Goal: Information Seeking & Learning: Learn about a topic

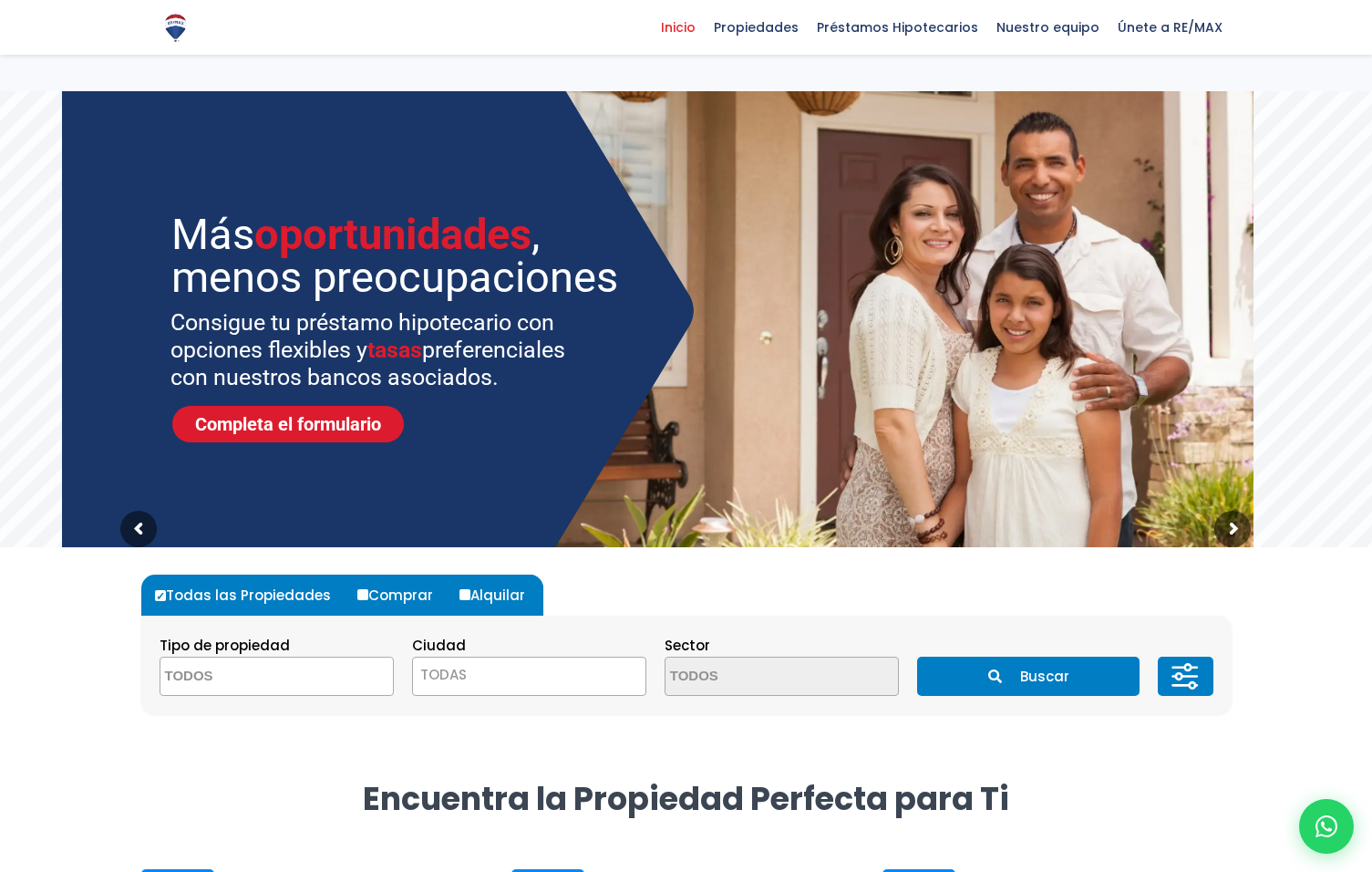
select select
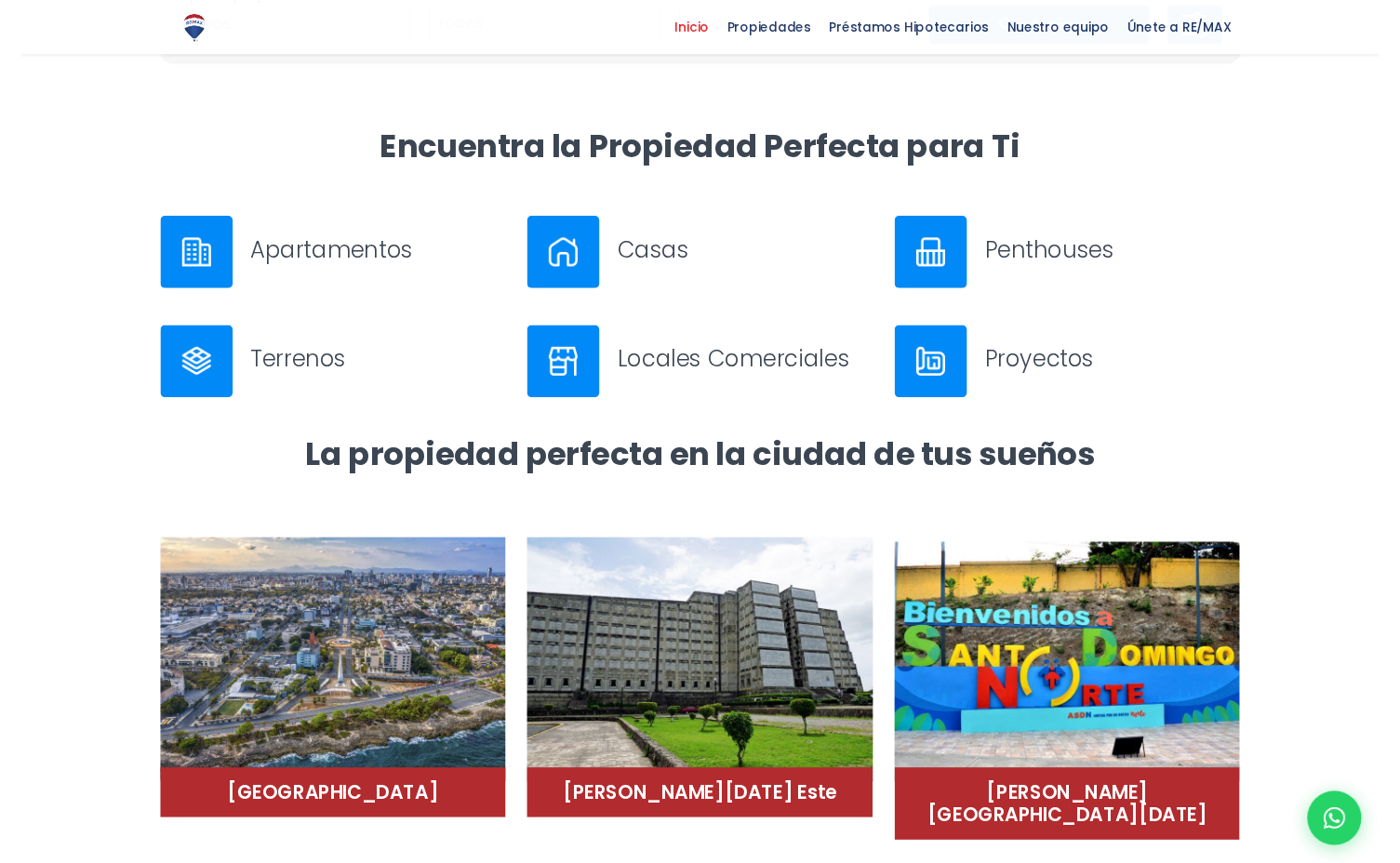
scroll to position [669, 0]
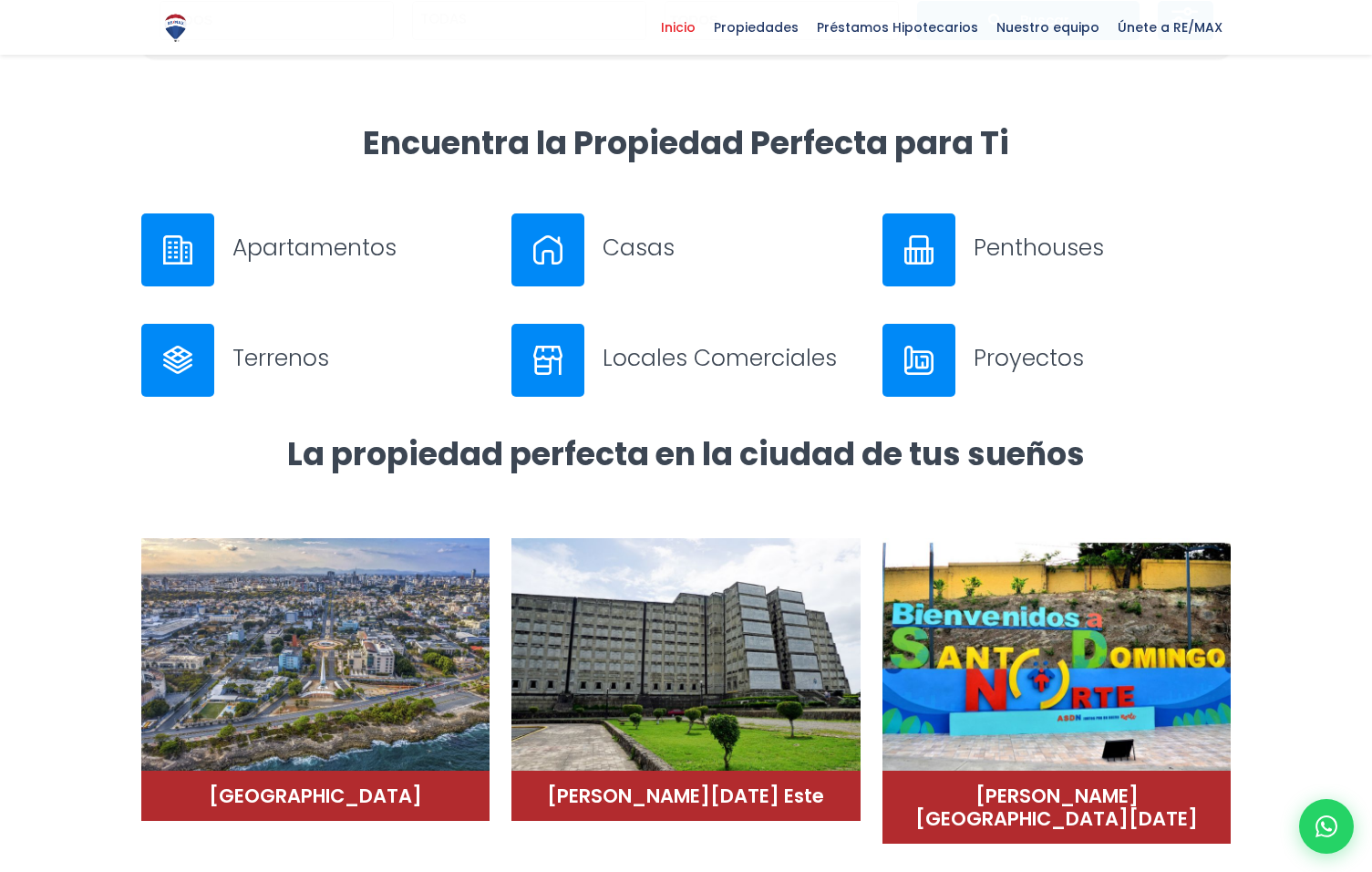
click at [649, 249] on h3 "Casas" at bounding box center [731, 247] width 258 height 32
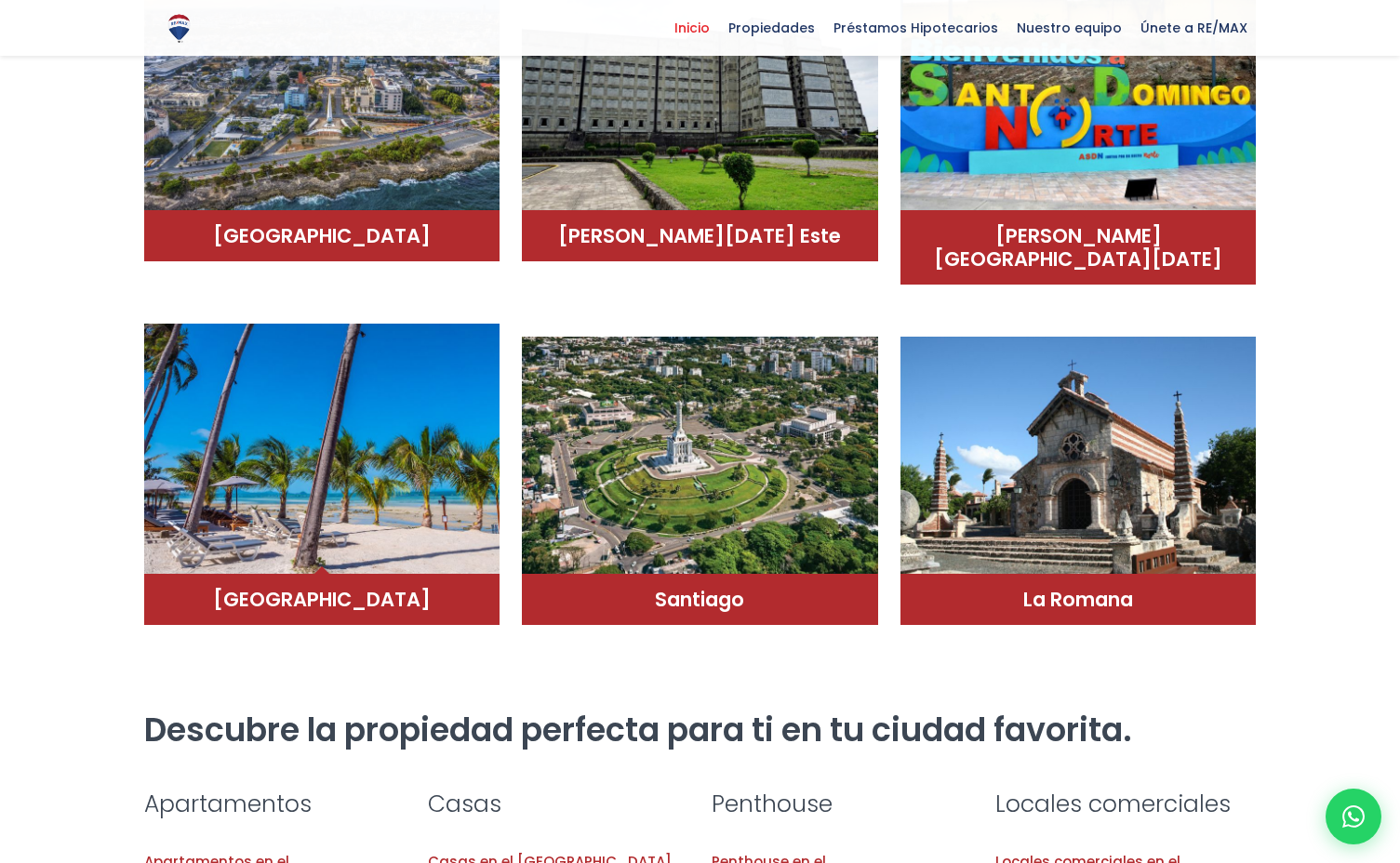
scroll to position [1248, 0]
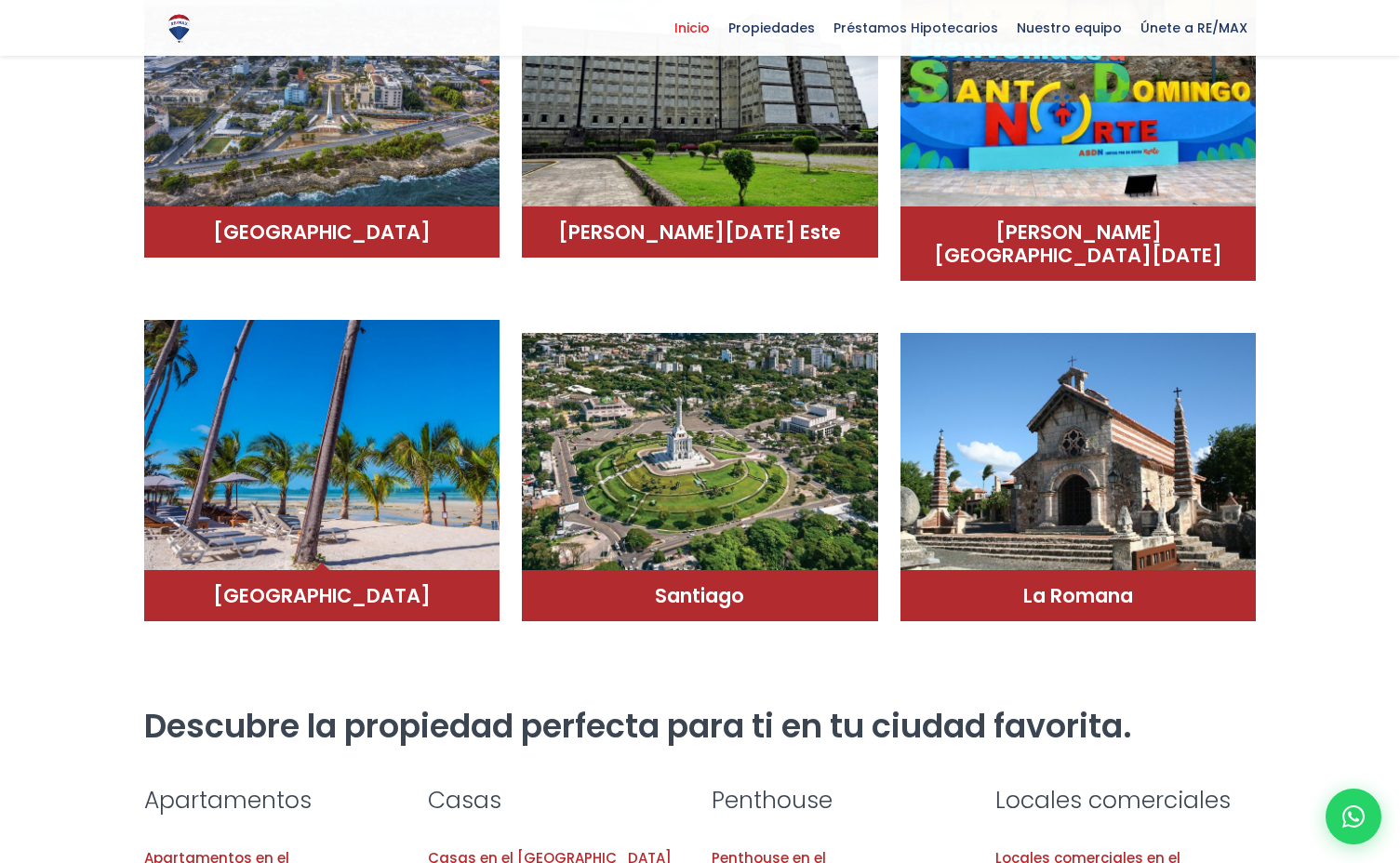
click at [402, 436] on img at bounding box center [322, 445] width 356 height 251
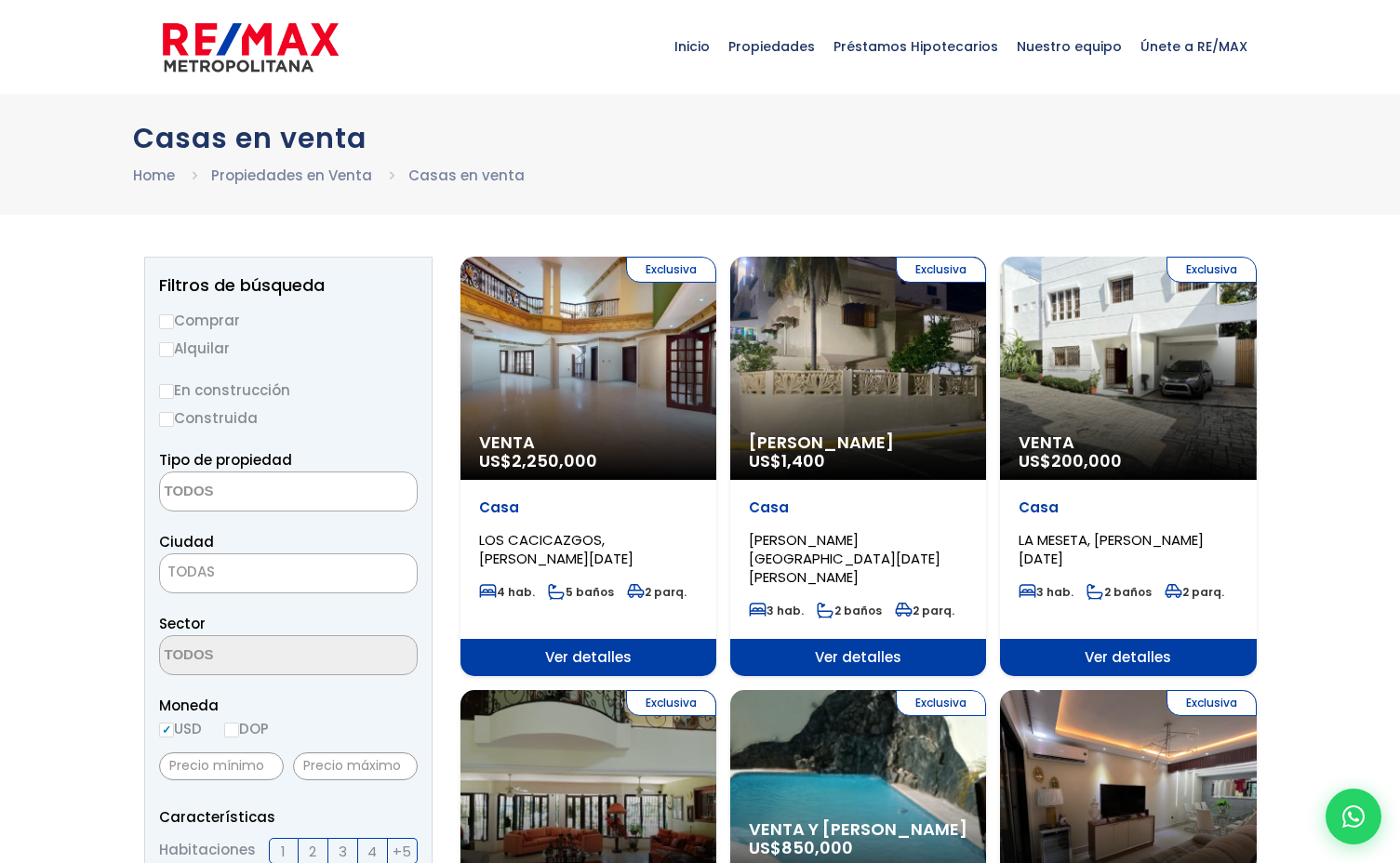
select select
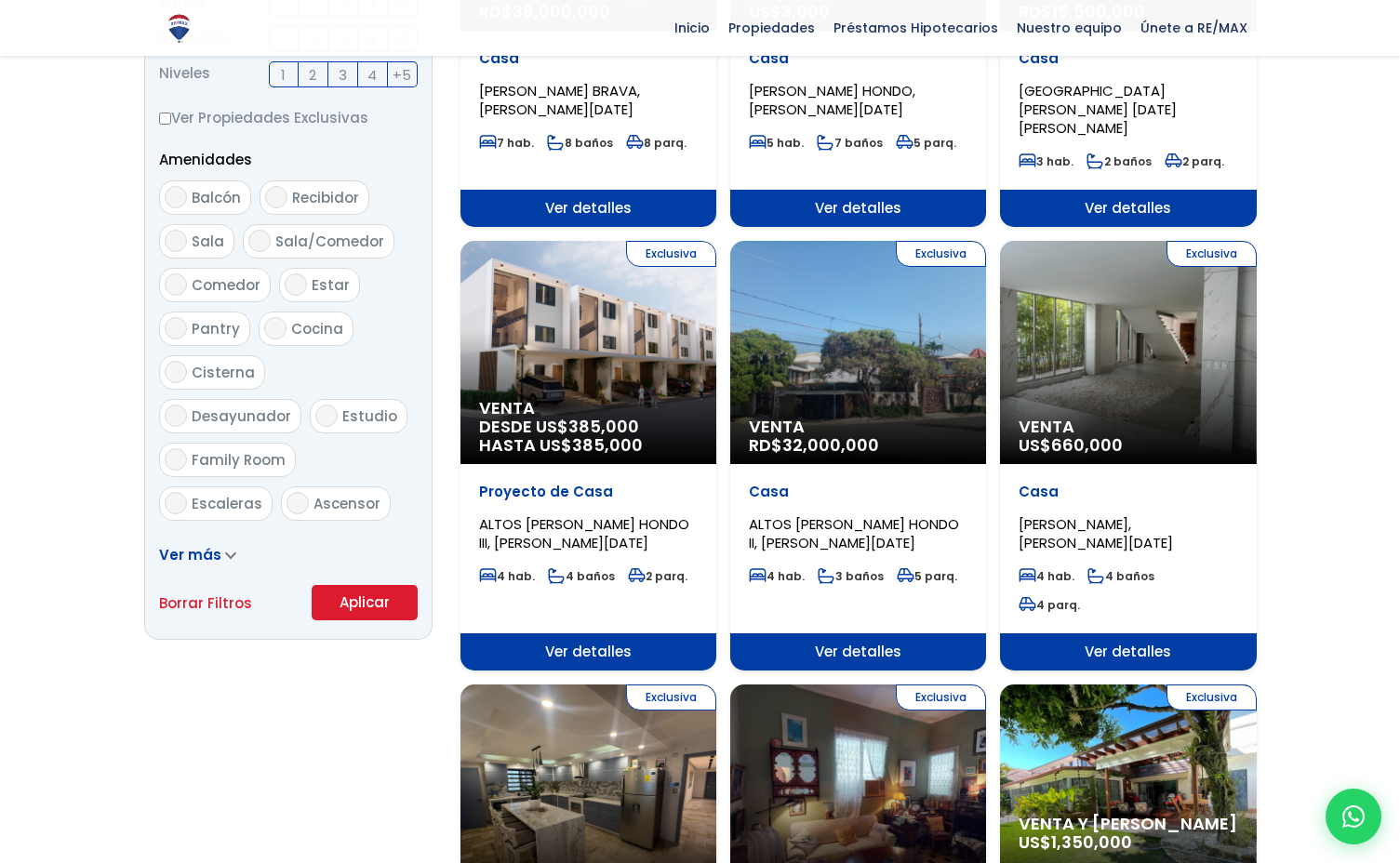
scroll to position [886, 0]
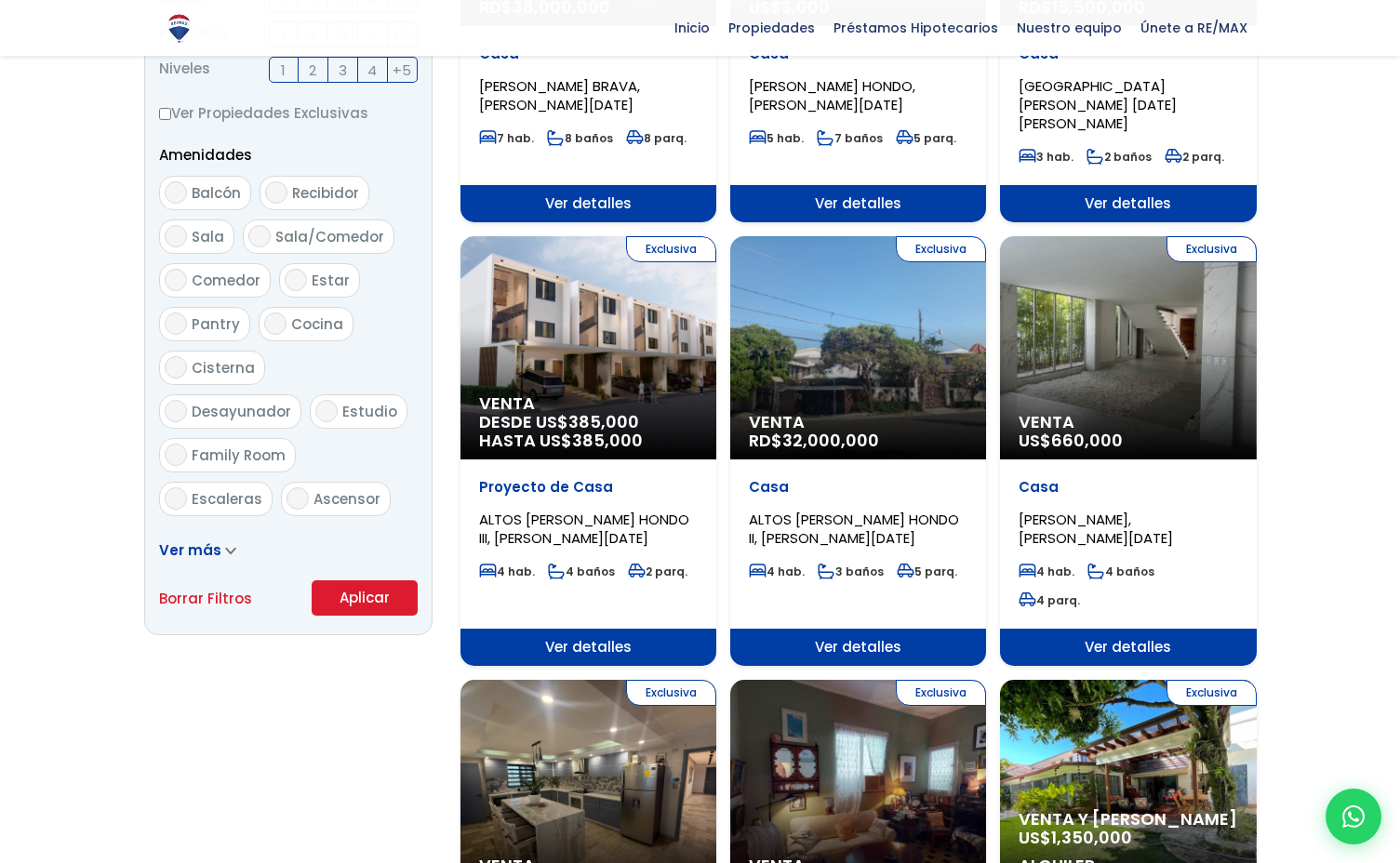
click at [836, 273] on div "Exclusiva Venta RD$ 32,000,000" at bounding box center [857, 348] width 256 height 223
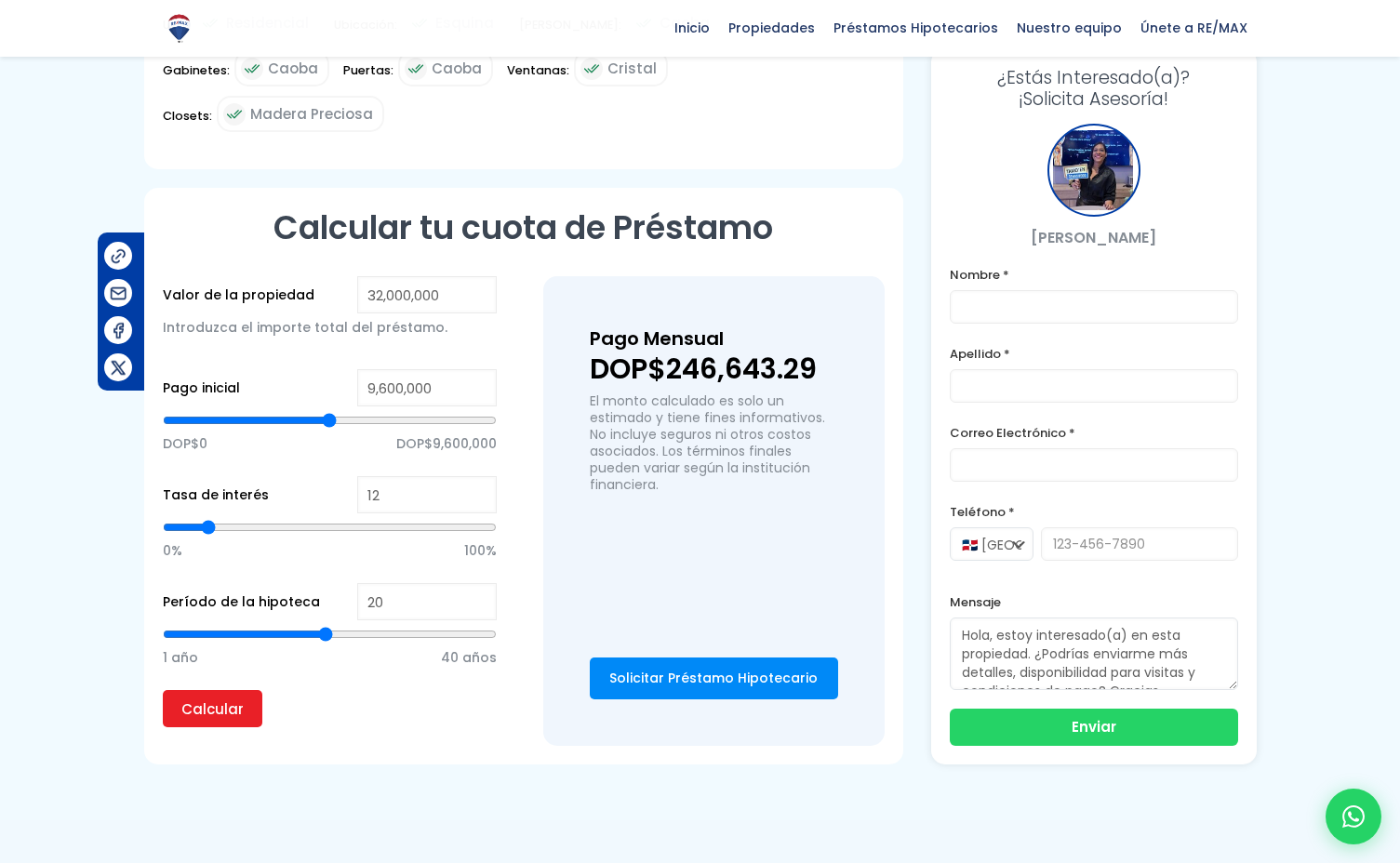
scroll to position [1242, 0]
click at [182, 691] on input "Calcular" at bounding box center [213, 709] width 99 height 37
click at [566, 188] on div "Calcular tu cuota de Préstamo Valor de la propiedad 32,000,000 Introduzca el im…" at bounding box center [524, 476] width 759 height 576
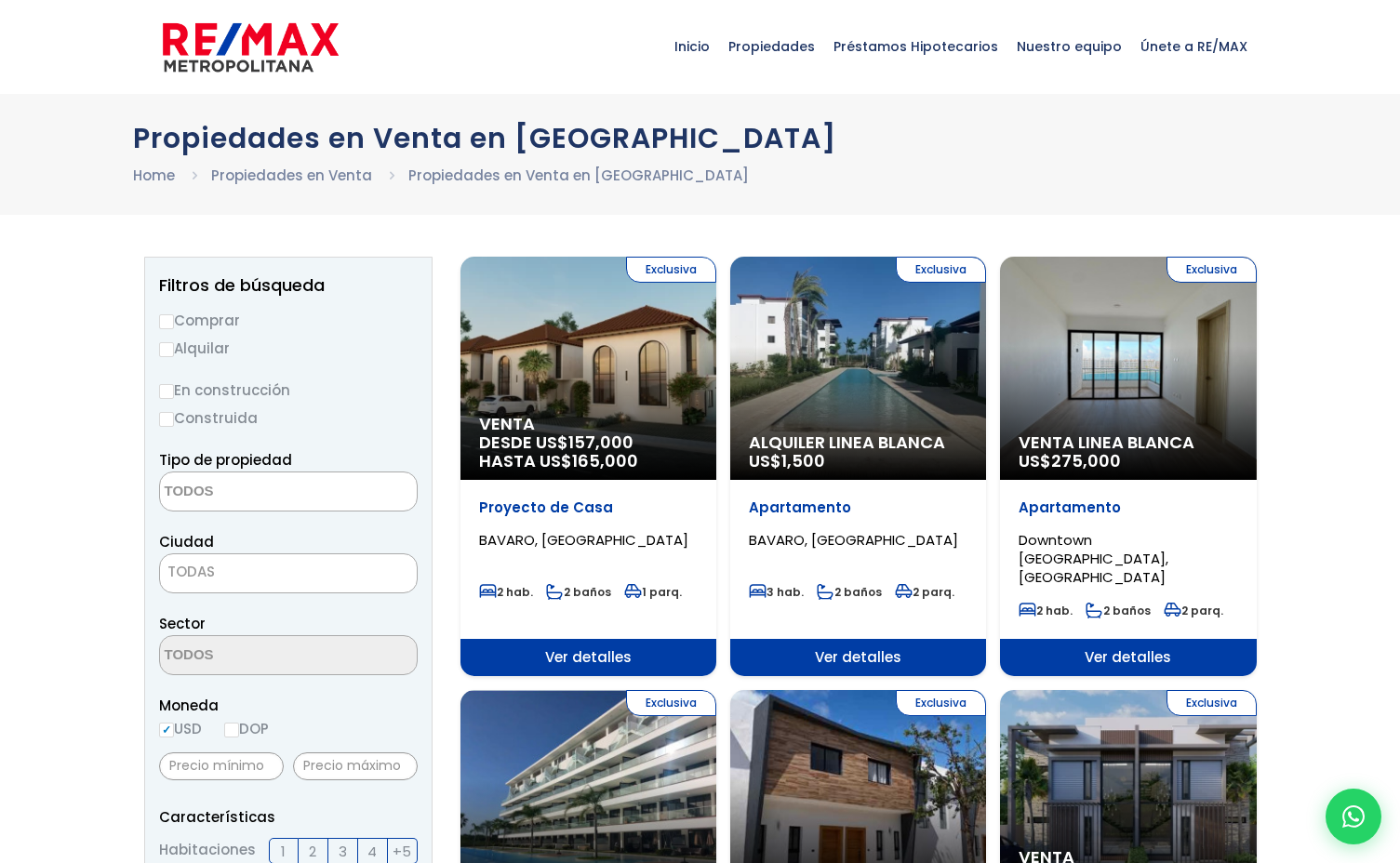
select select
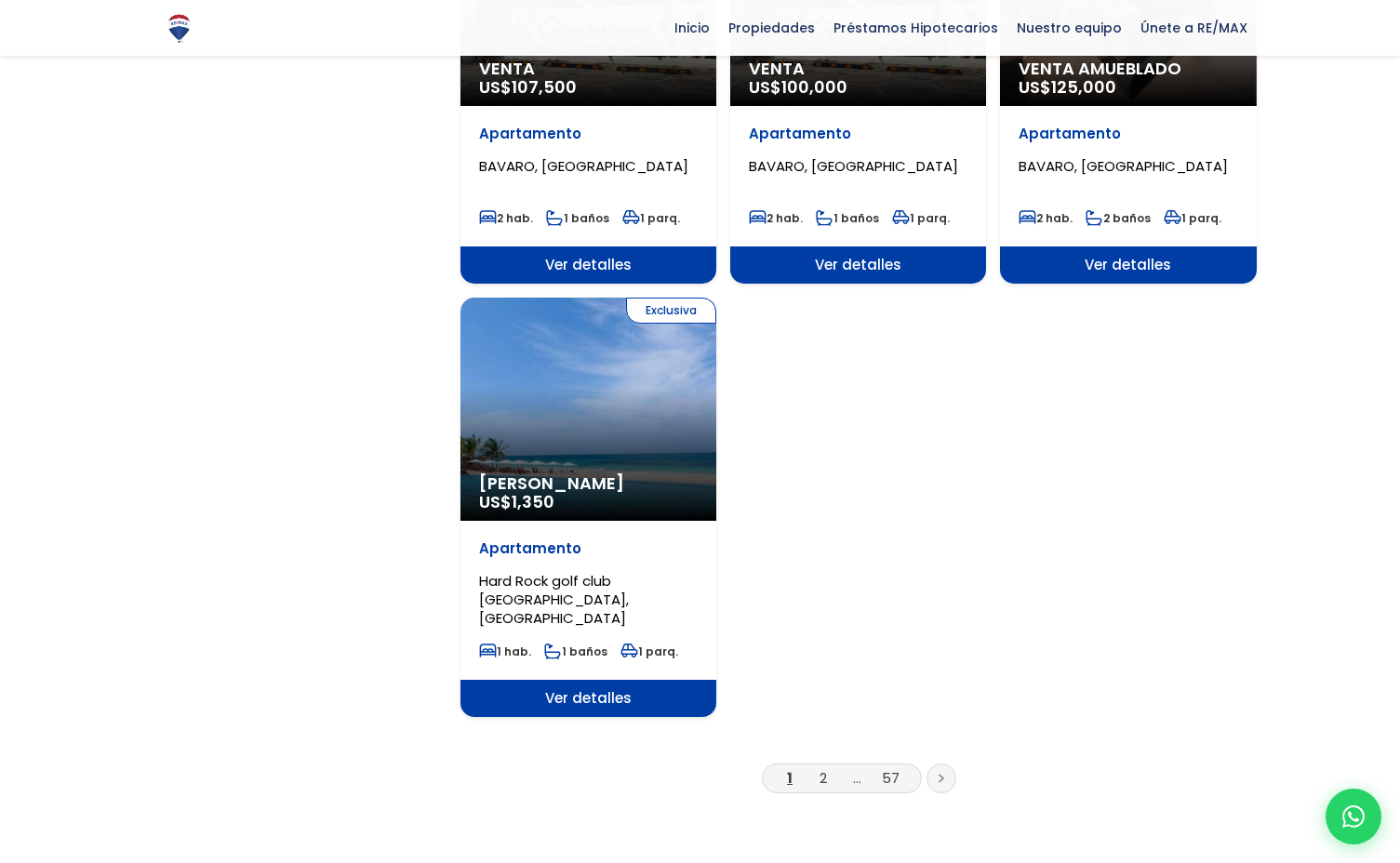
scroll to position [2120, 0]
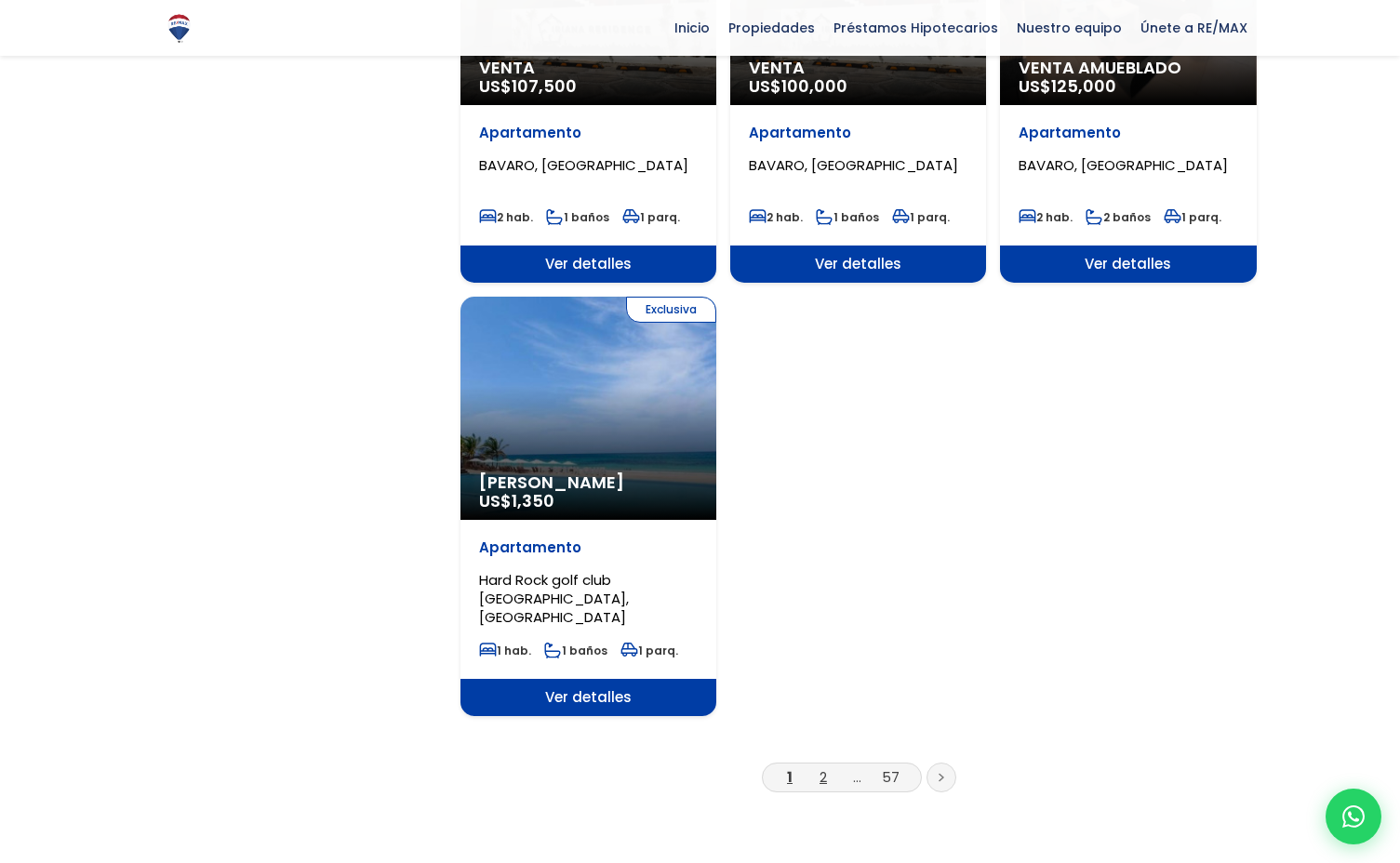
click at [824, 767] on link "2" at bounding box center [823, 777] width 7 height 20
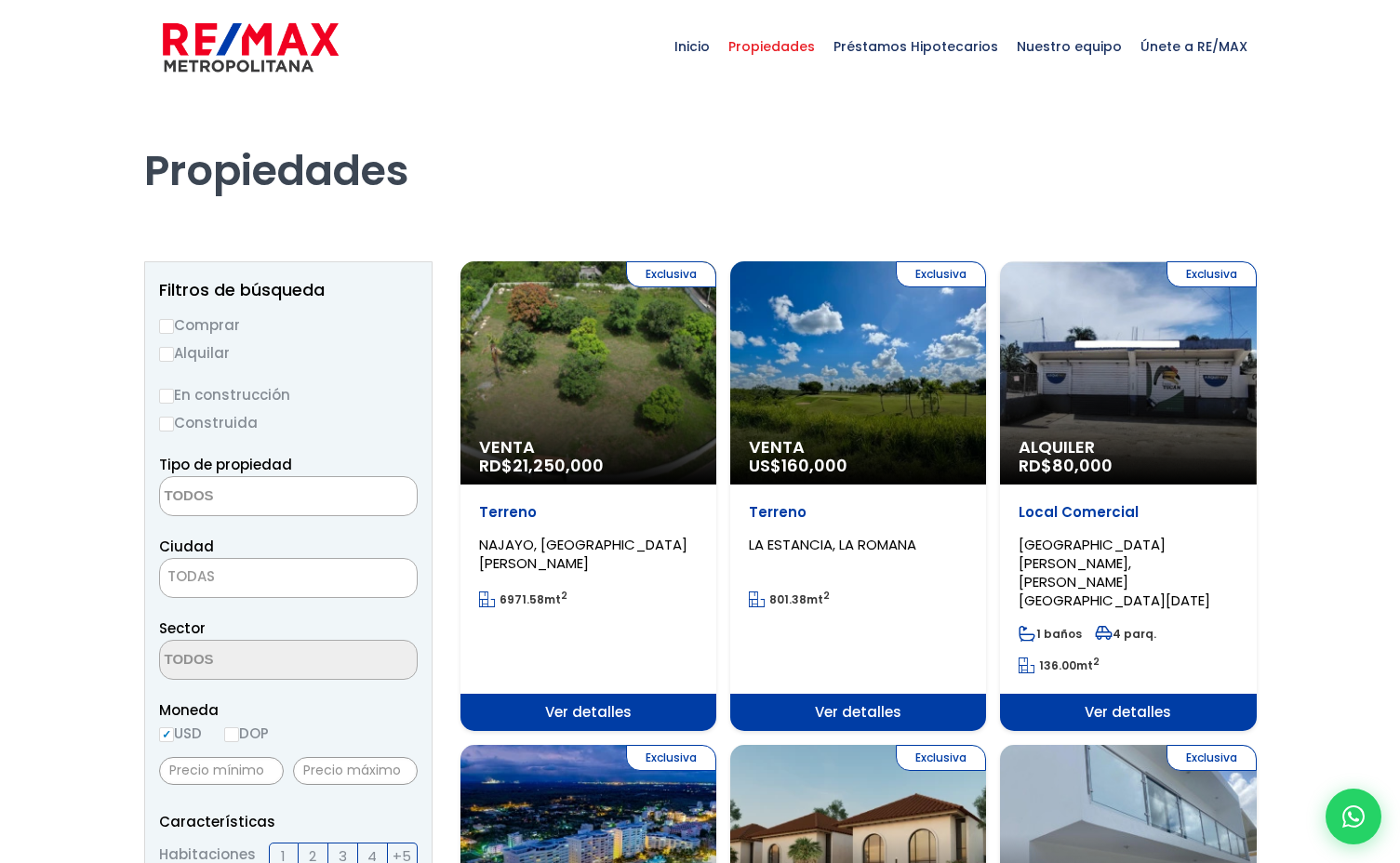
select select
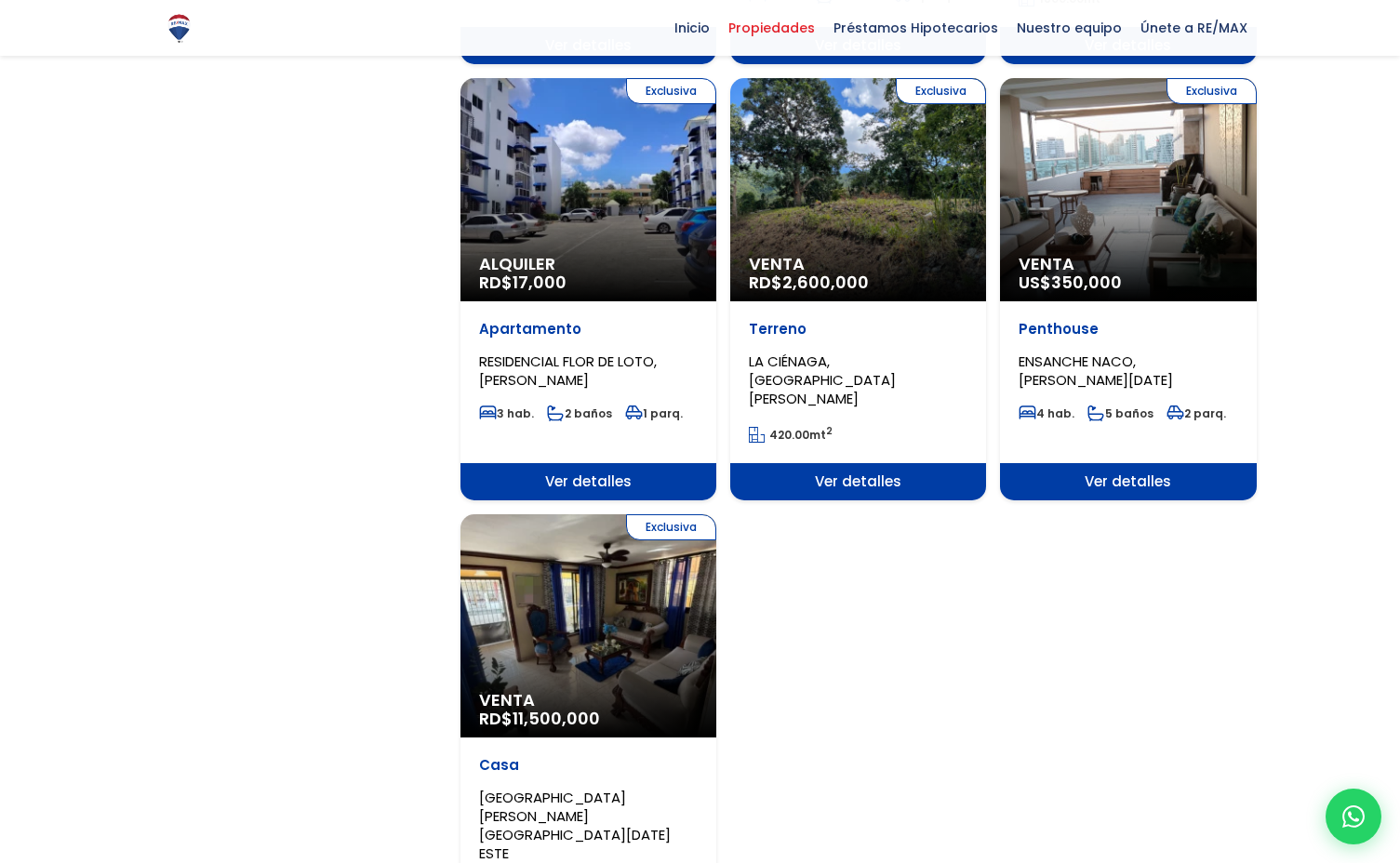
scroll to position [2011, 0]
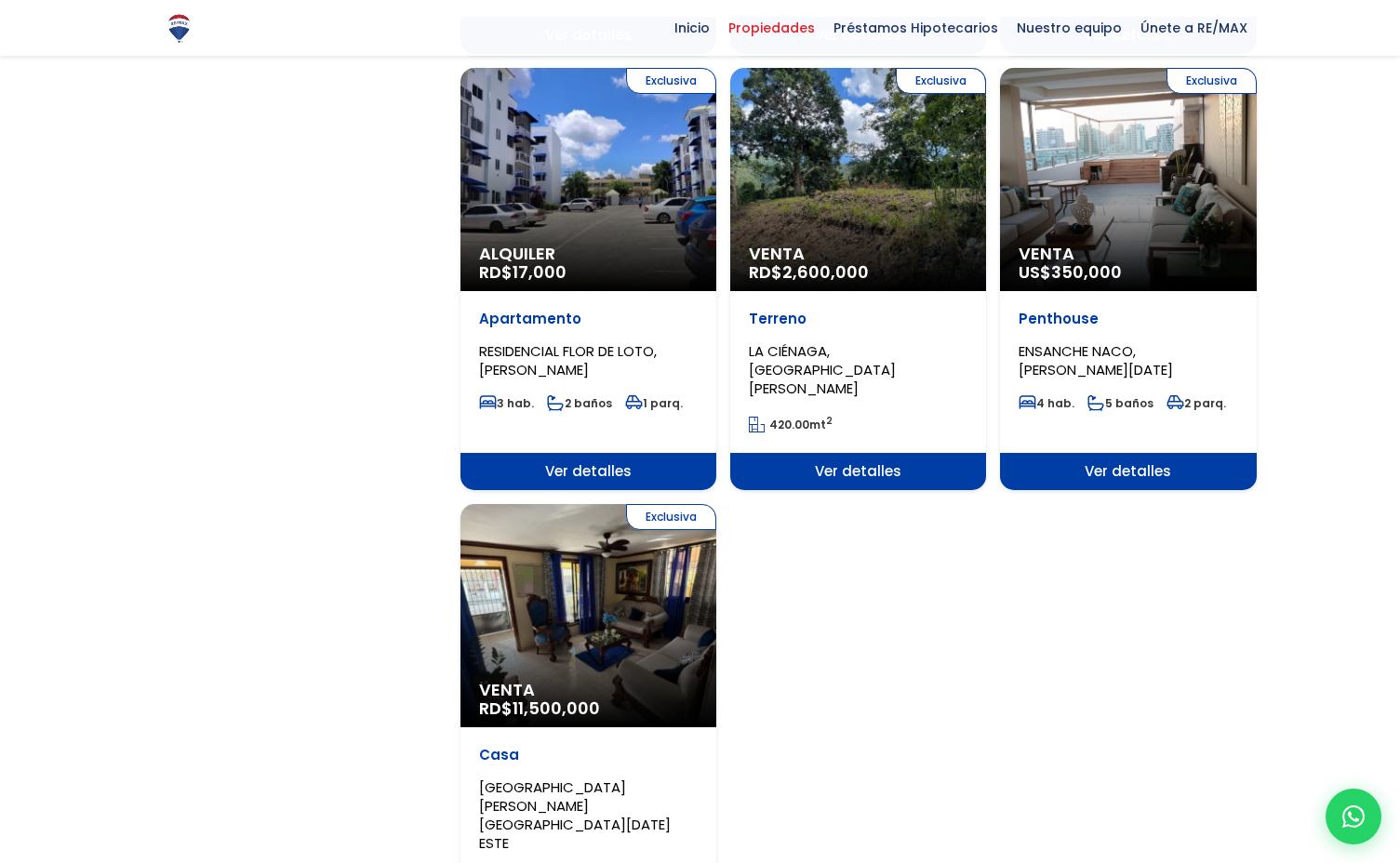
click at [679, 504] on div "Exclusiva Venta RD$ 11,500,000" at bounding box center [588, 616] width 256 height 223
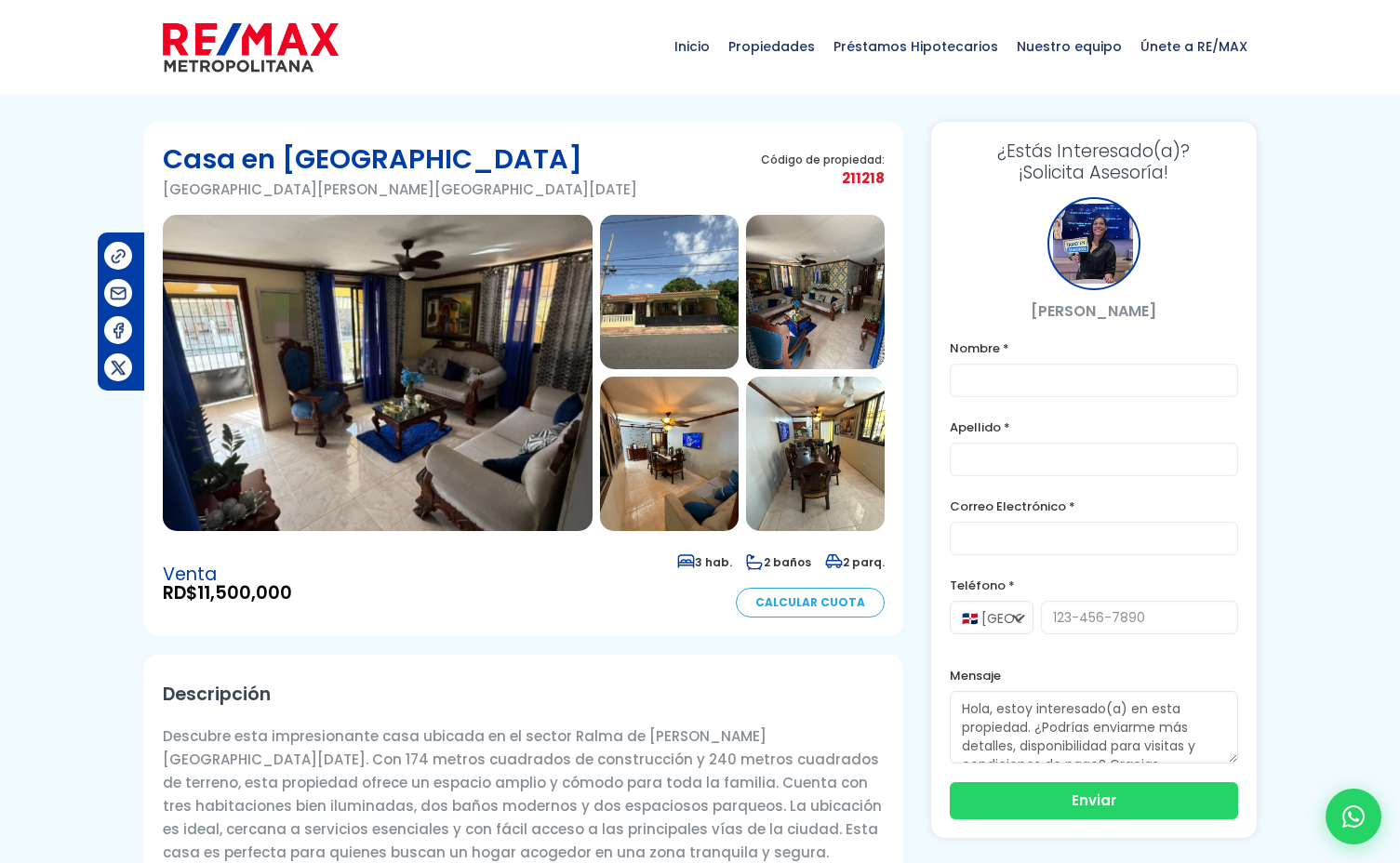
click at [419, 410] on img at bounding box center [378, 372] width 430 height 316
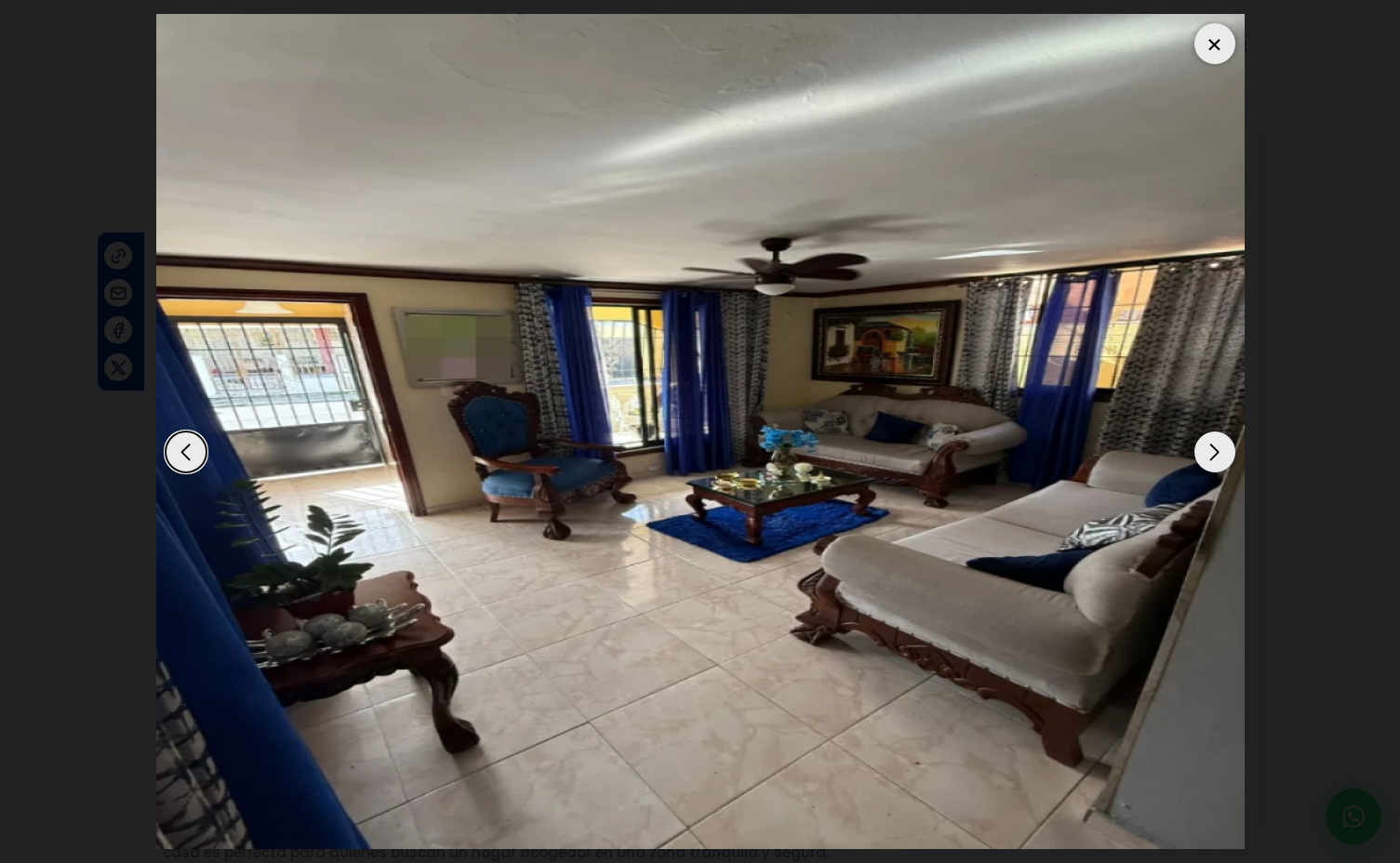
click at [1205, 454] on div "Next slide" at bounding box center [1214, 452] width 41 height 41
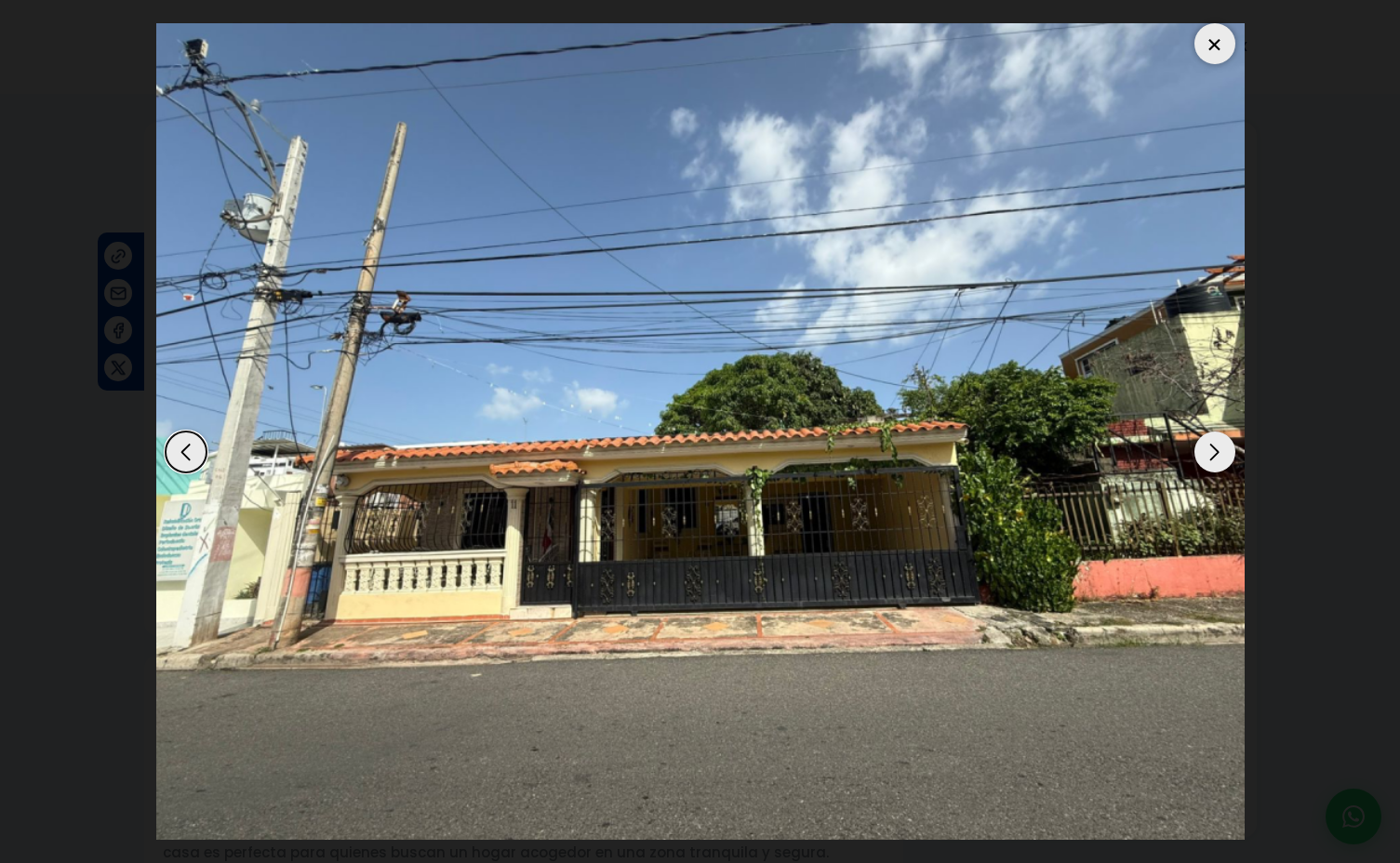
click at [1209, 453] on div "Next slide" at bounding box center [1214, 452] width 41 height 41
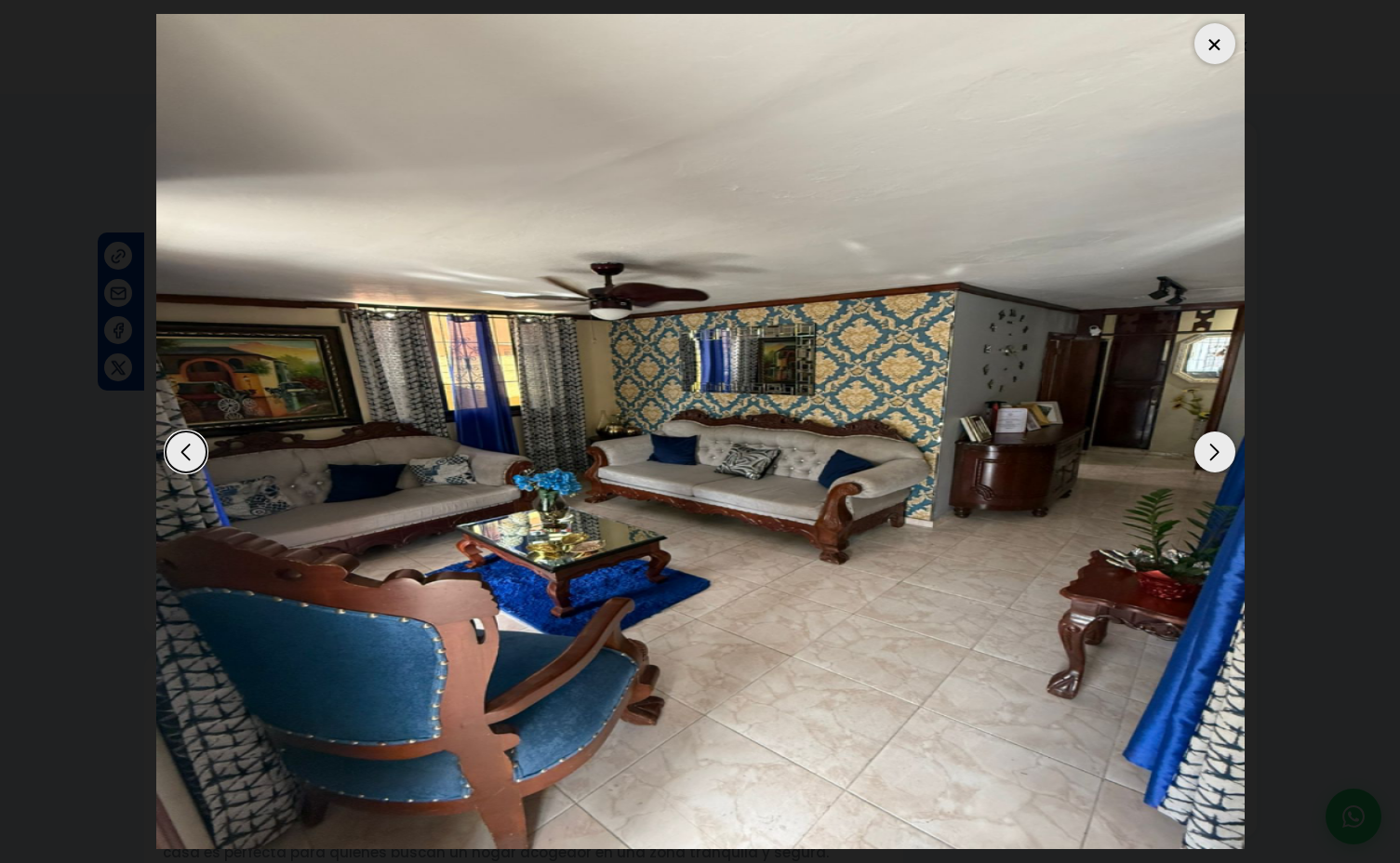
click at [1209, 453] on div "Next slide" at bounding box center [1214, 452] width 41 height 41
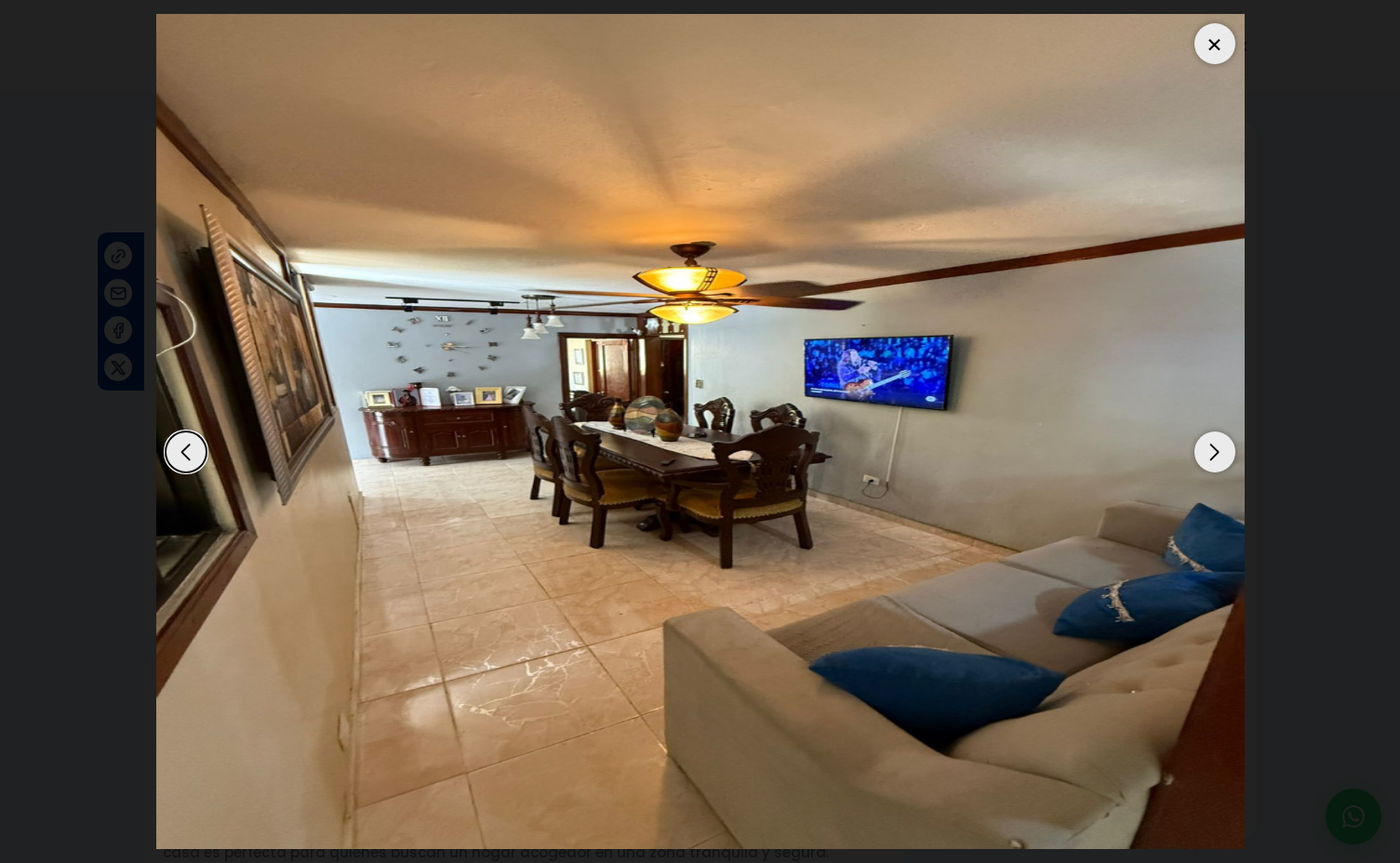
click at [1209, 453] on div "Next slide" at bounding box center [1214, 452] width 41 height 41
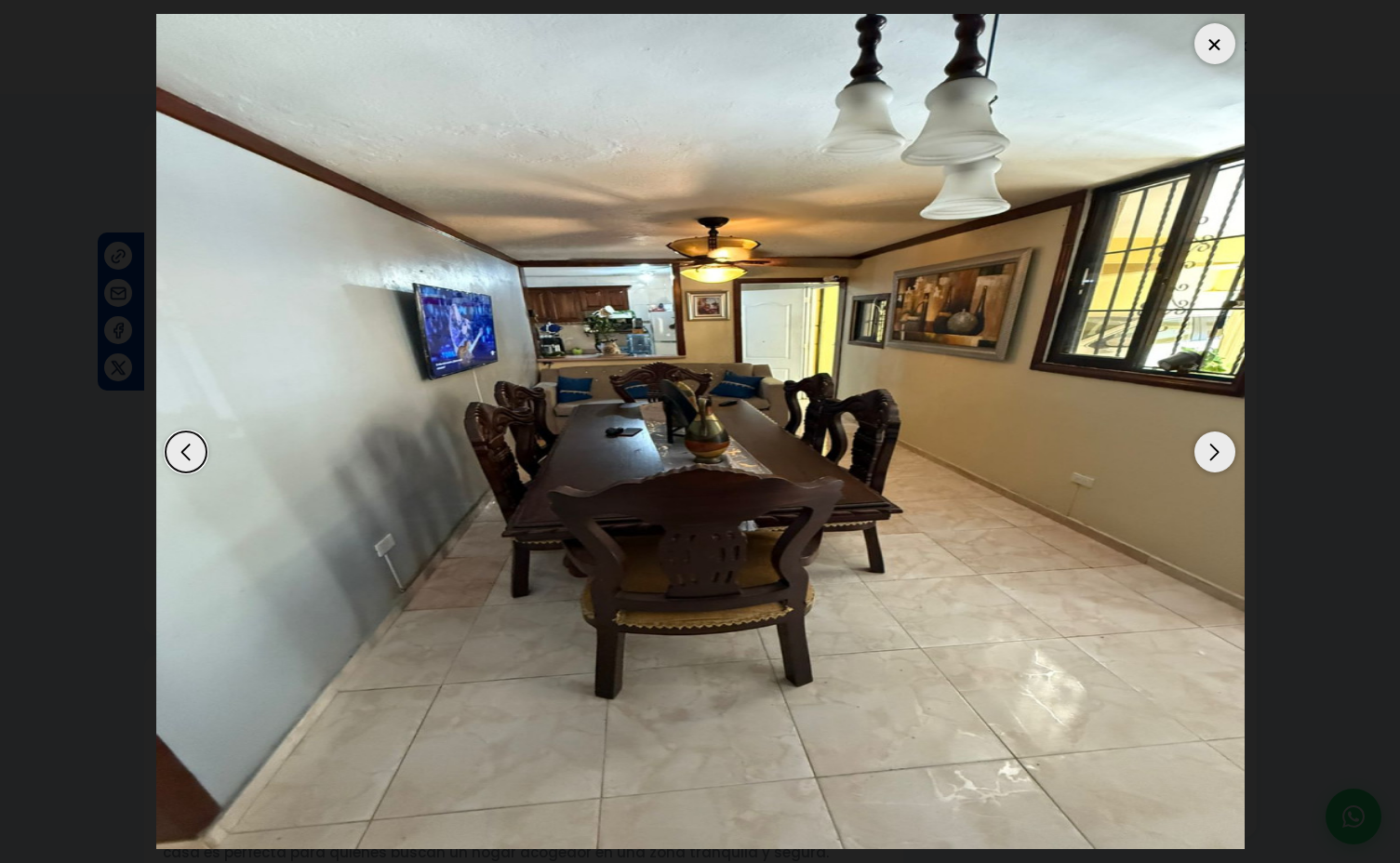
click at [1209, 453] on div "Next slide" at bounding box center [1214, 452] width 41 height 41
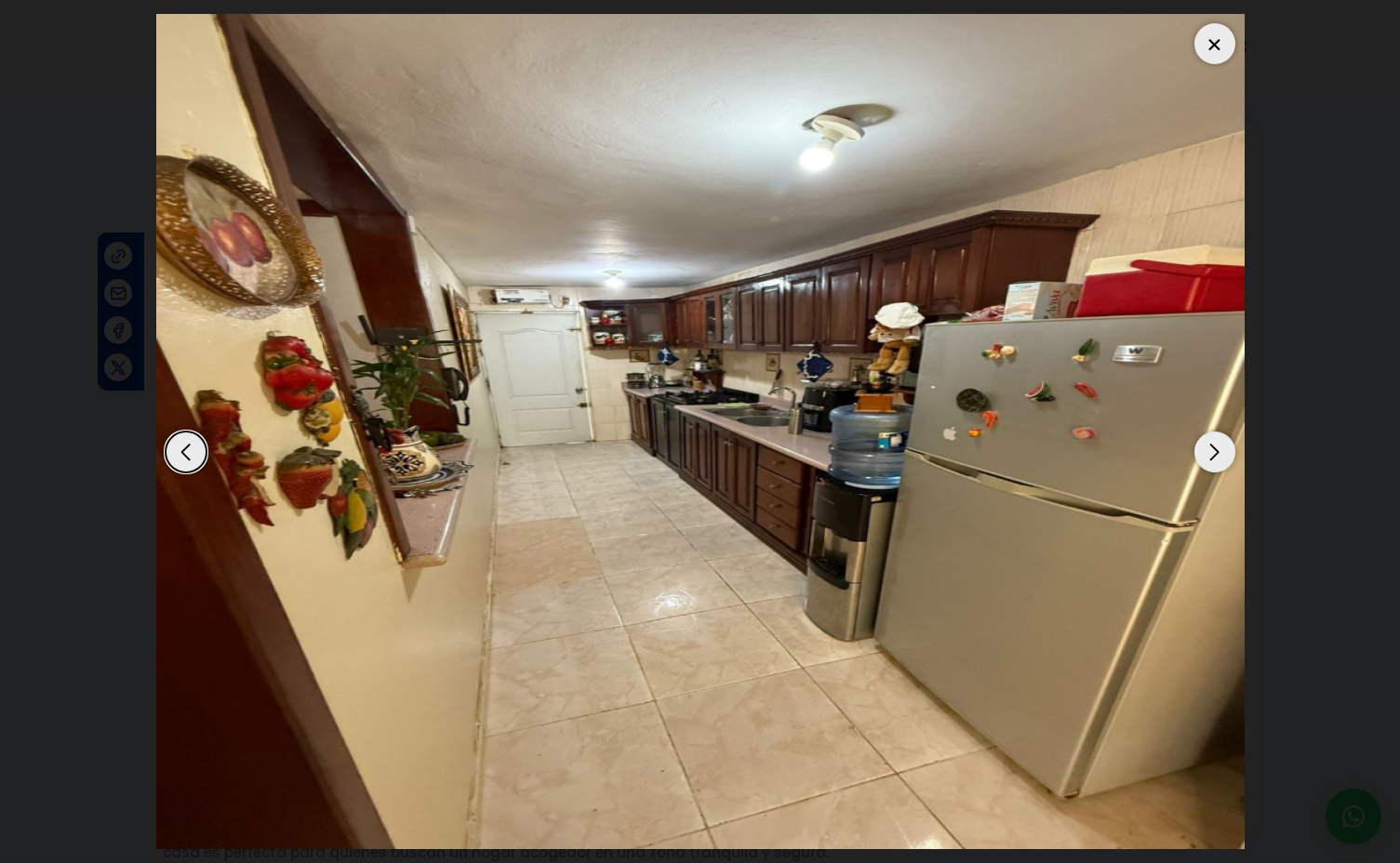
click at [1209, 453] on div "Next slide" at bounding box center [1214, 452] width 41 height 41
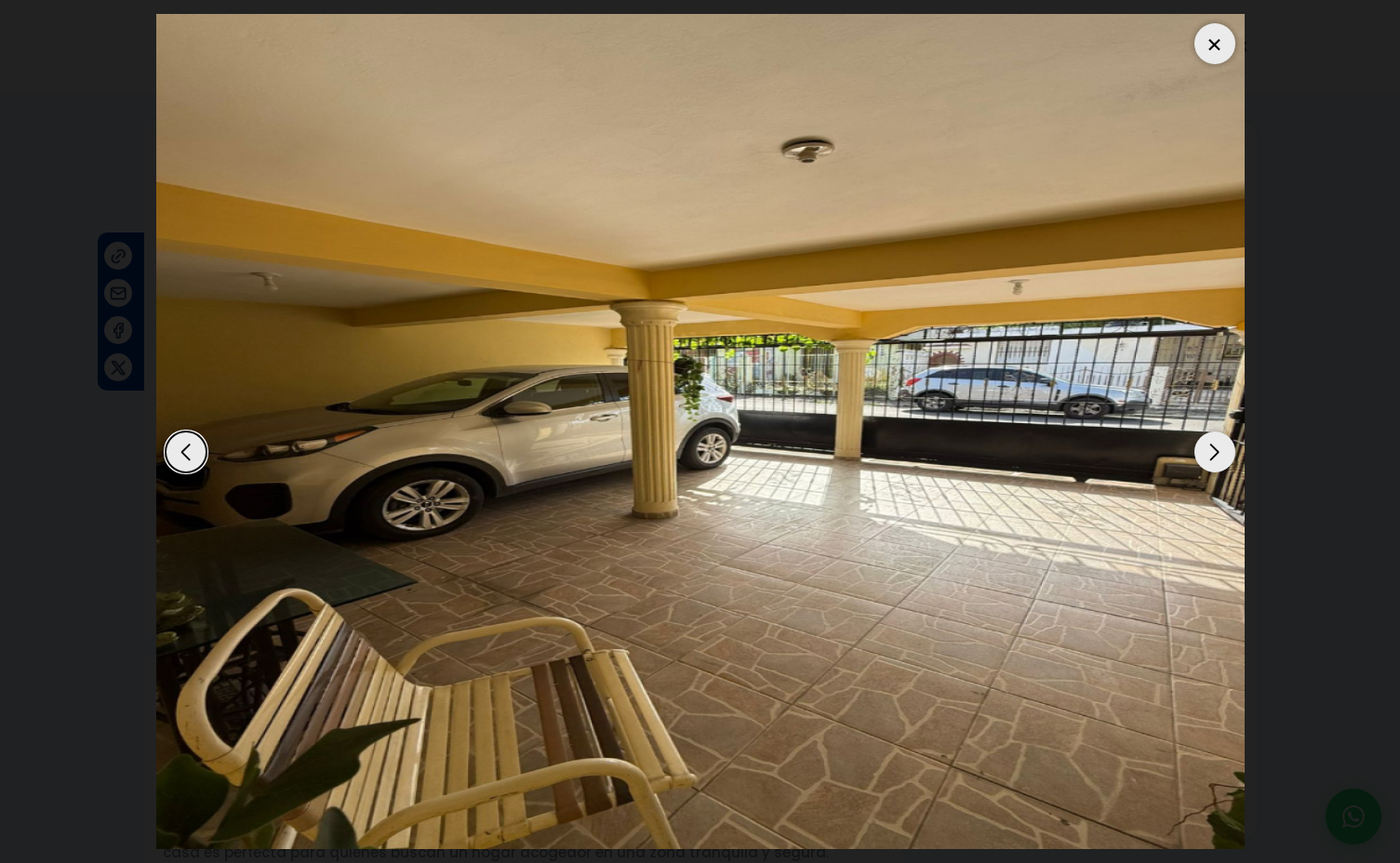
click at [1216, 52] on div at bounding box center [1214, 44] width 41 height 41
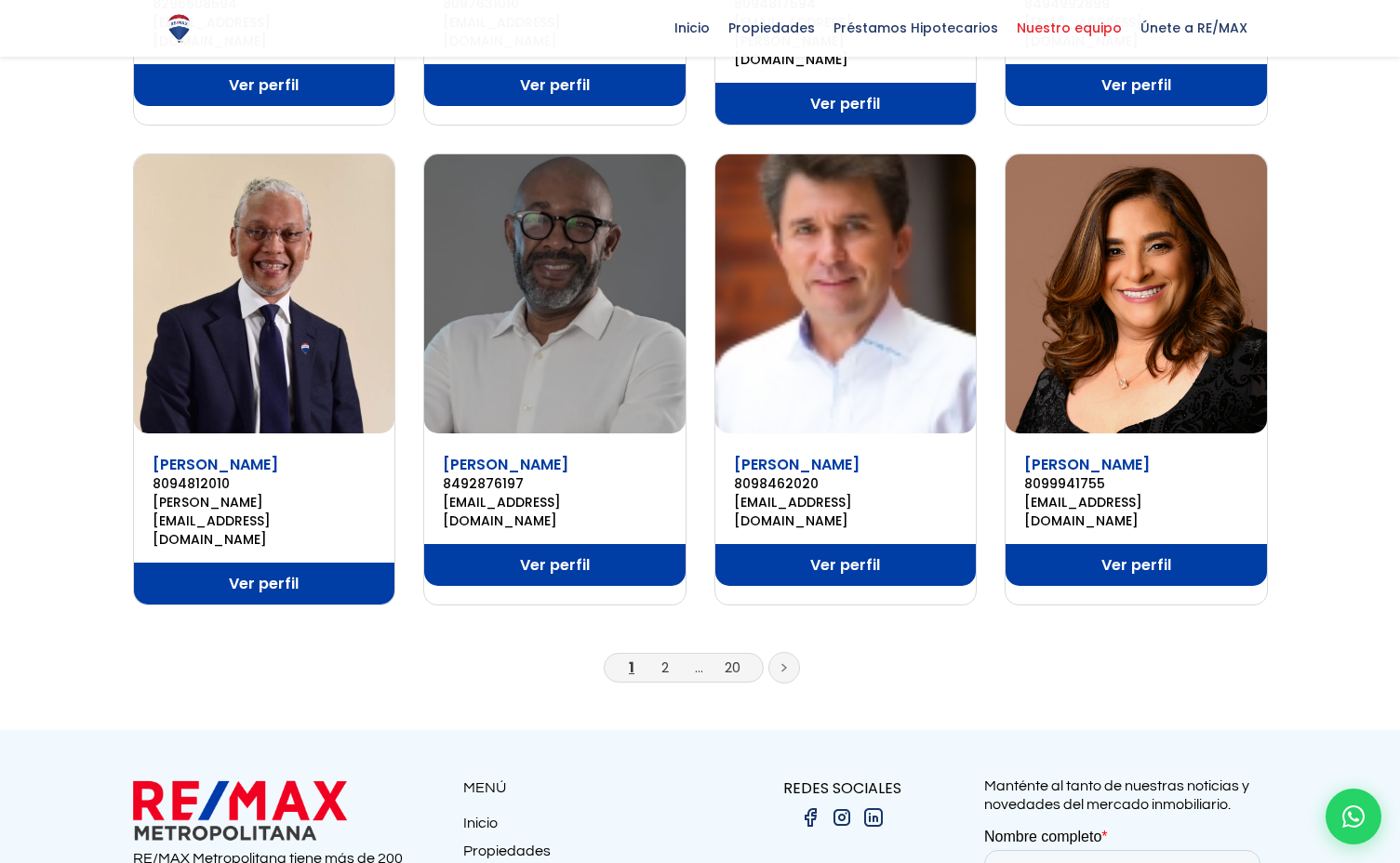
scroll to position [1160, 0]
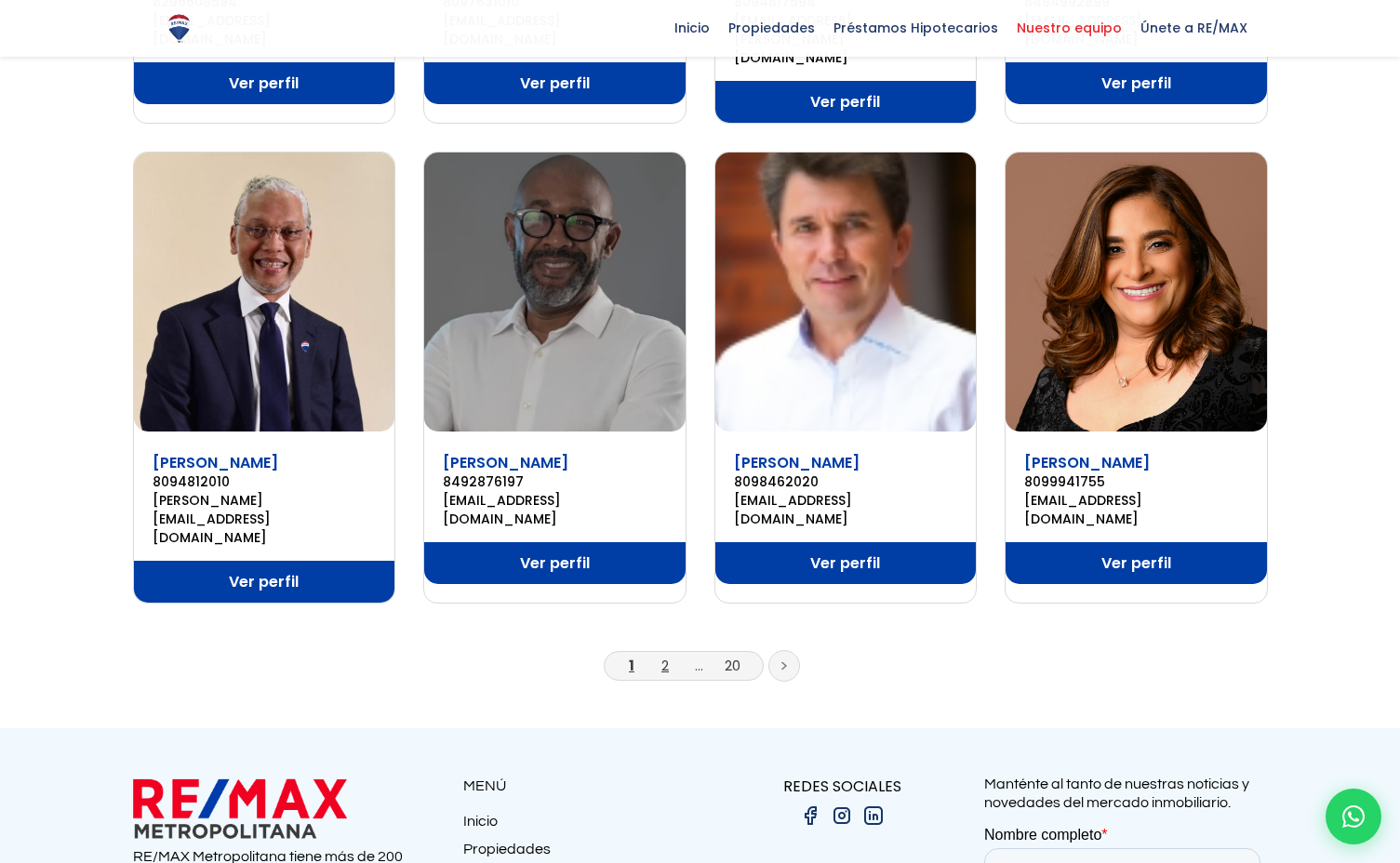
click at [663, 656] on link "2" at bounding box center [665, 665] width 7 height 20
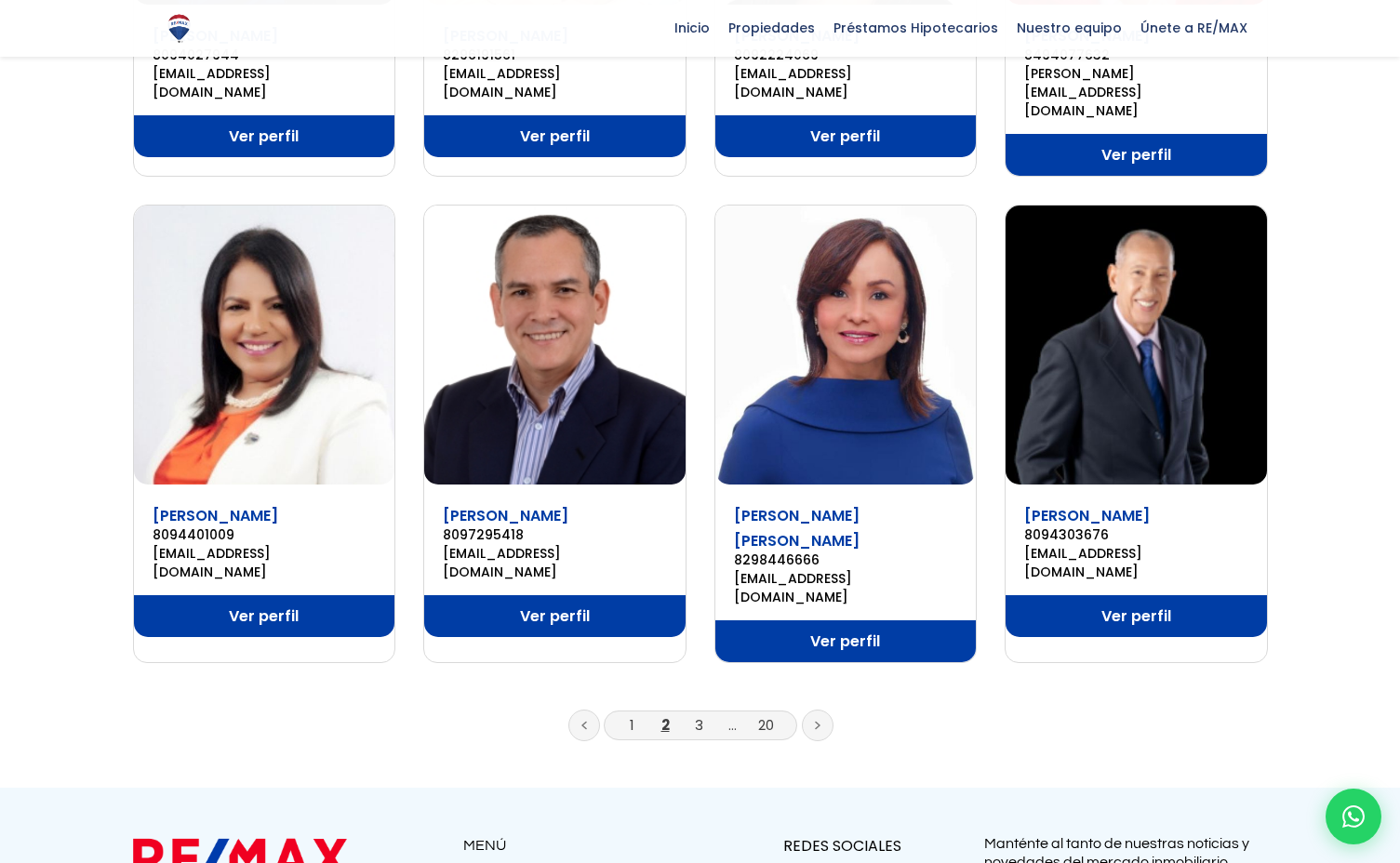
scroll to position [1127, 0]
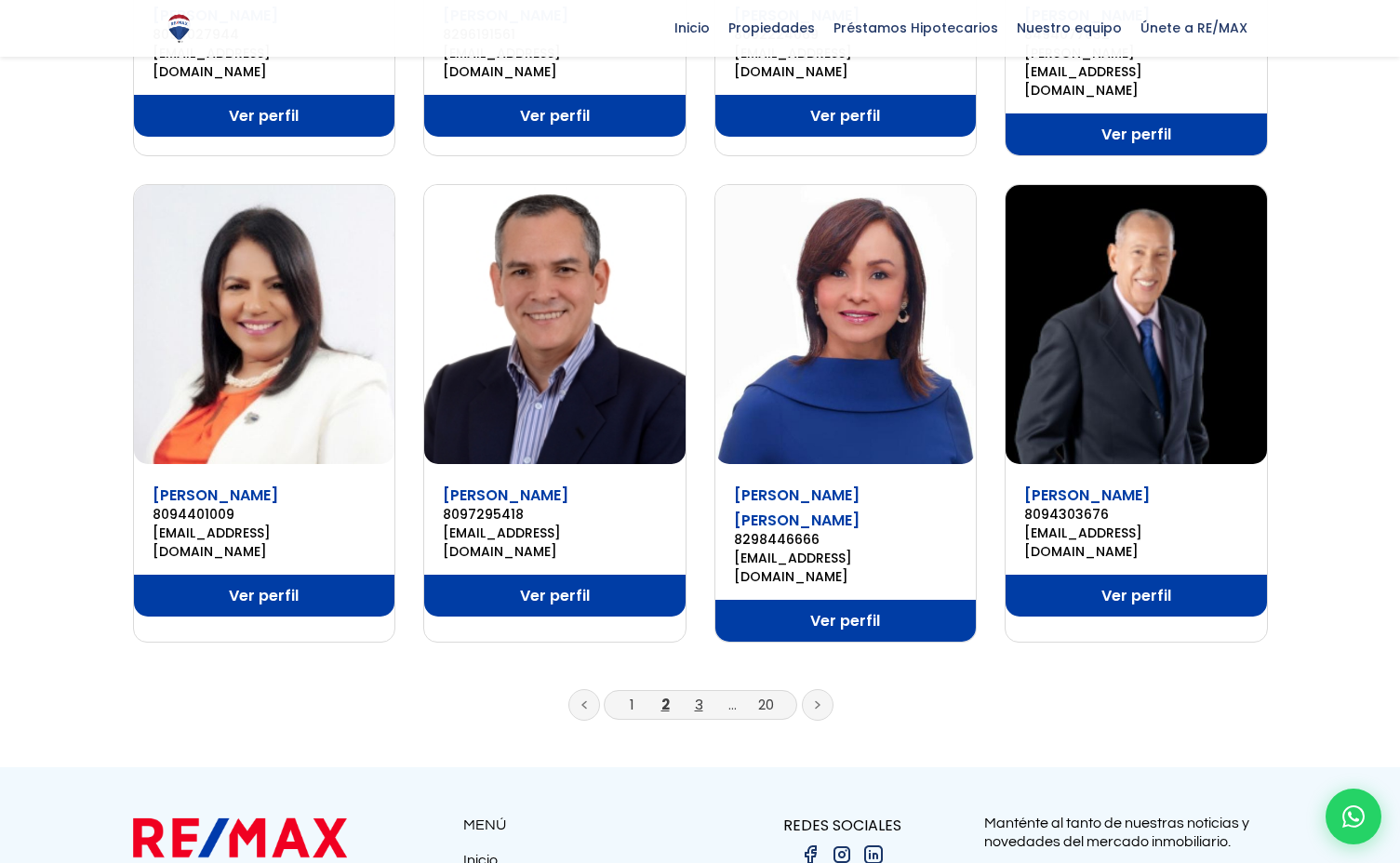
click at [695, 694] on link "3" at bounding box center [698, 704] width 8 height 20
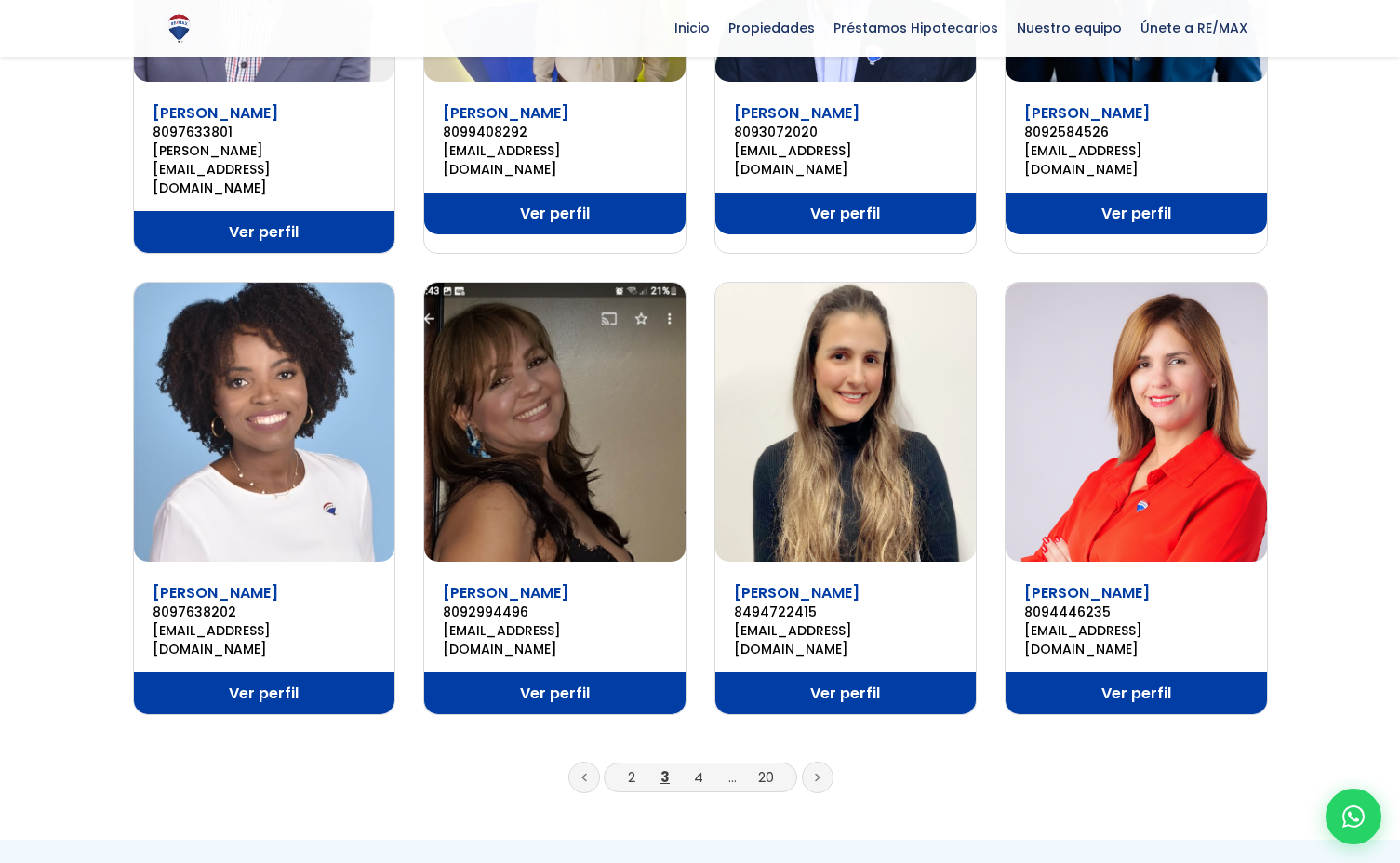
scroll to position [1037, 0]
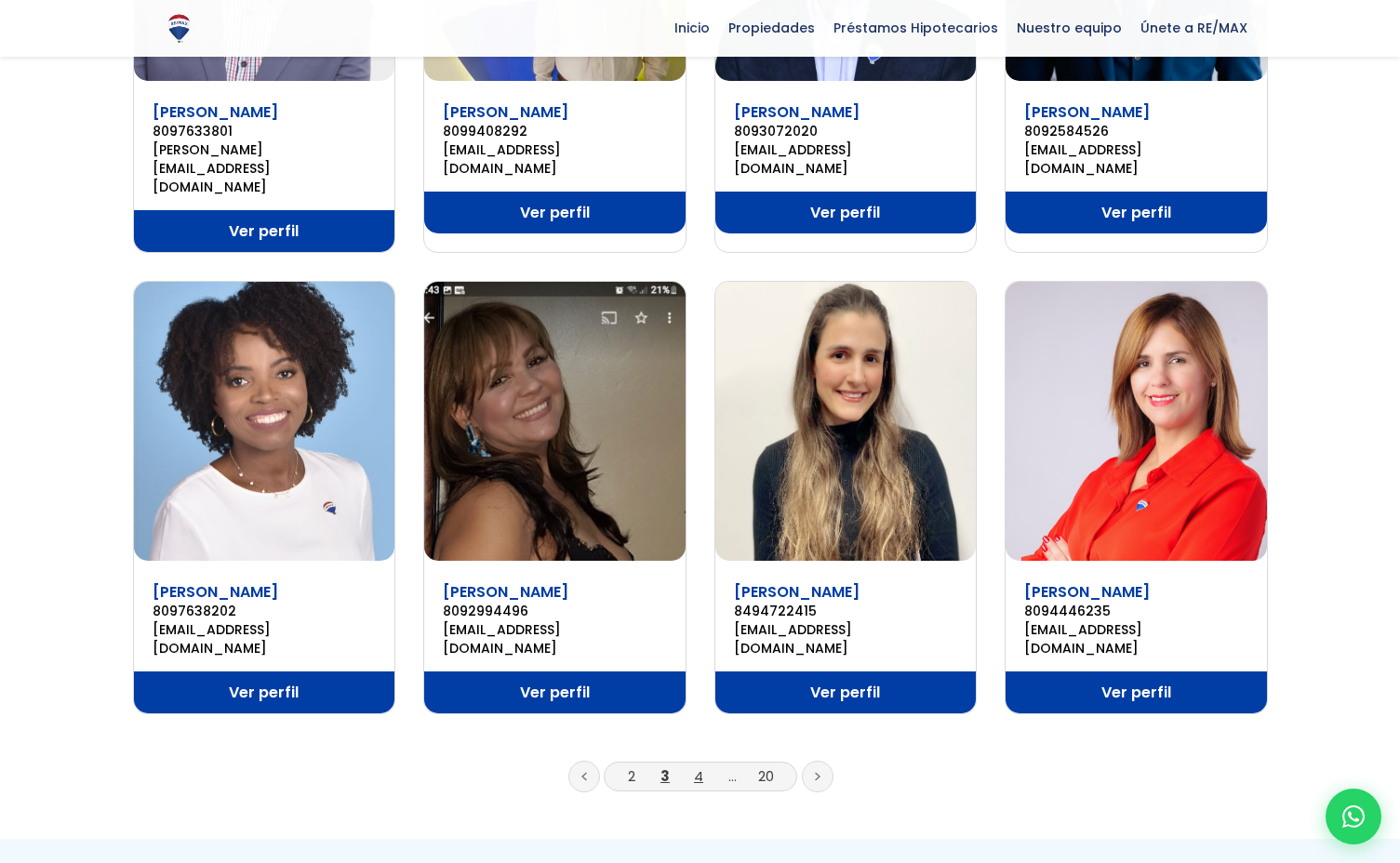
click at [694, 766] on link "4" at bounding box center [698, 776] width 9 height 20
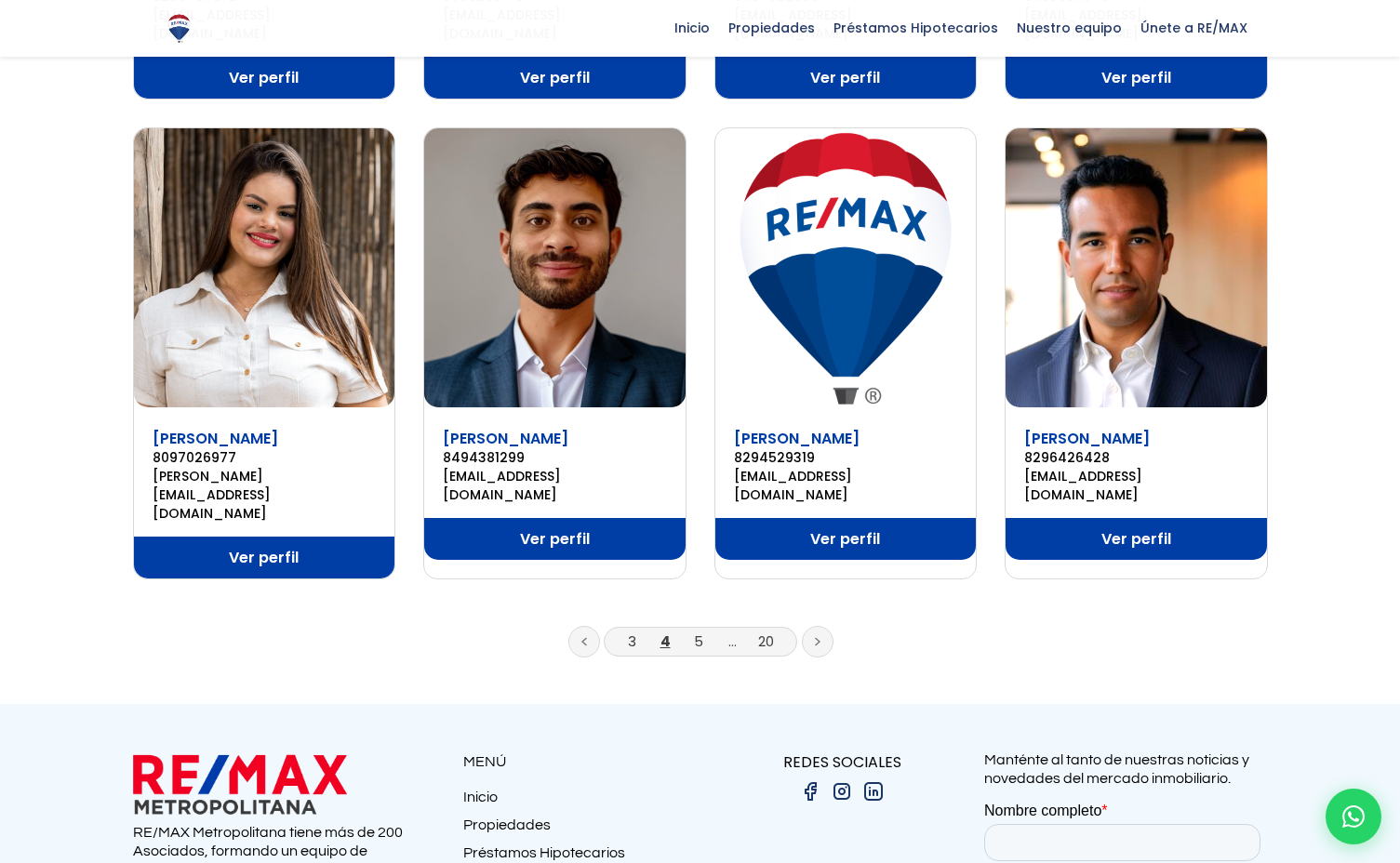
scroll to position [1168, 0]
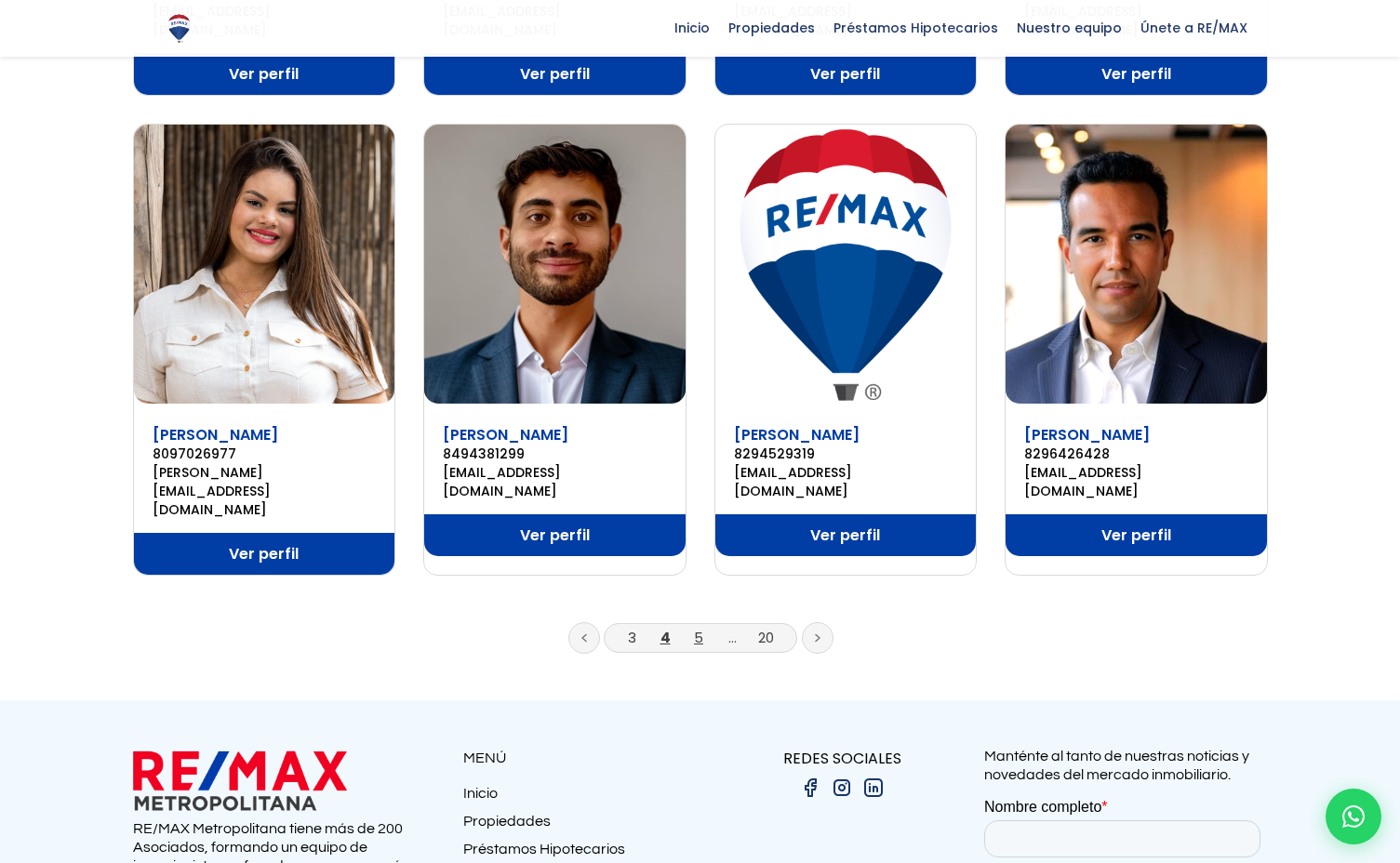
click at [698, 628] on link "5" at bounding box center [698, 637] width 9 height 20
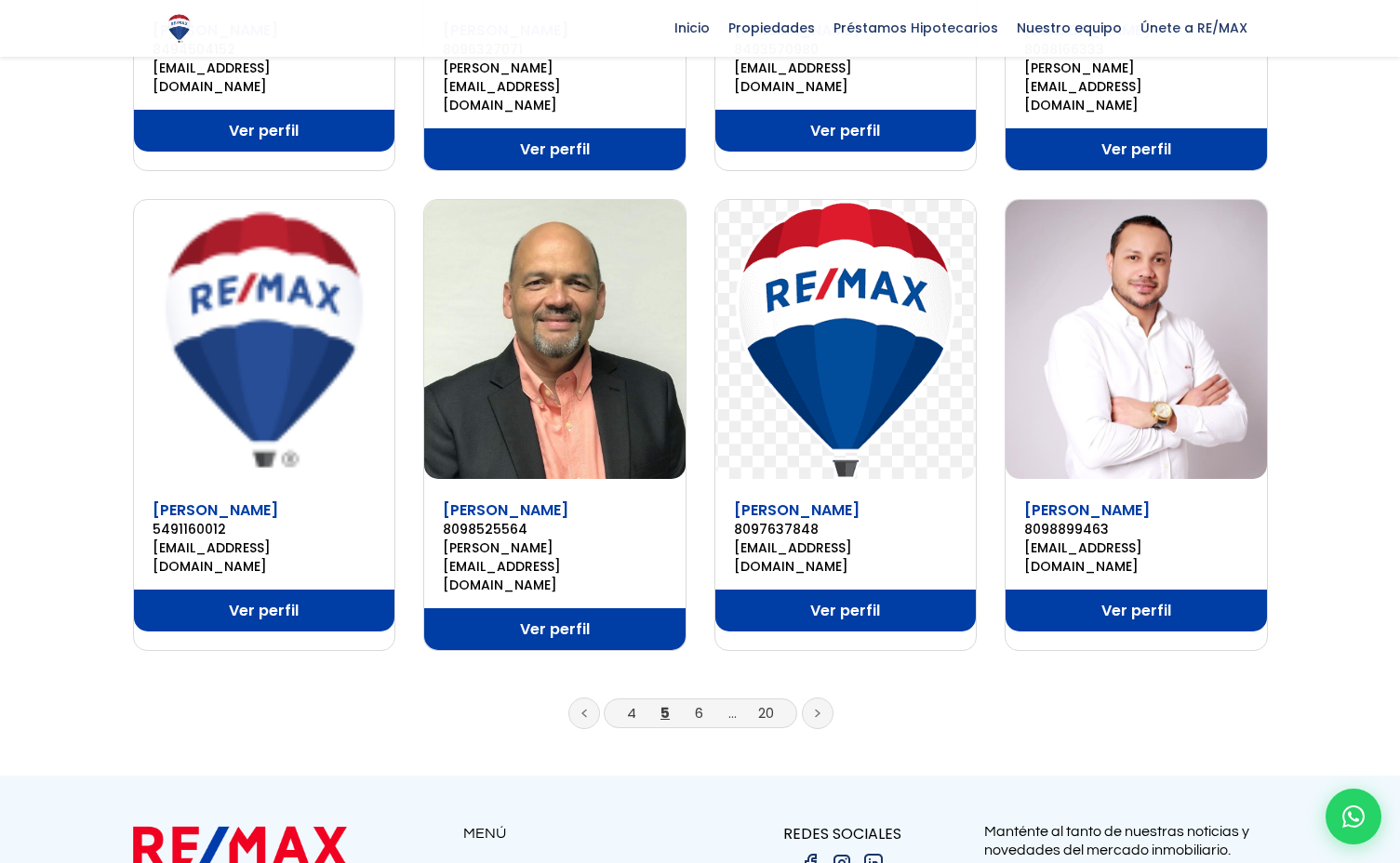
scroll to position [1137, 0]
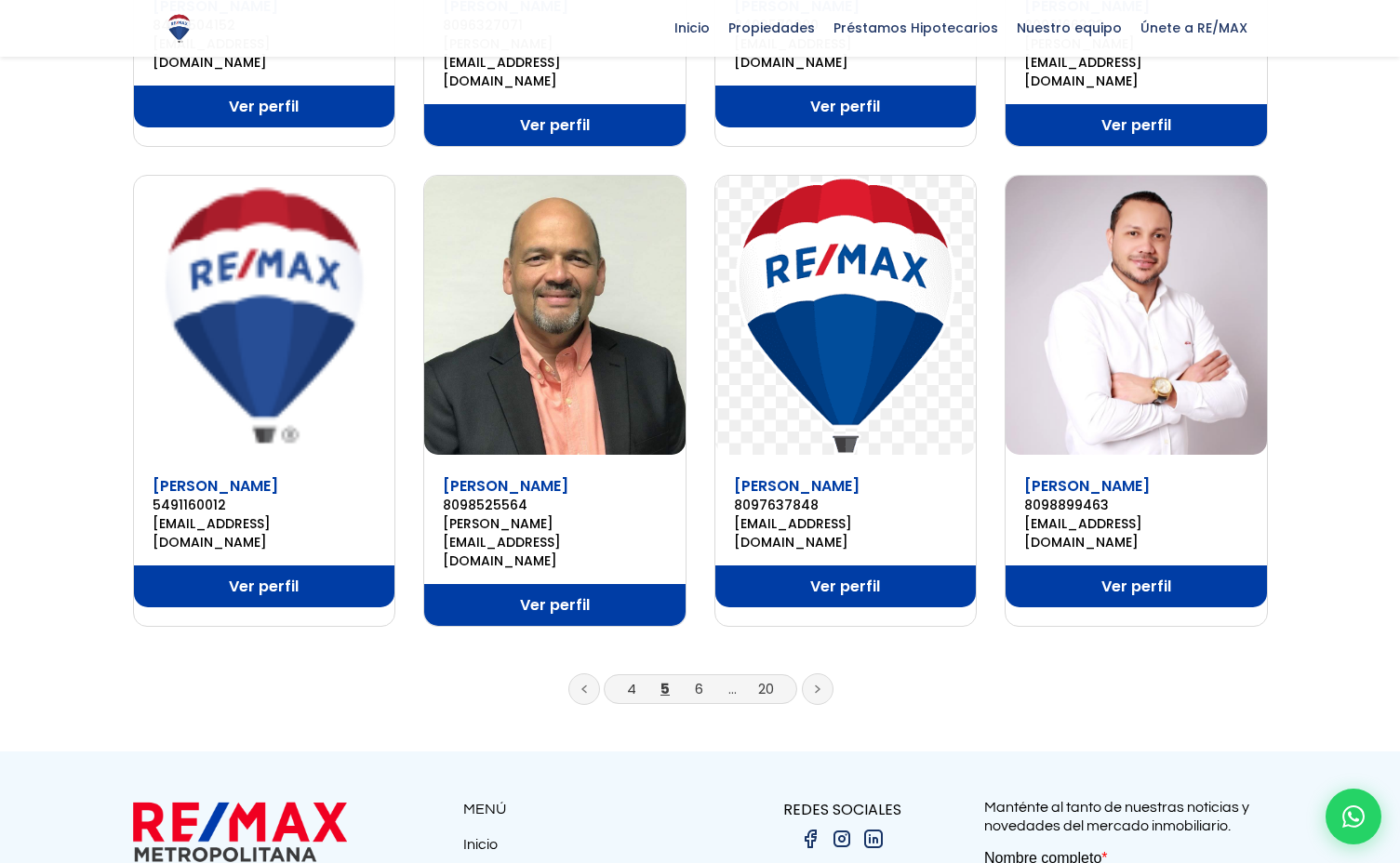
click at [822, 674] on link at bounding box center [817, 690] width 32 height 32
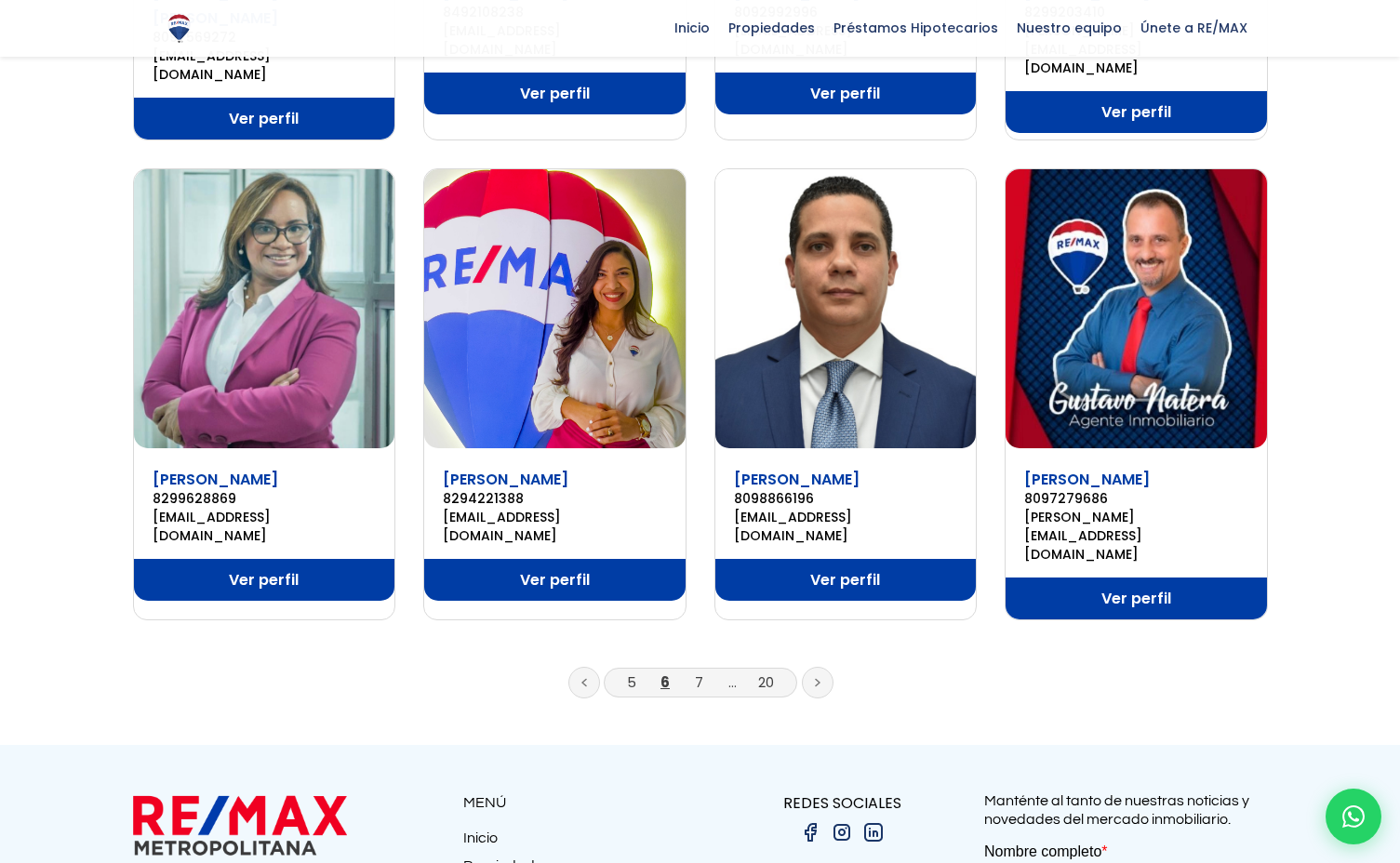
scroll to position [1115, 0]
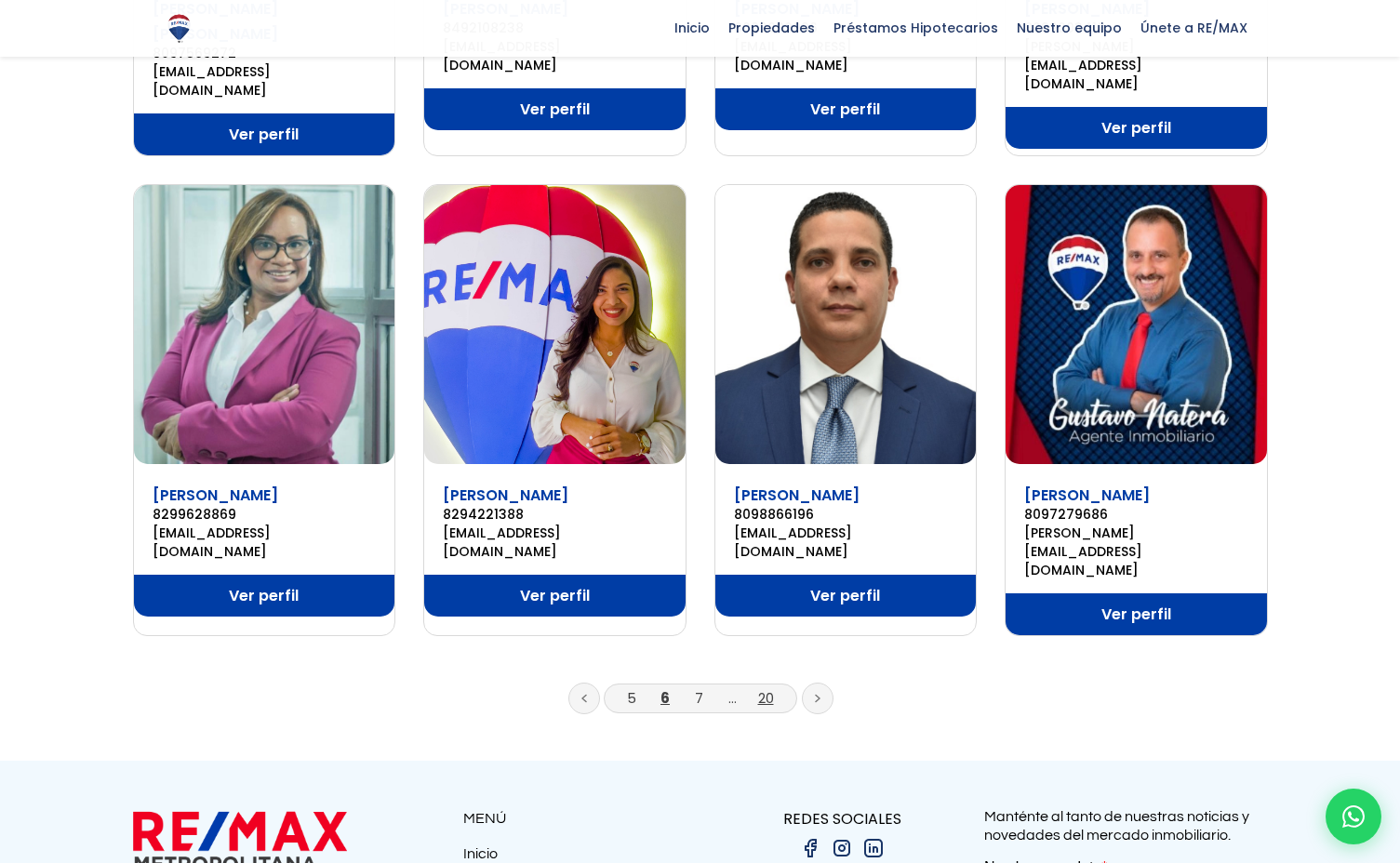
click at [762, 688] on link "20" at bounding box center [766, 697] width 16 height 20
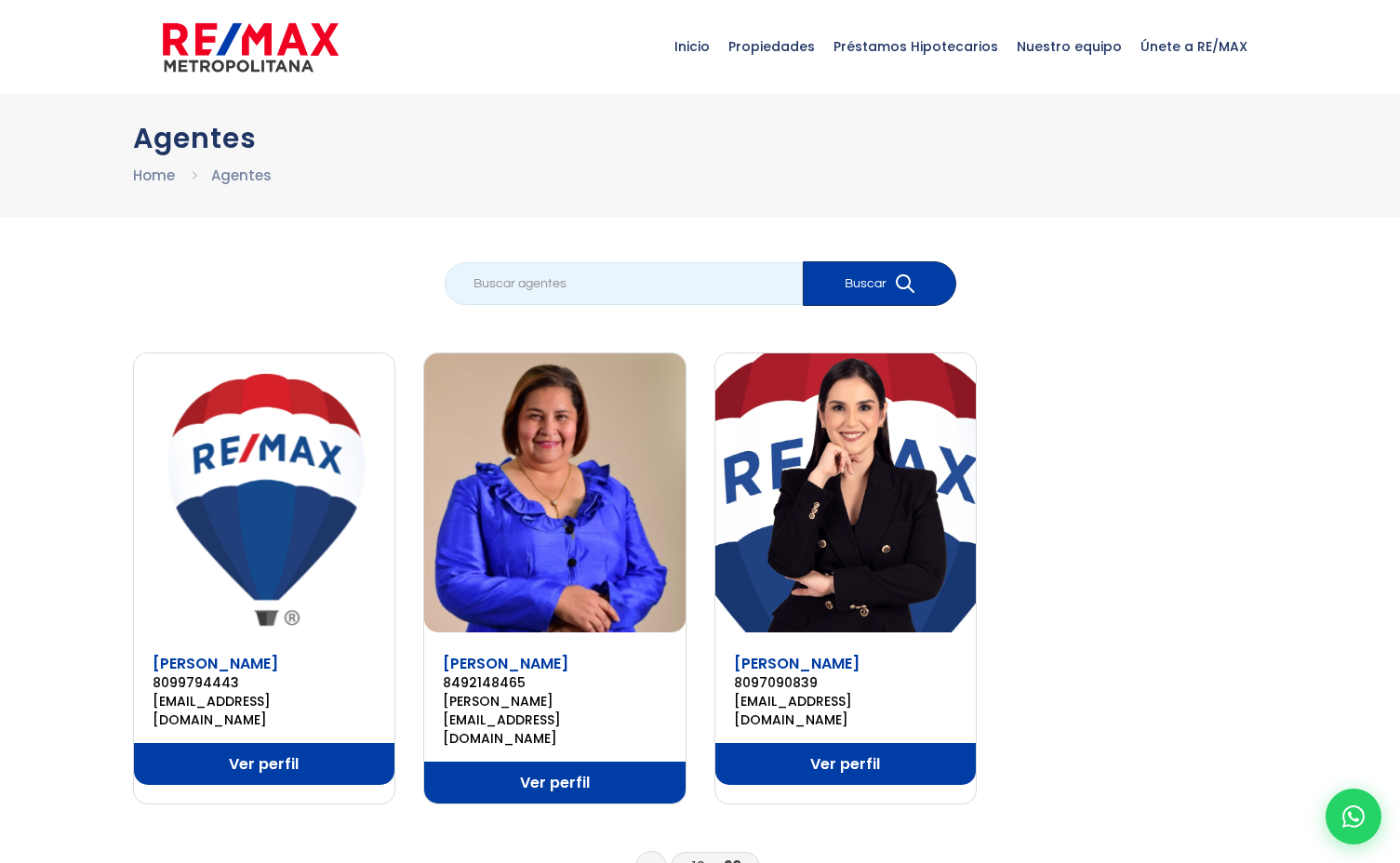
click at [648, 293] on input "search" at bounding box center [623, 284] width 358 height 43
type input "[PERSON_NAME]"
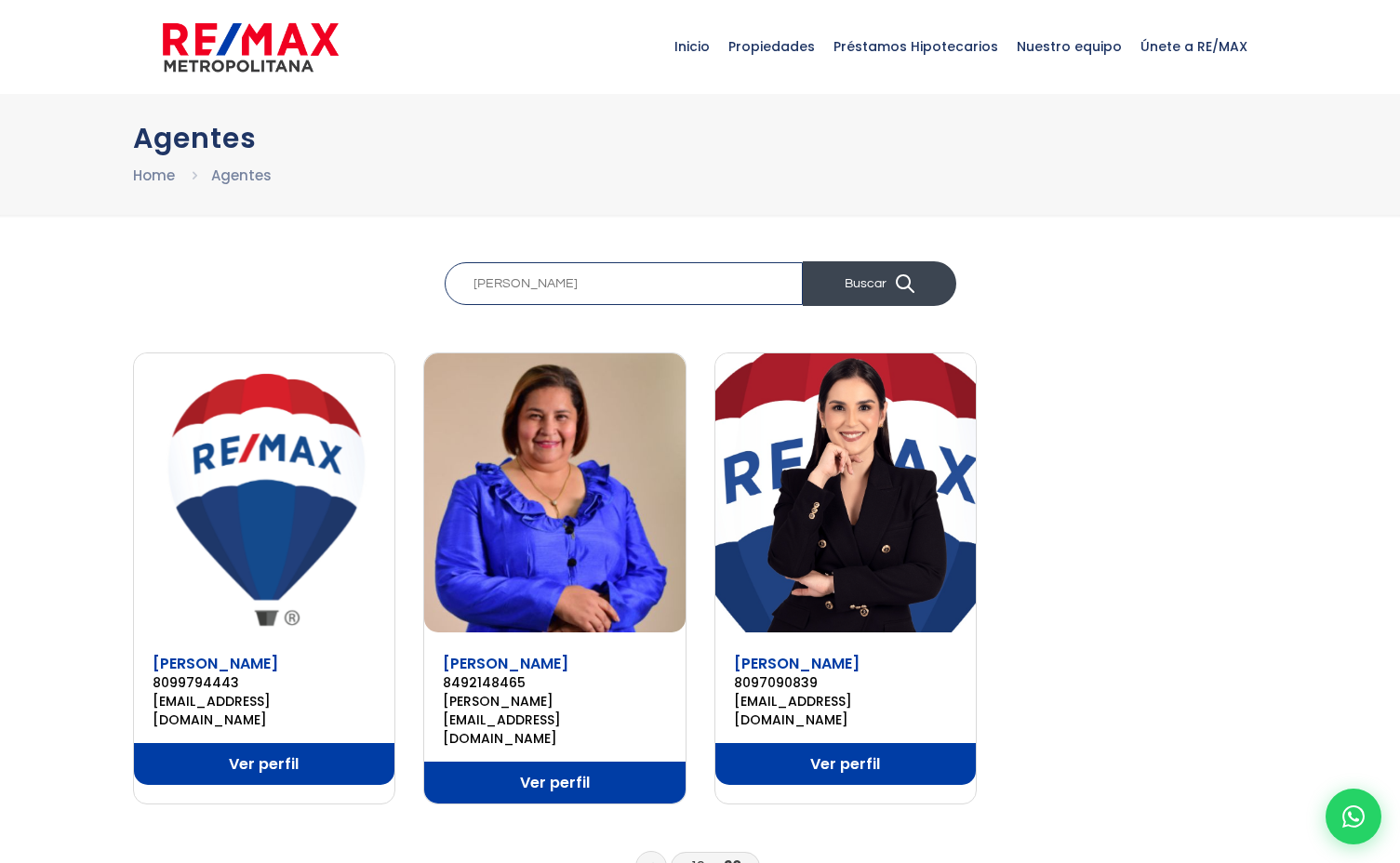
click at [849, 278] on button "Buscar" at bounding box center [879, 284] width 154 height 45
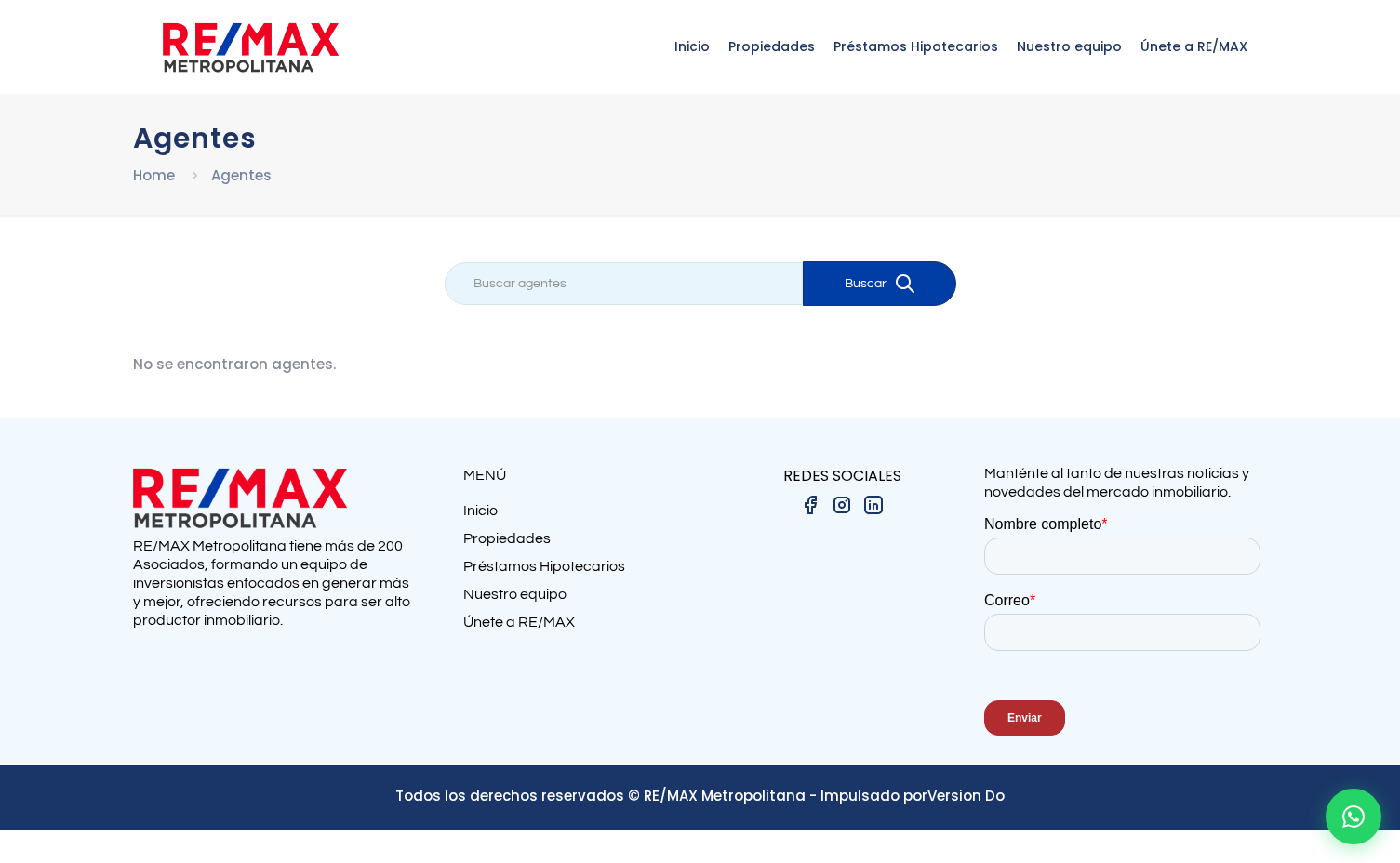
click at [499, 288] on input "search" at bounding box center [623, 284] width 358 height 43
click at [500, 287] on input "search" at bounding box center [623, 284] width 358 height 43
type input "ceballos"
click at [879, 287] on button "Buscar" at bounding box center [879, 284] width 154 height 45
click at [572, 292] on input "search" at bounding box center [623, 284] width 358 height 43
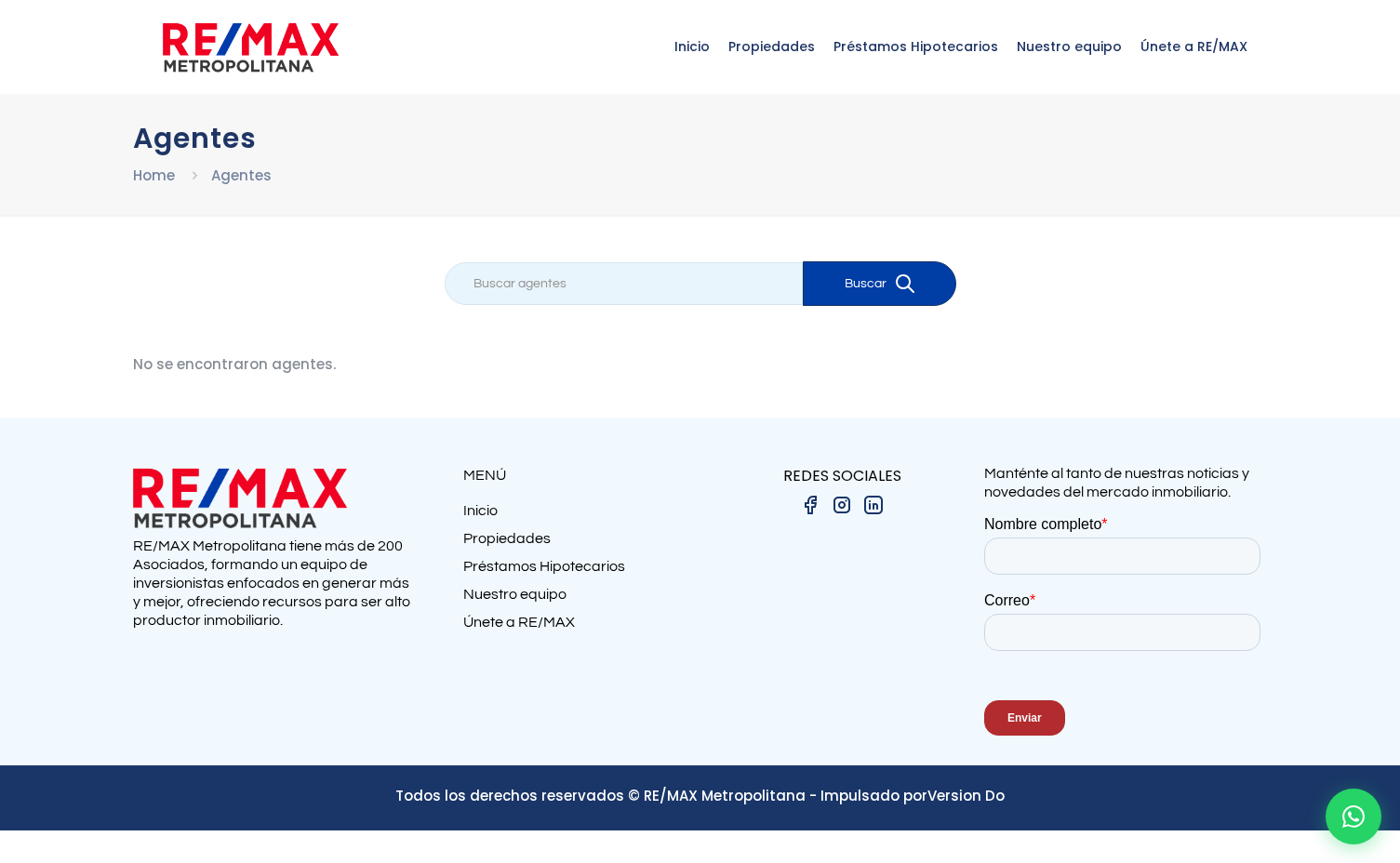
click at [572, 292] on input "search" at bounding box center [623, 284] width 358 height 43
type input "[PERSON_NAME]"
click at [879, 287] on button "Buscar" at bounding box center [879, 284] width 154 height 45
click at [573, 291] on input "search" at bounding box center [623, 284] width 358 height 43
type input "Kat"
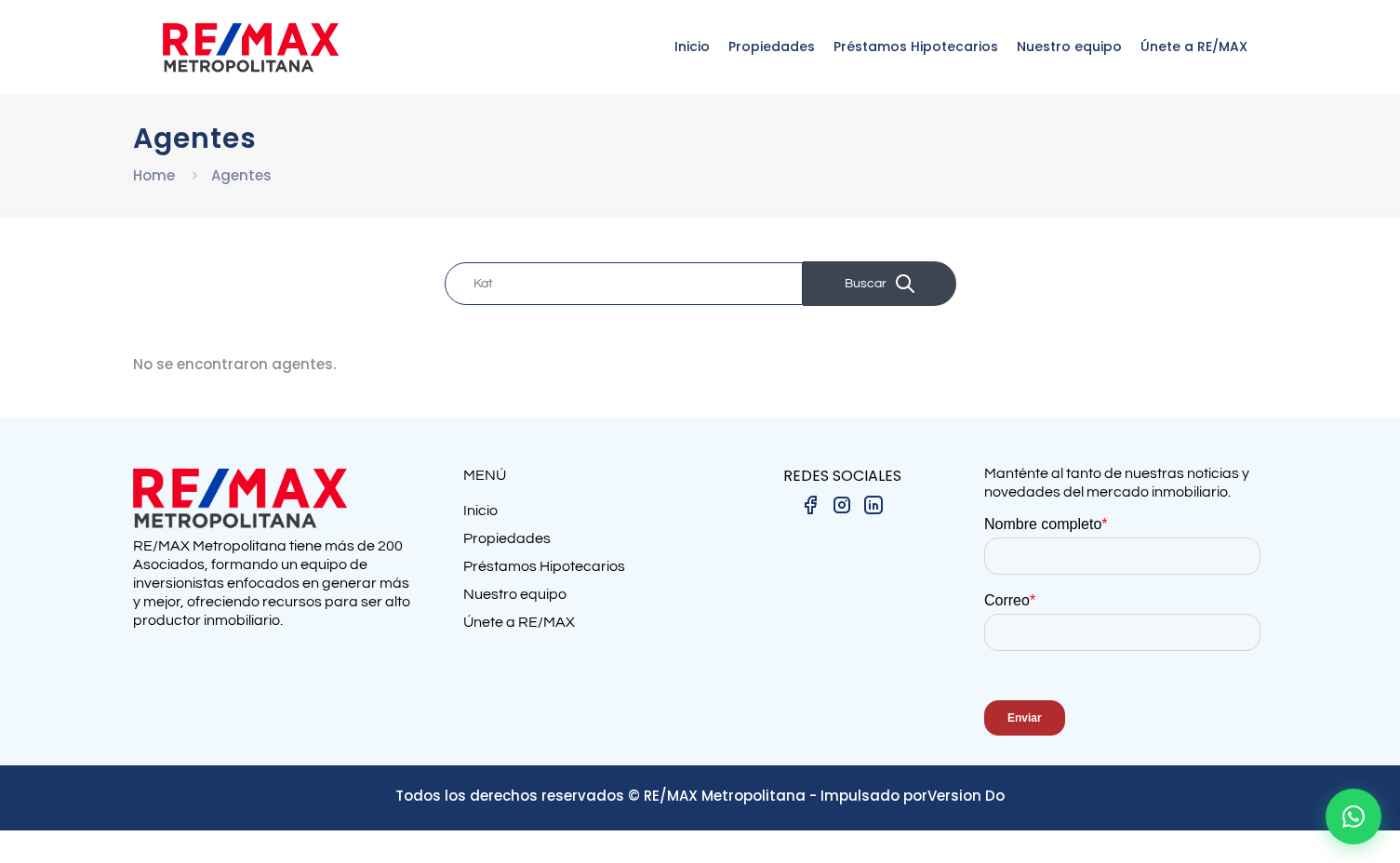
click at [858, 282] on button "Buscar" at bounding box center [879, 284] width 154 height 45
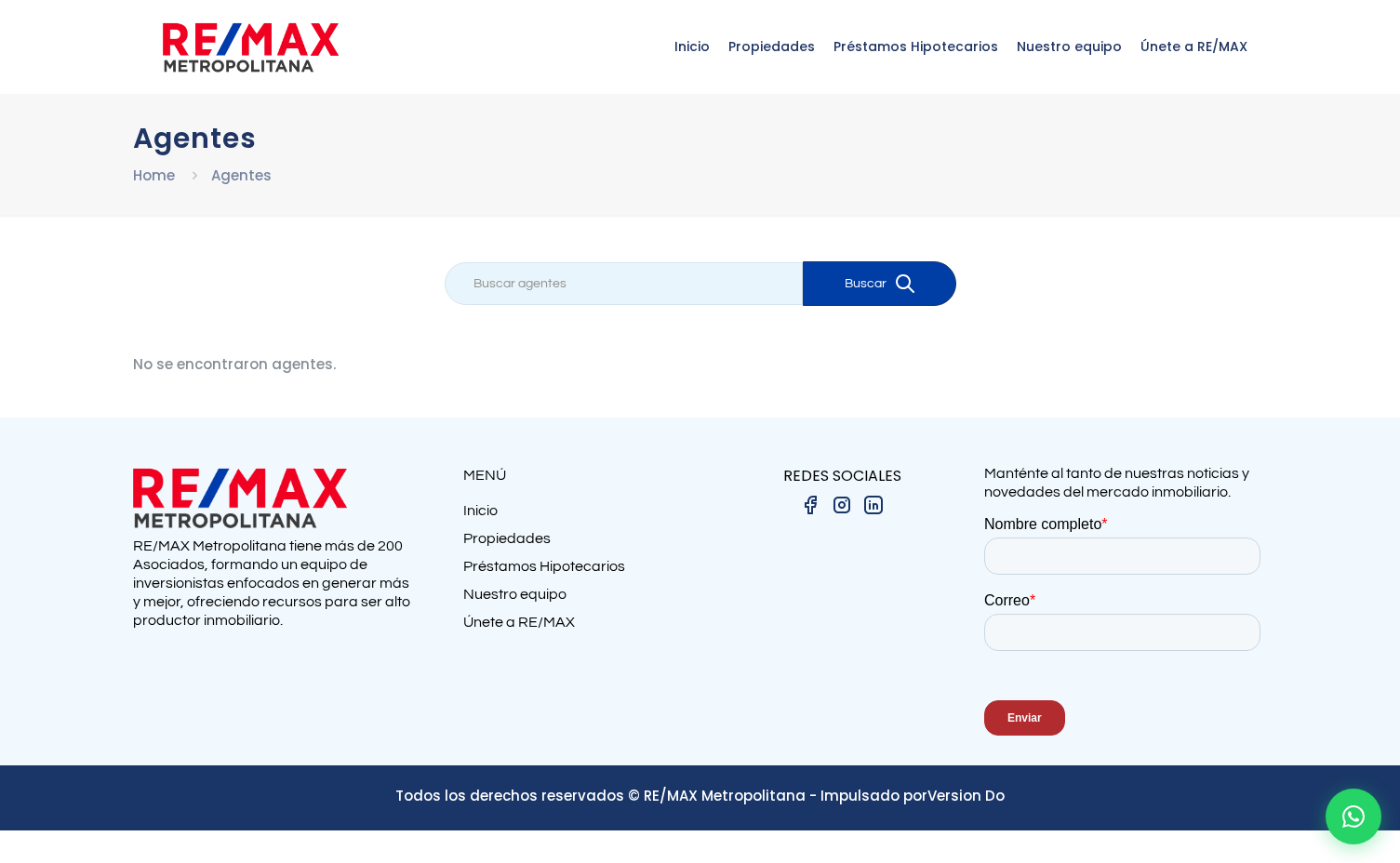
click at [531, 292] on input "search" at bounding box center [623, 284] width 358 height 43
type input "kati"
click at [879, 287] on button "Buscar" at bounding box center [879, 284] width 154 height 45
click at [540, 282] on input "search" at bounding box center [623, 284] width 358 height 43
click at [154, 177] on link "Home" at bounding box center [154, 175] width 42 height 20
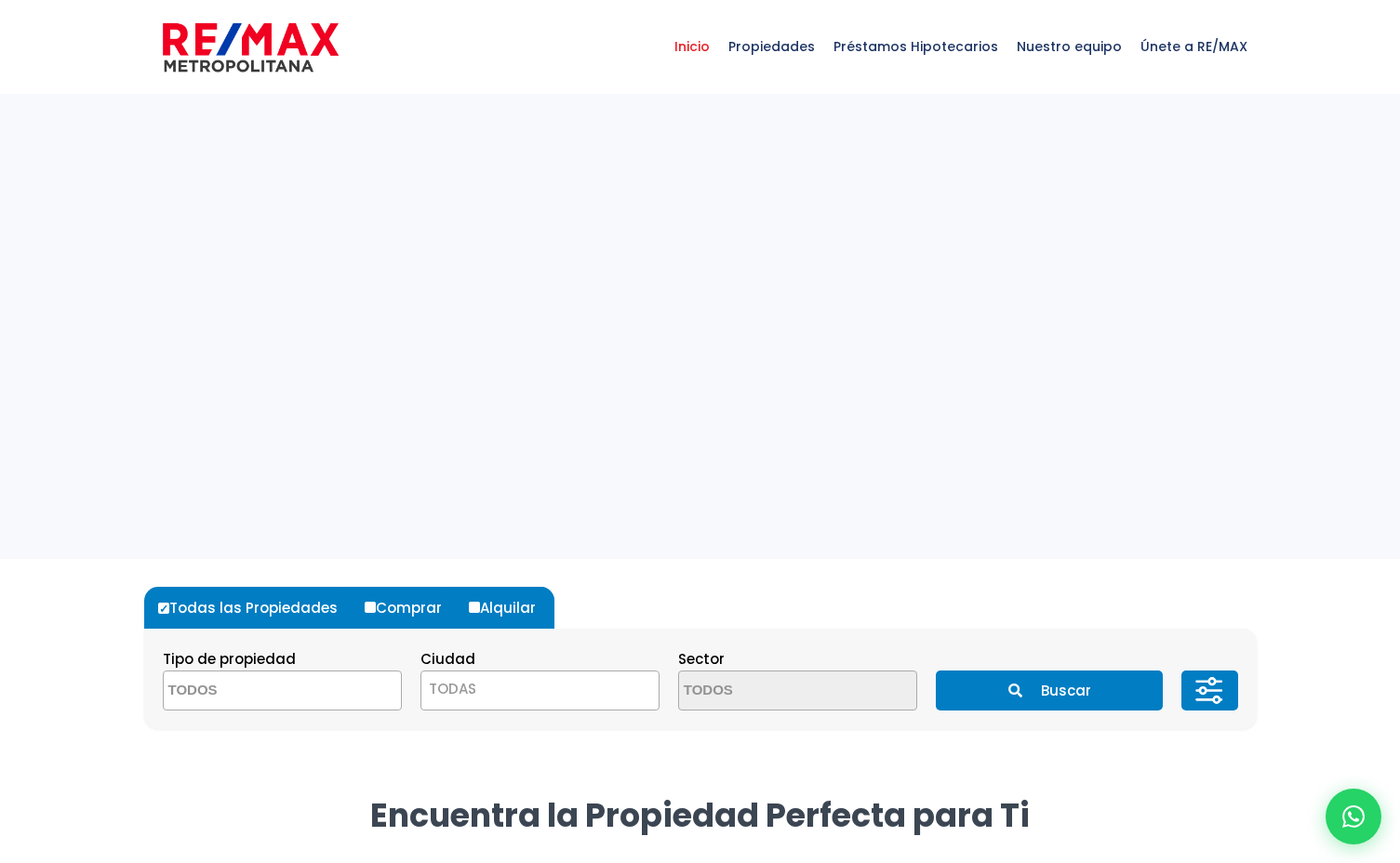
select select
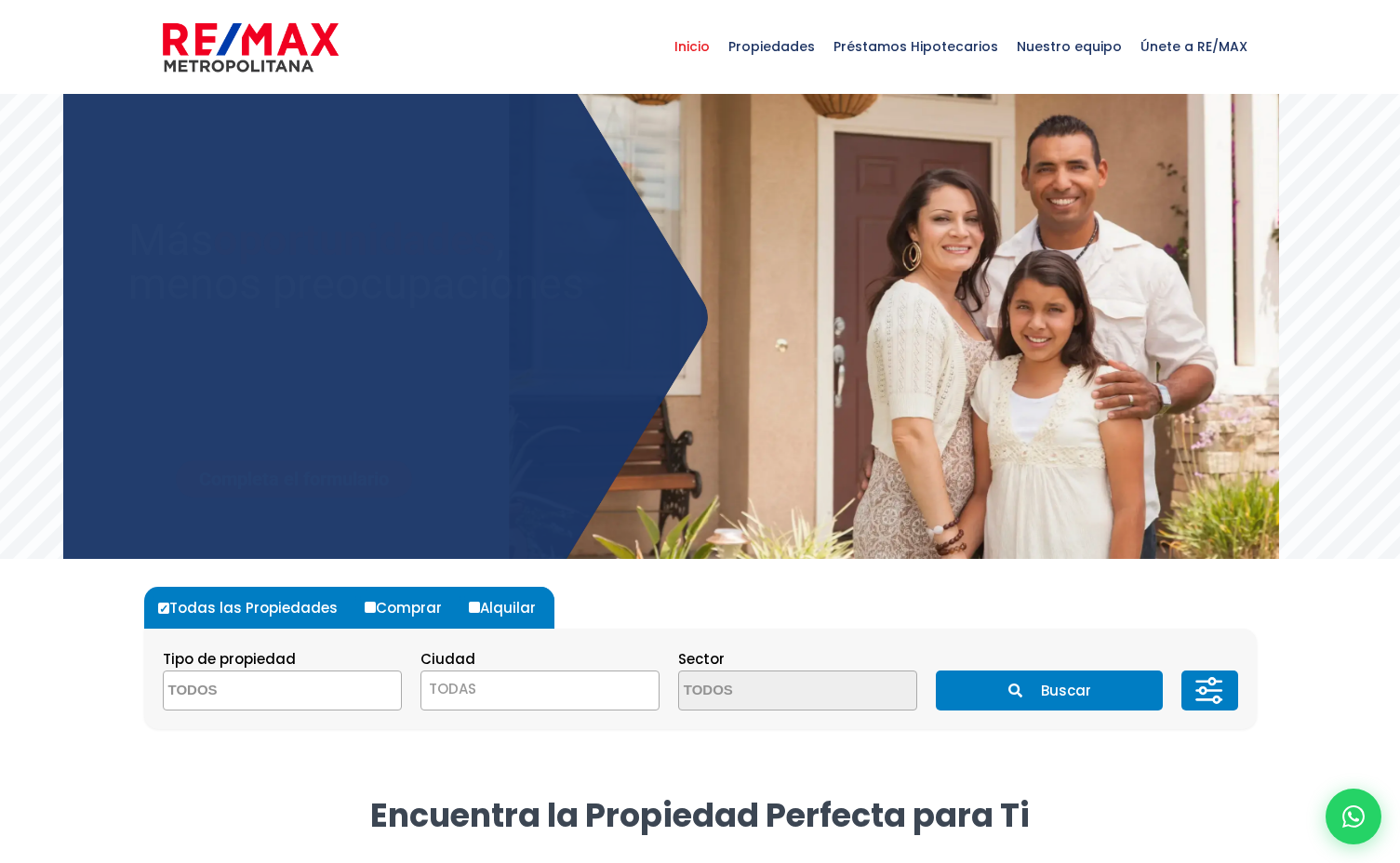
click at [1049, 45] on span "Nuestro equipo" at bounding box center [1069, 47] width 124 height 56
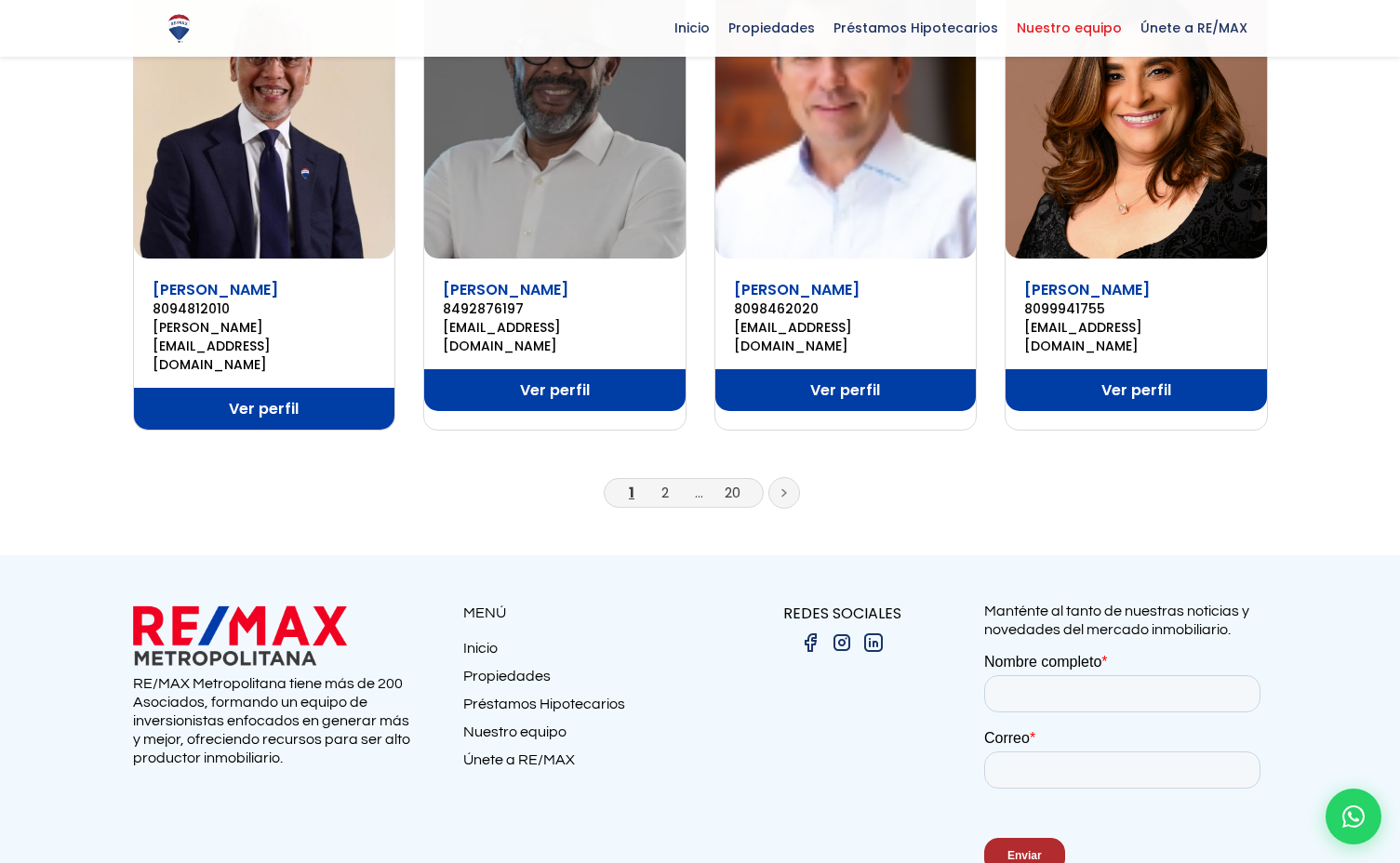
scroll to position [1332, 0]
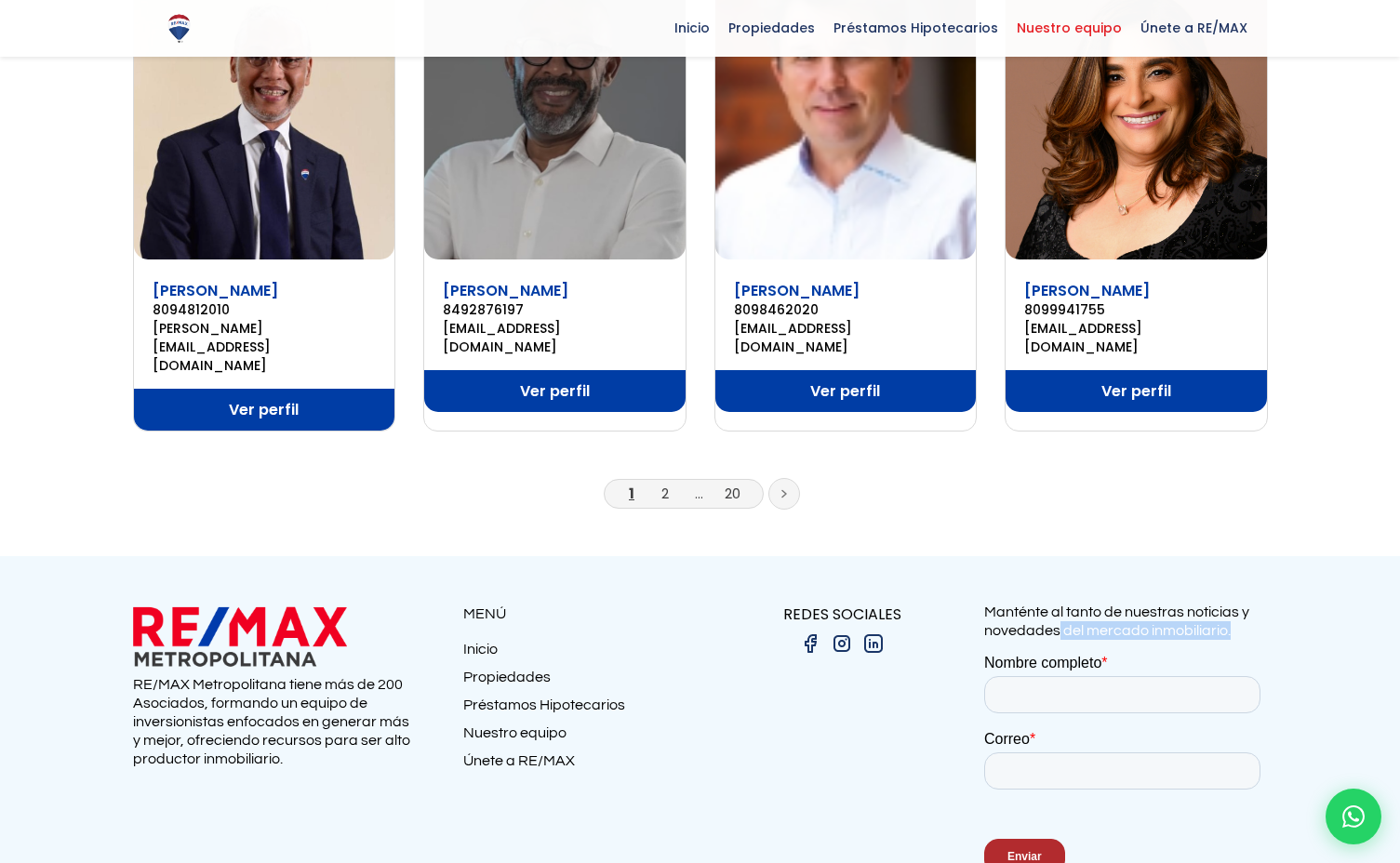
drag, startPoint x: 1059, startPoint y: 521, endPoint x: 1261, endPoint y: 536, distance: 202.6
click at [1250, 603] on div "Manténte al tanto de nuestras noticias y novedades del mercado inmobiliario." at bounding box center [1125, 753] width 284 height 302
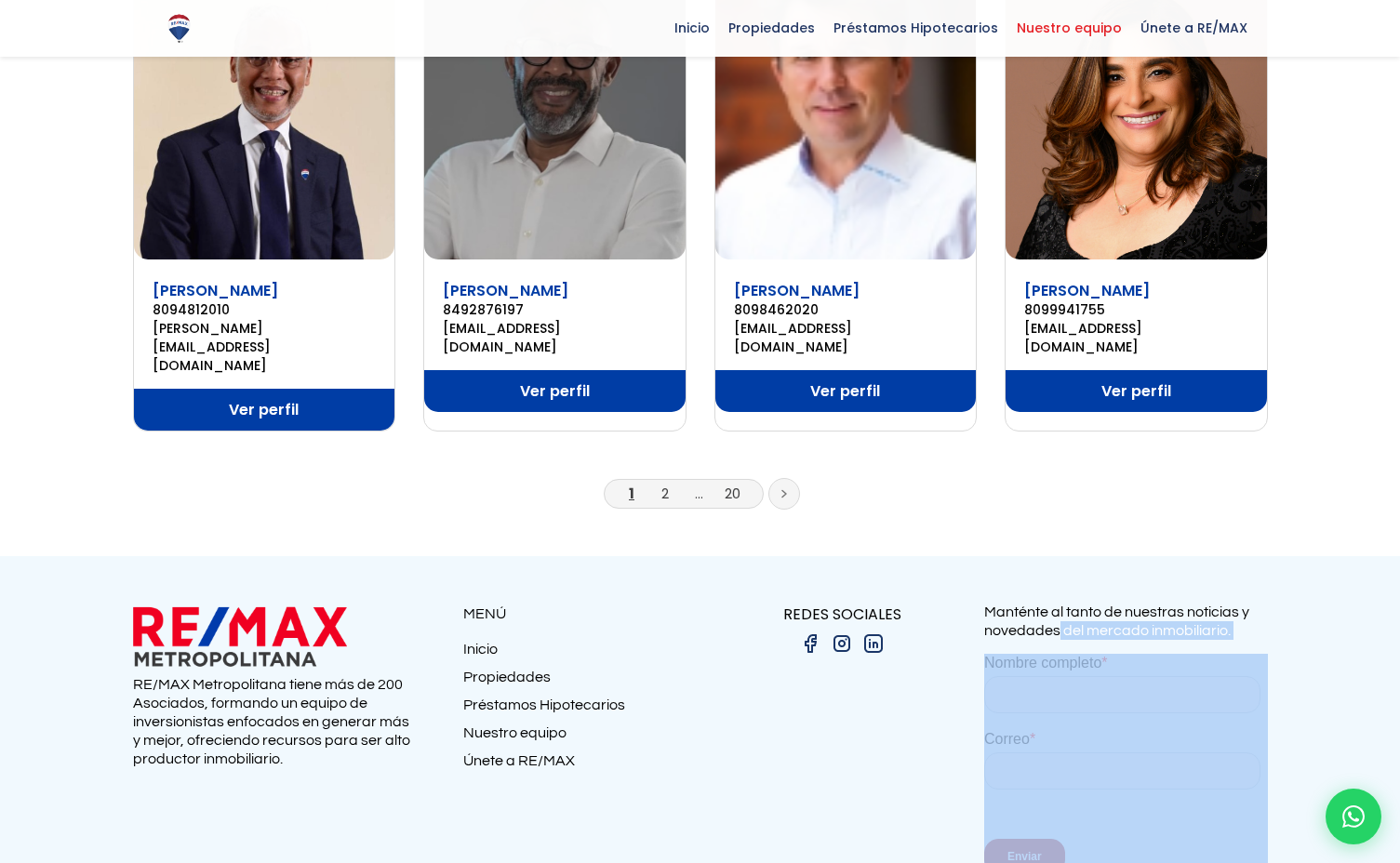
drag, startPoint x: 1261, startPoint y: 536, endPoint x: 1201, endPoint y: 543, distance: 60.4
click at [1261, 603] on div "Manténte al tanto de nuestras noticias y novedades del mercado inmobiliario." at bounding box center [1125, 753] width 284 height 302
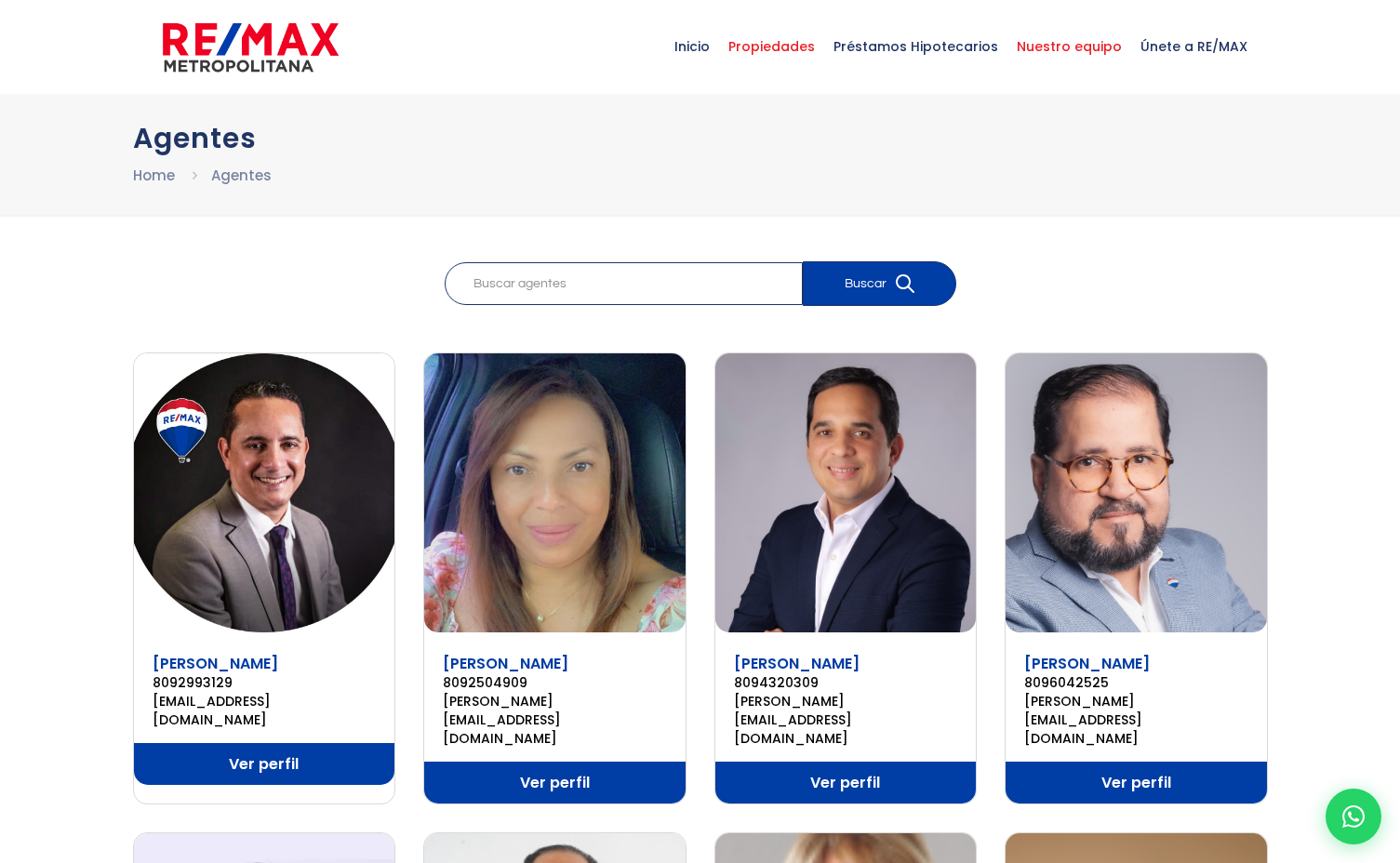
scroll to position [0, 0]
click at [810, 56] on span "Propiedades" at bounding box center [771, 47] width 105 height 56
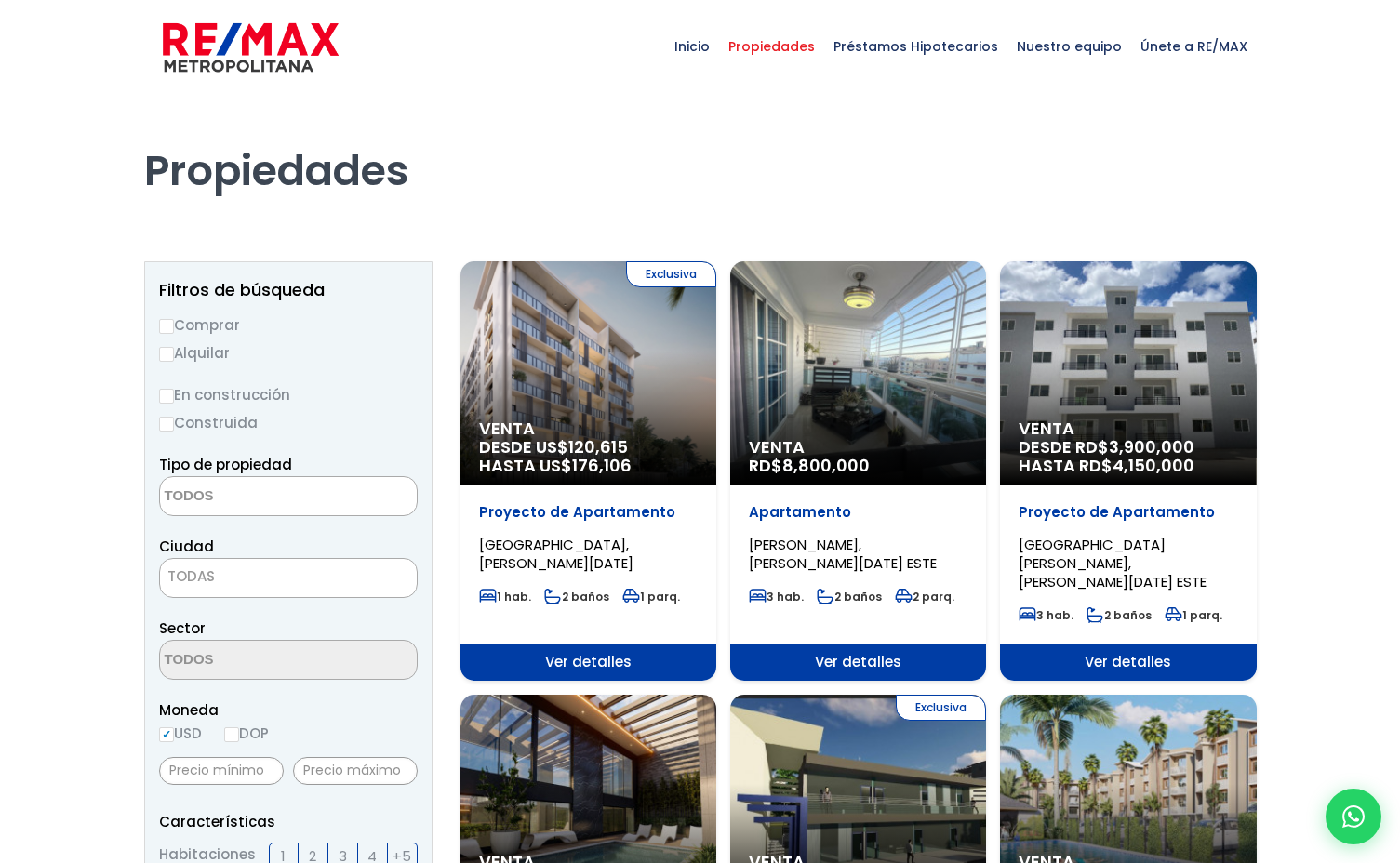
select select
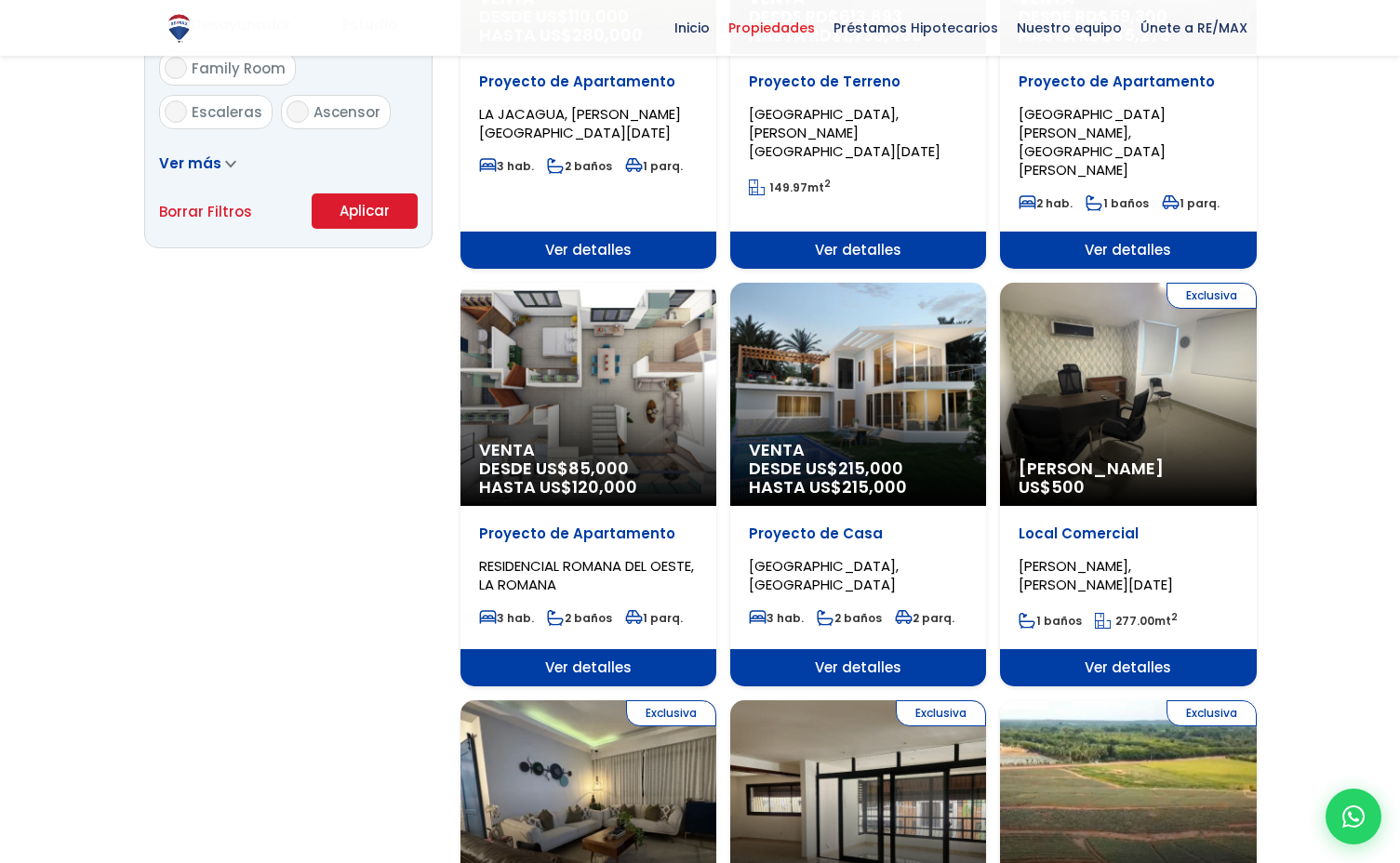
scroll to position [1289, 0]
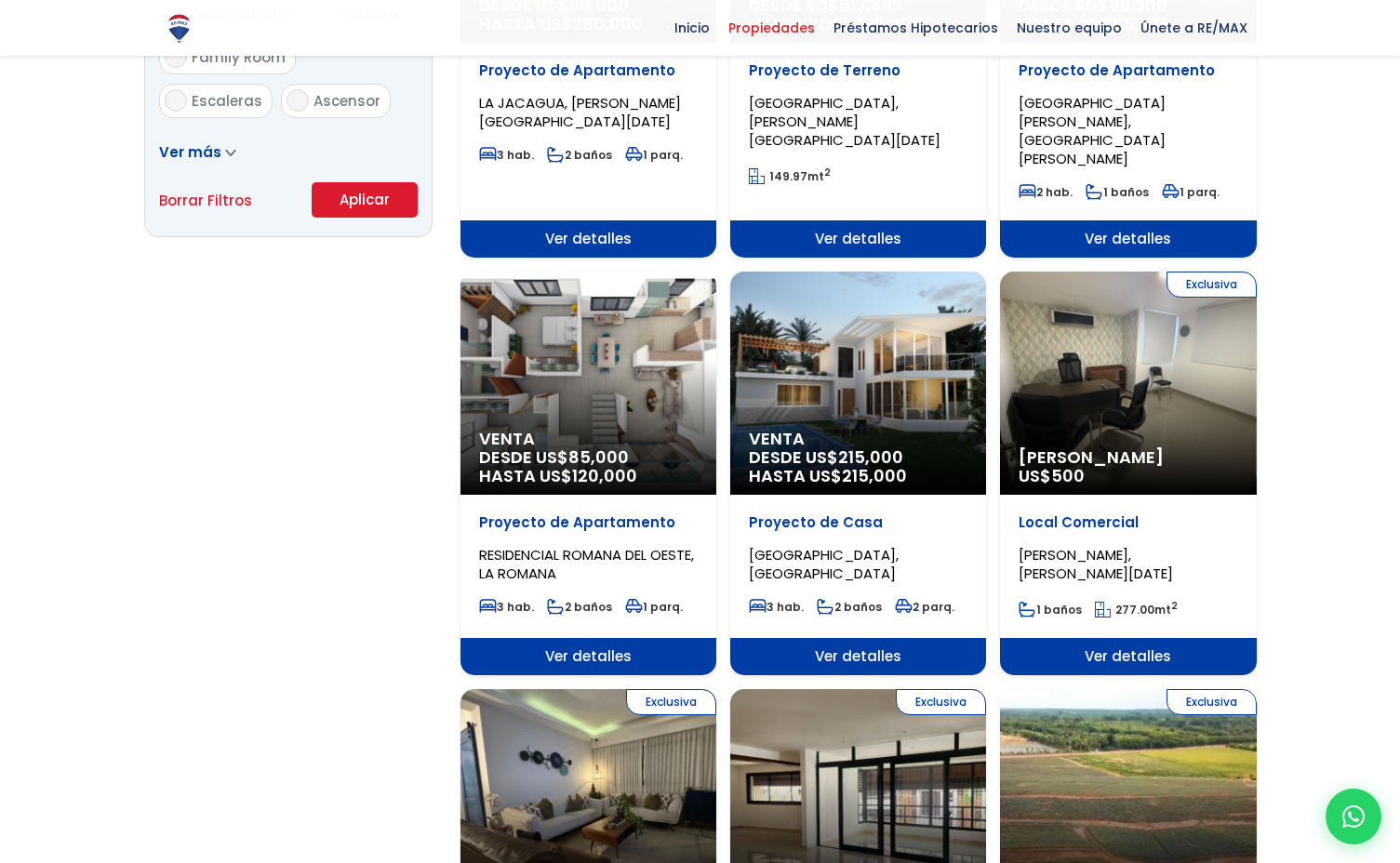
click at [633, 285] on div "Venta DESDE US$ 85,000 HASTA US$ 120,000" at bounding box center [588, 383] width 256 height 223
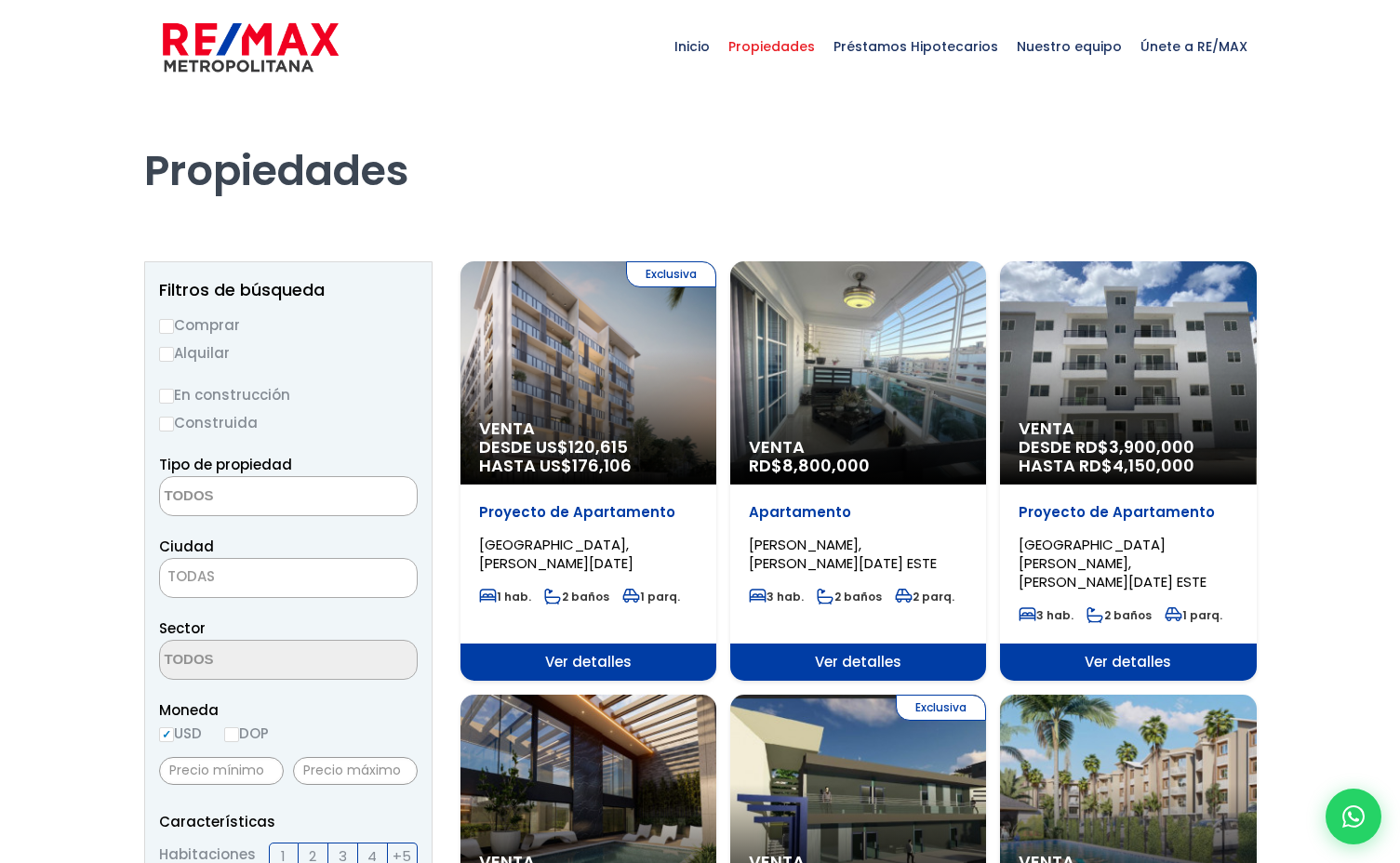
select select
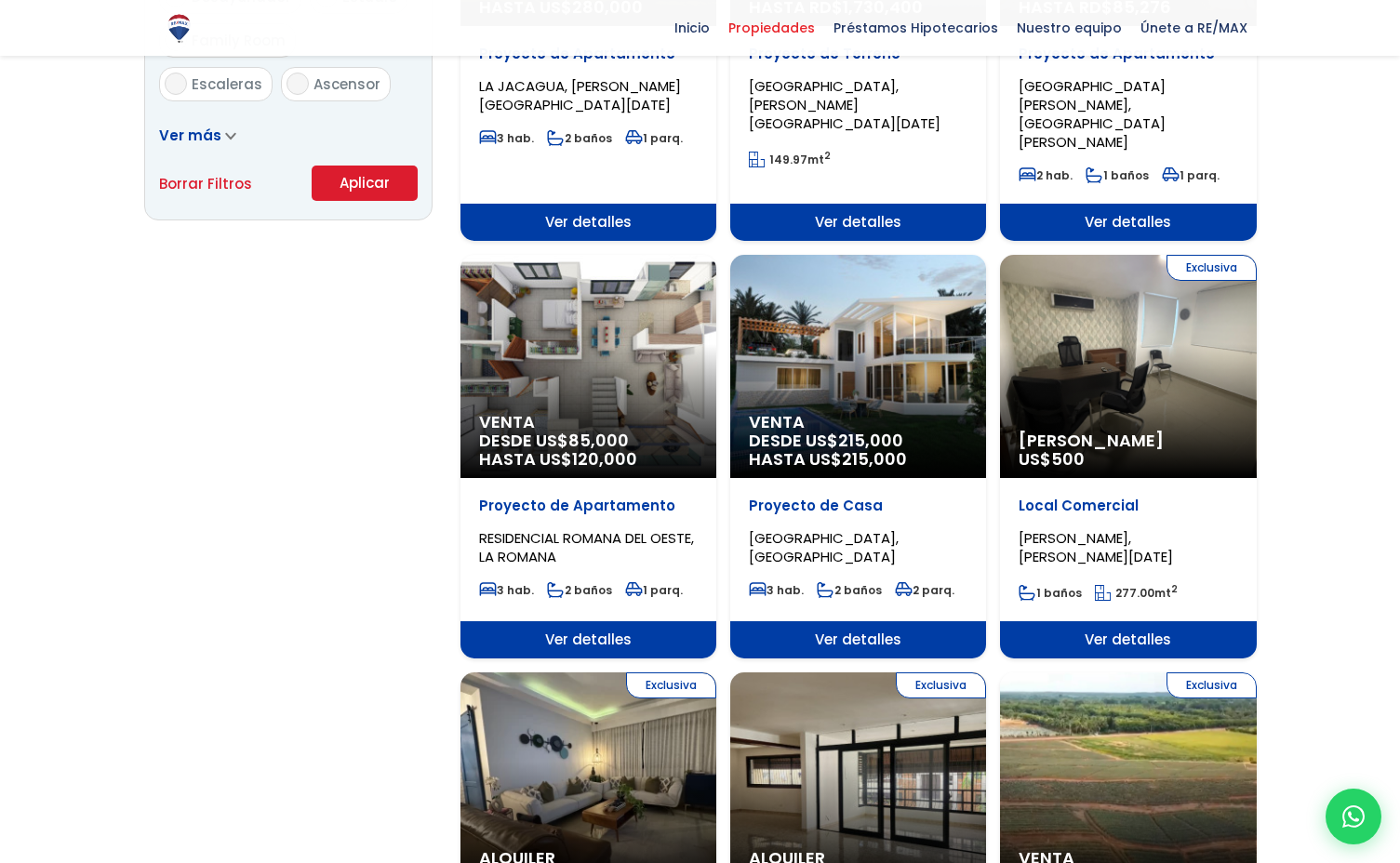
scroll to position [1311, 0]
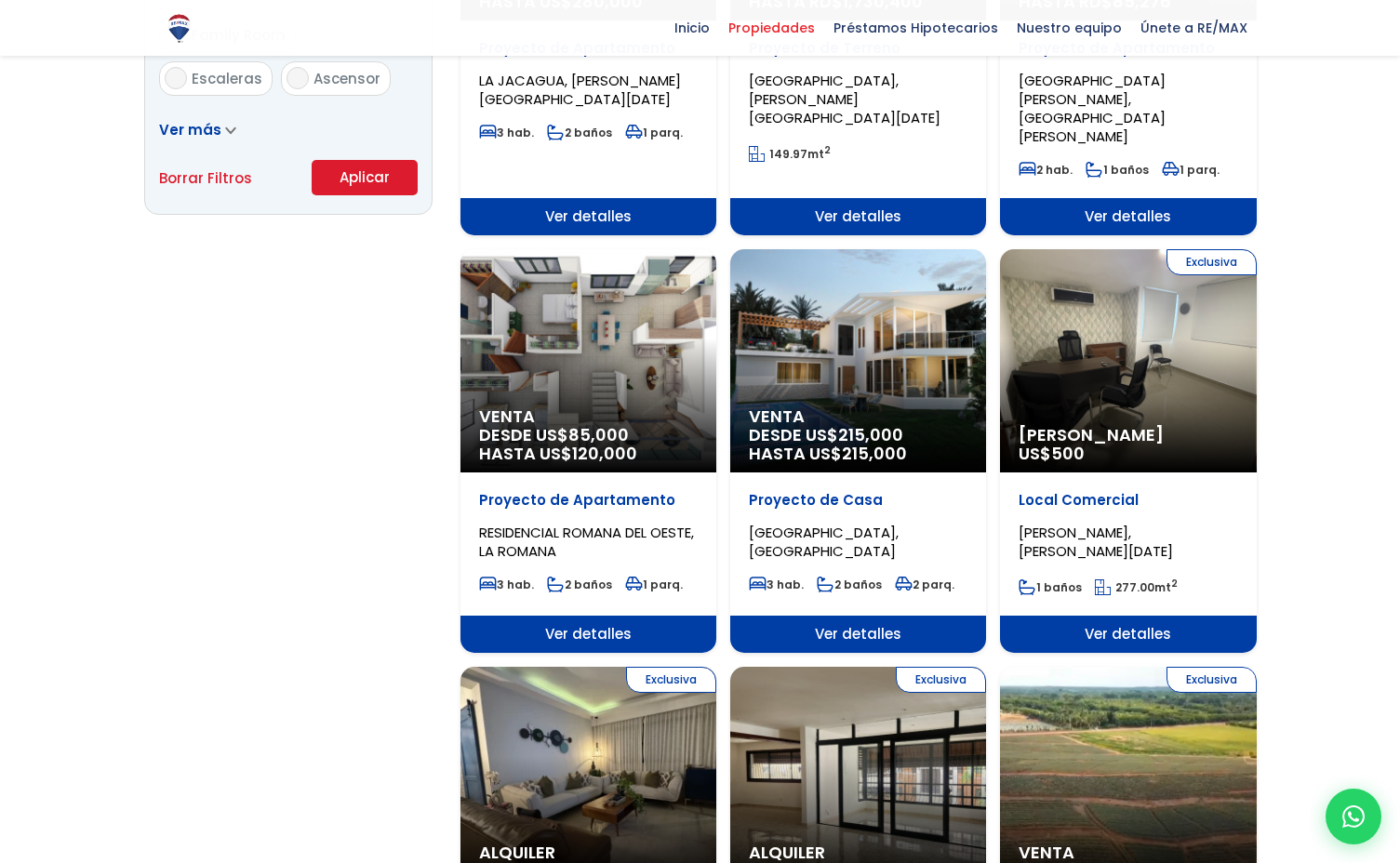
click at [847, 424] on span "215,000" at bounding box center [870, 435] width 65 height 23
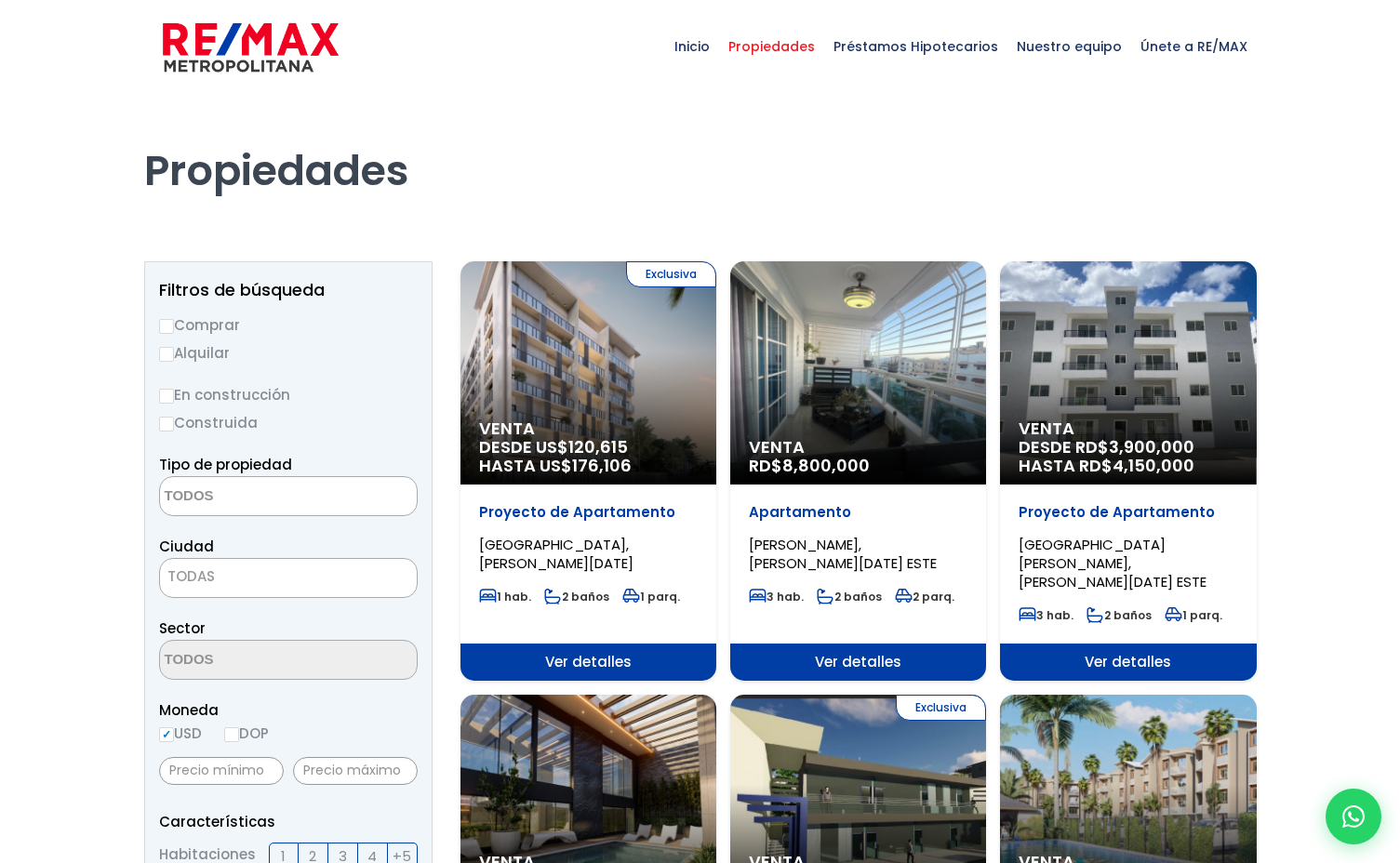
select select
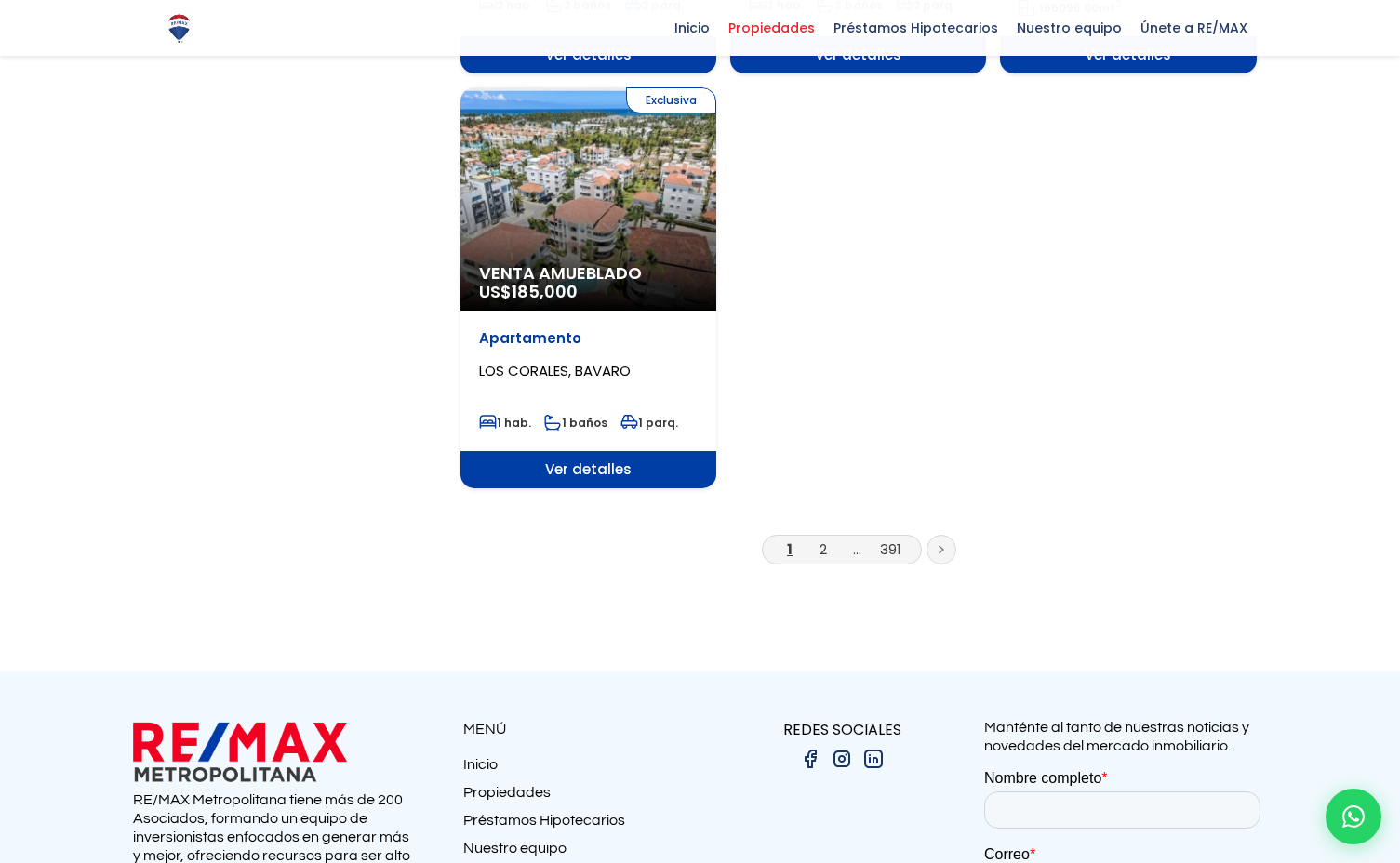
scroll to position [2234, 0]
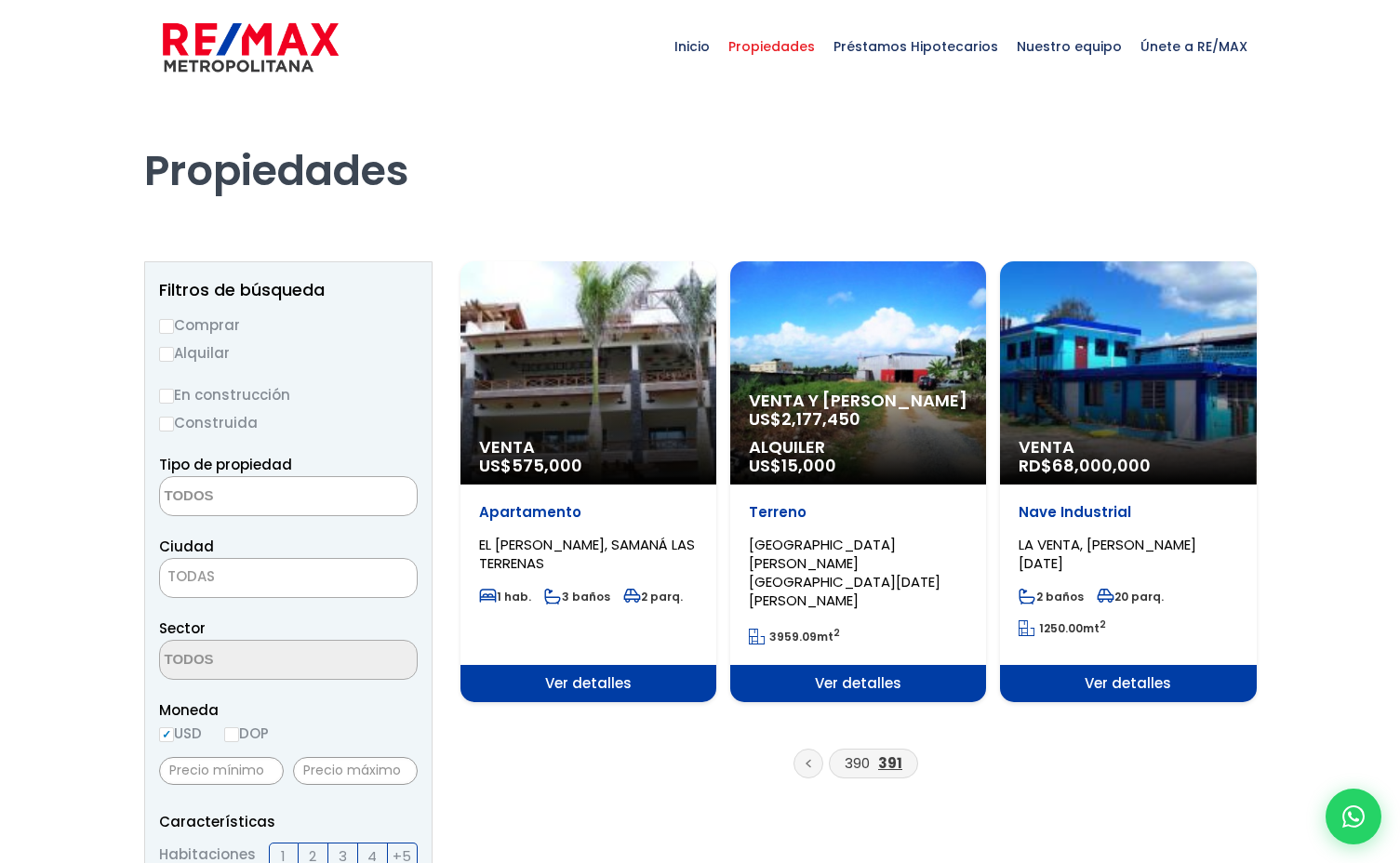
select select
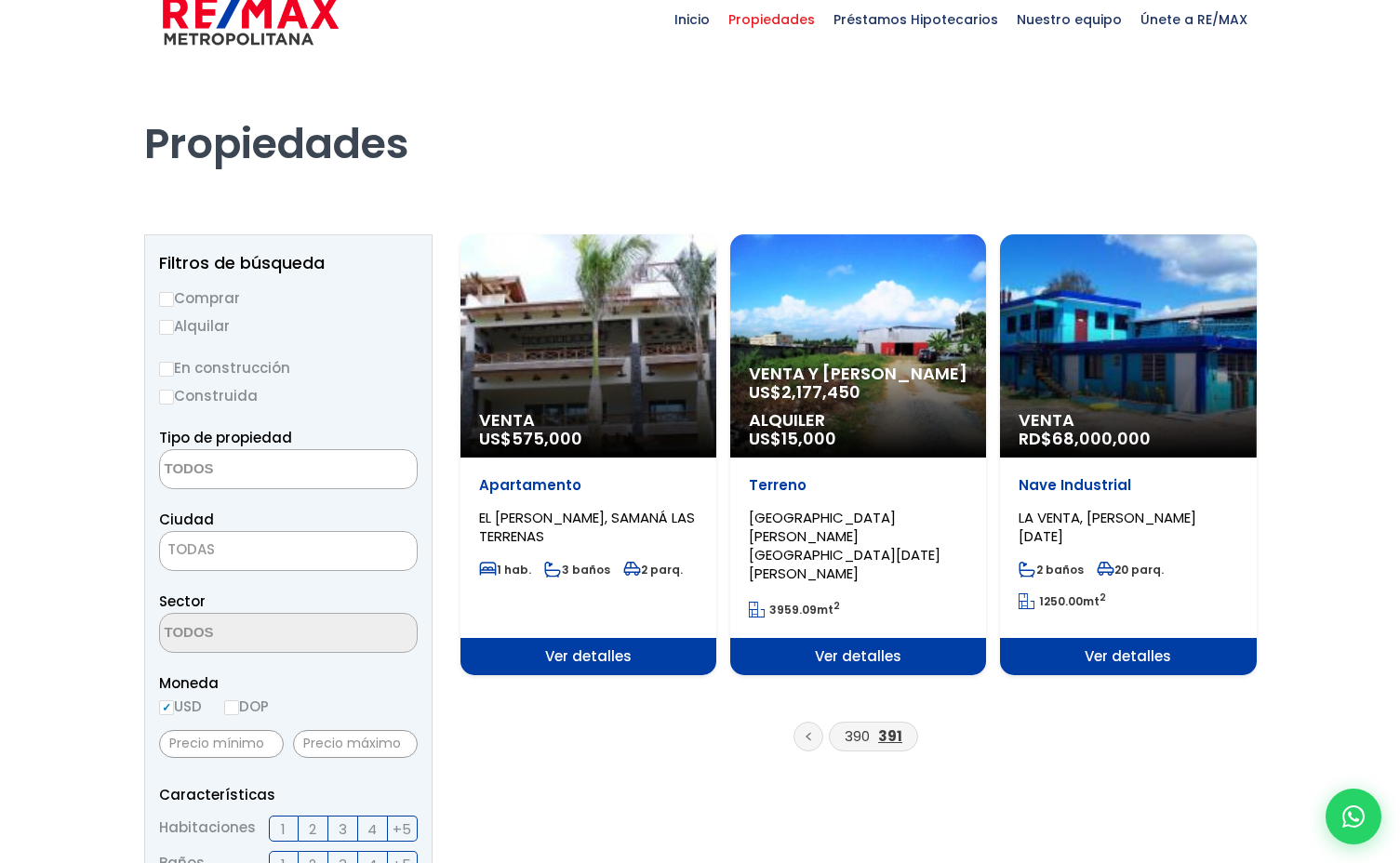
scroll to position [29, 0]
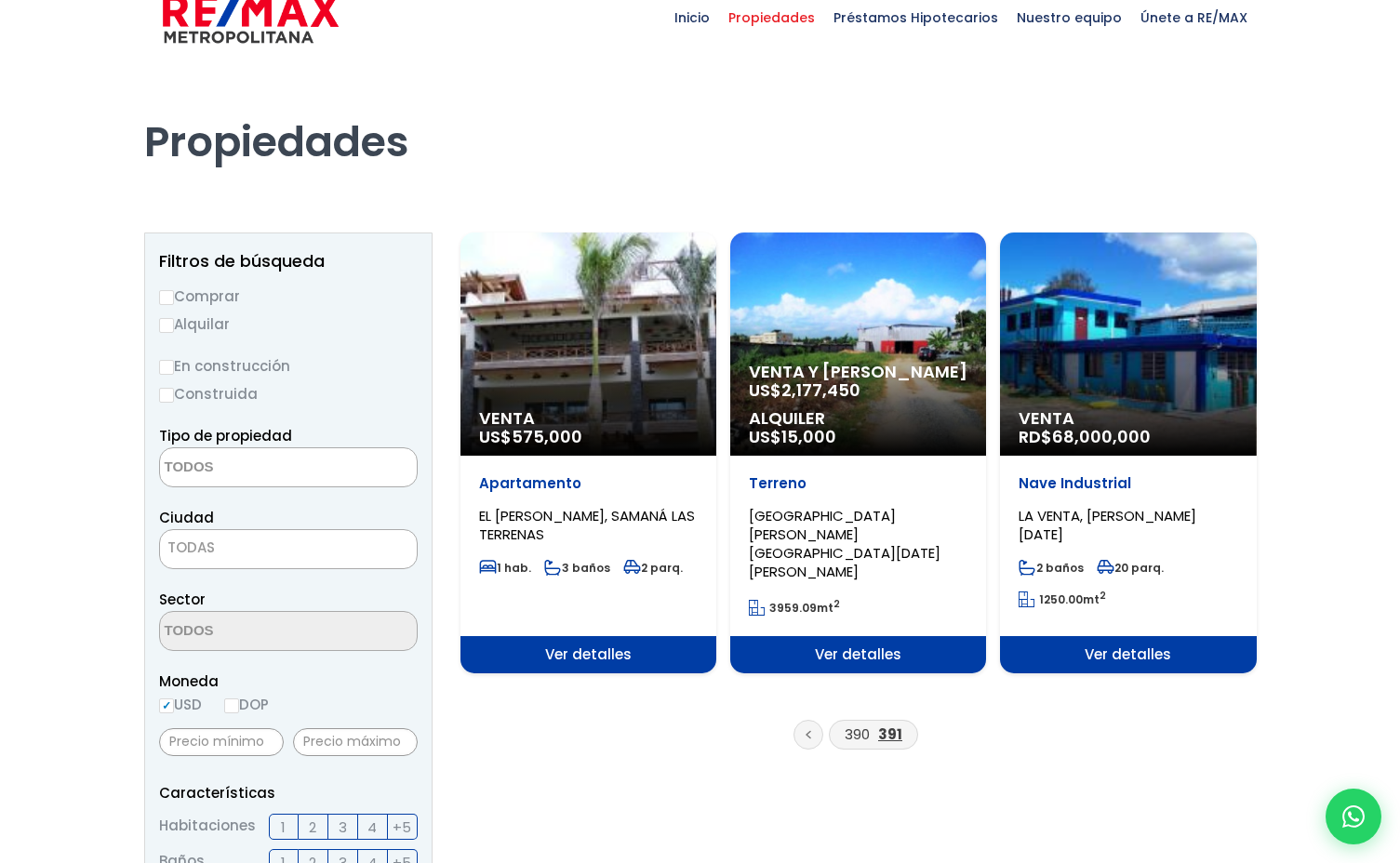
click at [901, 376] on span "Venta y [PERSON_NAME]" at bounding box center [857, 372] width 218 height 19
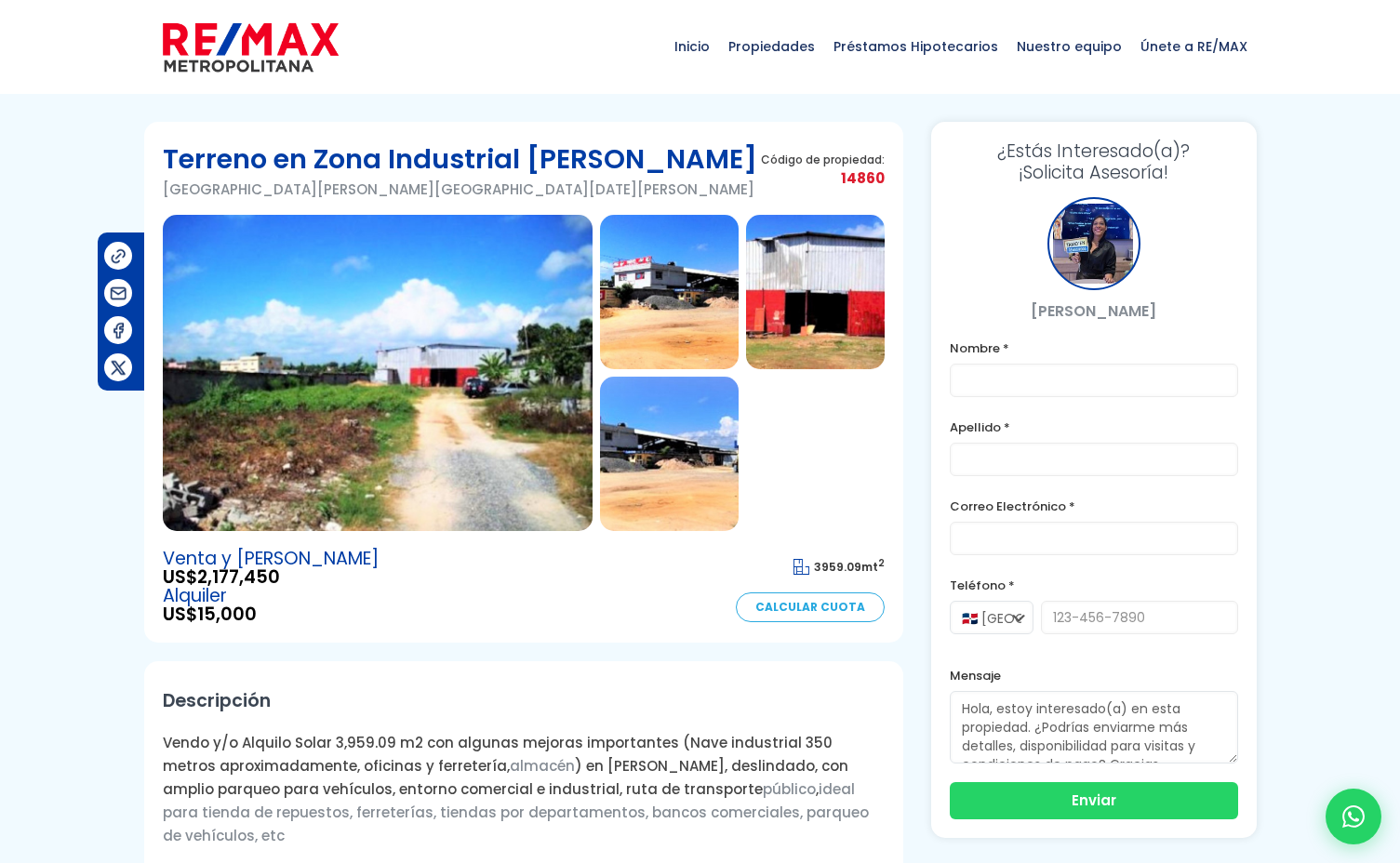
drag, startPoint x: 1030, startPoint y: 309, endPoint x: 1159, endPoint y: 310, distance: 129.0
click at [1159, 310] on p "[PERSON_NAME]" at bounding box center [1094, 311] width 289 height 23
click at [1163, 309] on p "PATRICIA LEYBA" at bounding box center [1094, 311] width 289 height 23
drag, startPoint x: 1050, startPoint y: 174, endPoint x: 1179, endPoint y: 182, distance: 129.2
click at [1177, 172] on h3 "¿Estás Interesado(a)? ¡Solicita Asesoría!" at bounding box center [1094, 162] width 289 height 43
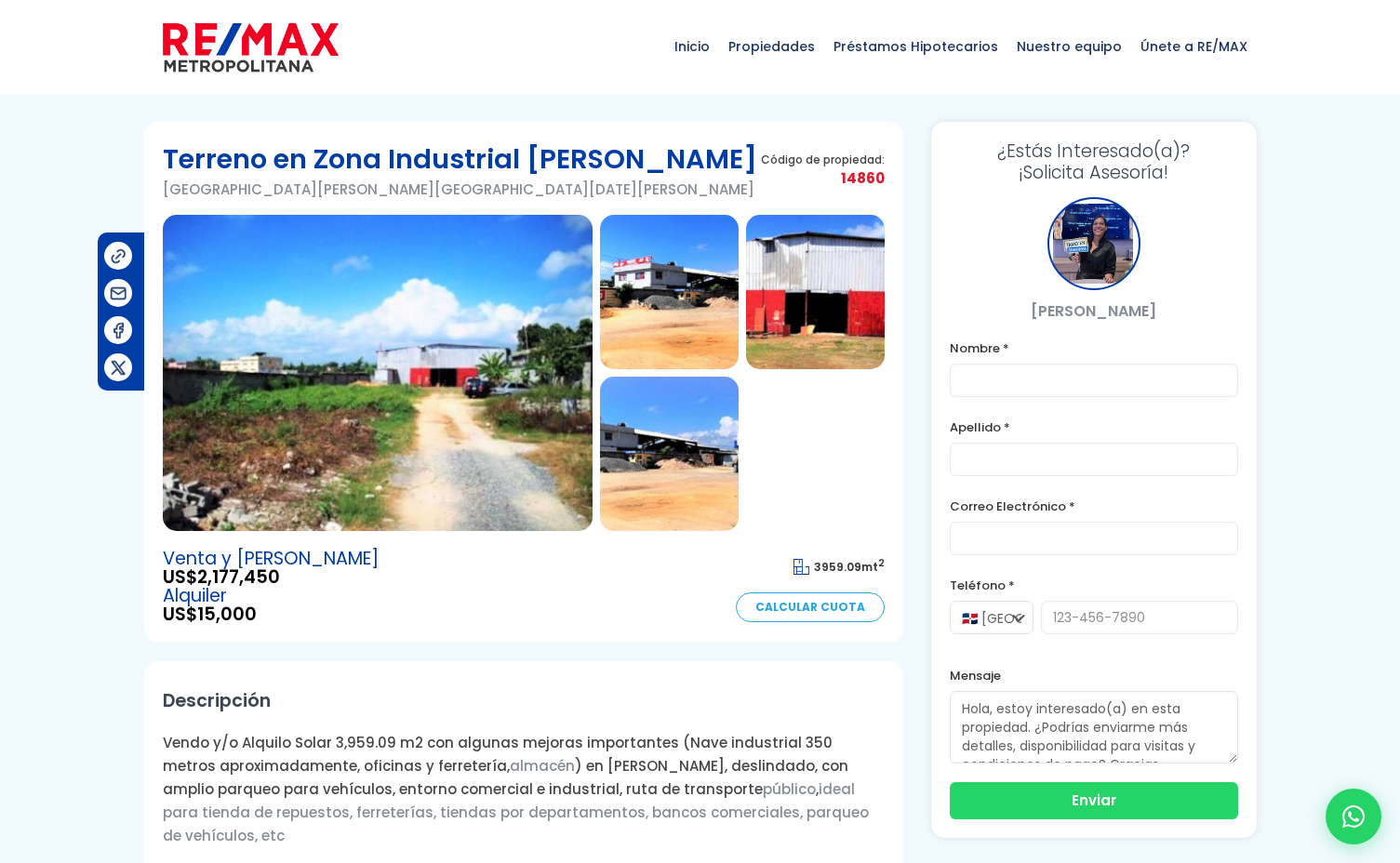
drag, startPoint x: 1189, startPoint y: 211, endPoint x: 1165, endPoint y: 221, distance: 26.0
click at [1189, 211] on div "PATRICIA LEYBA" at bounding box center [1094, 260] width 289 height 126
click at [697, 53] on span "Inicio" at bounding box center [693, 47] width 54 height 56
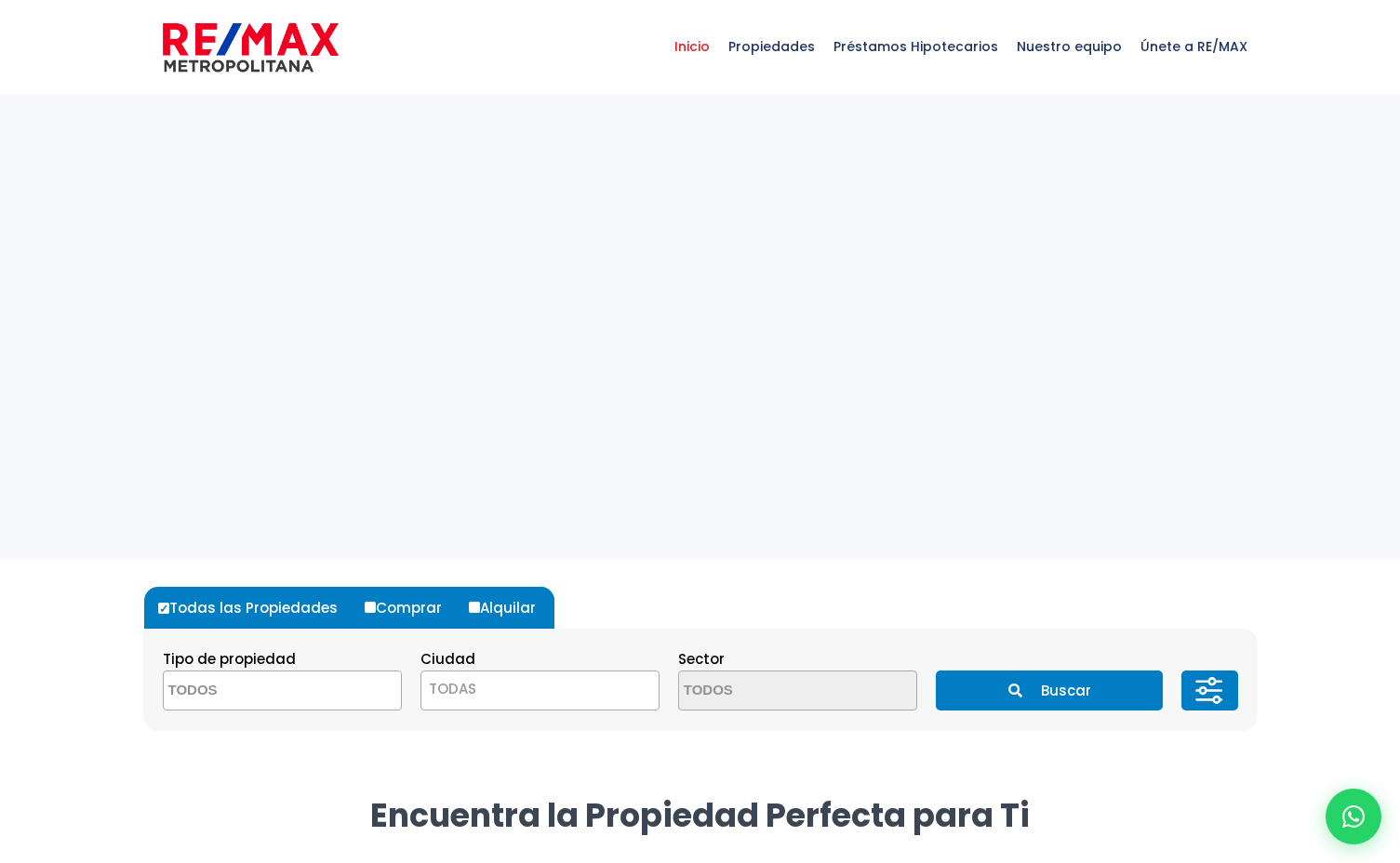
select select
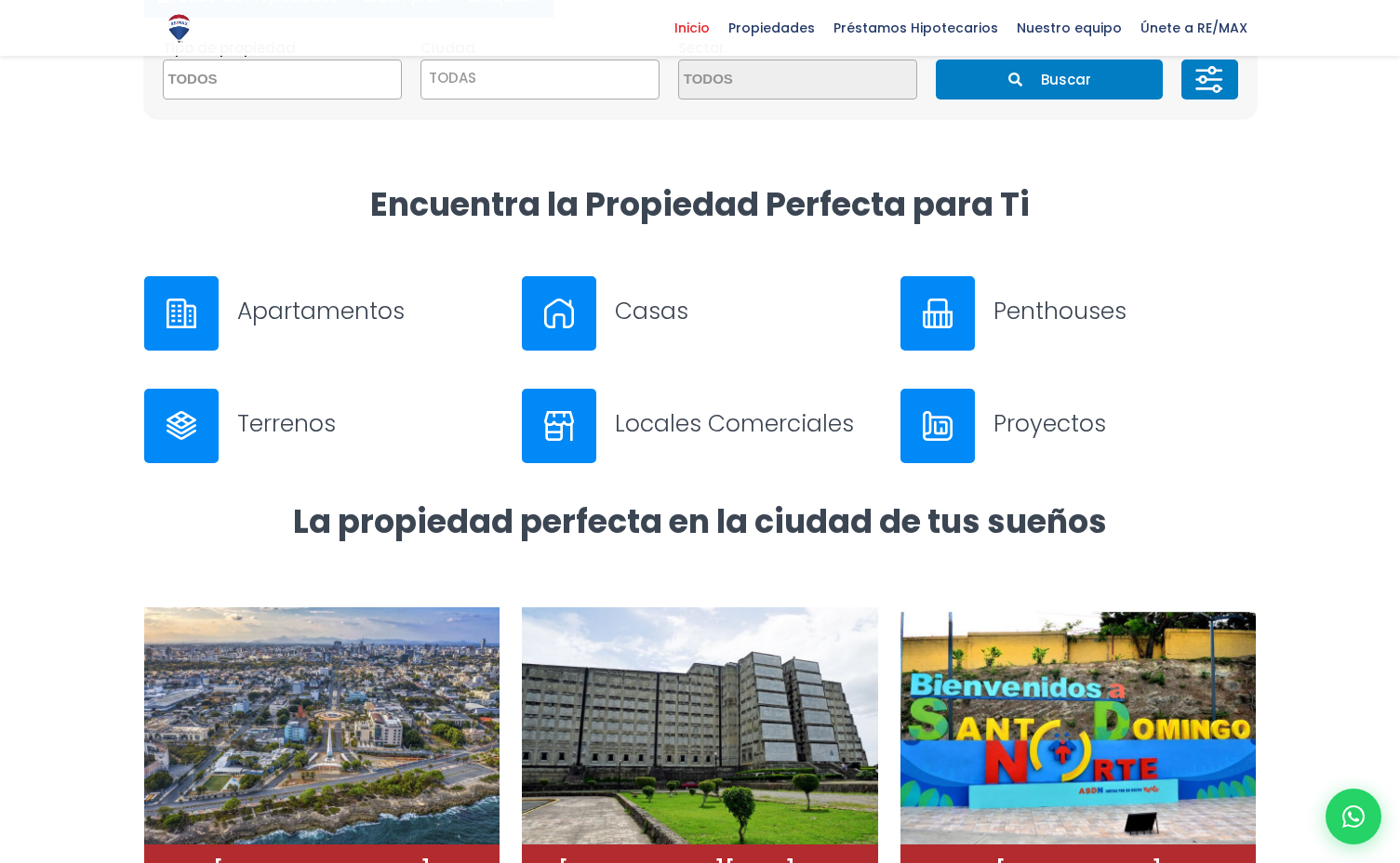
scroll to position [617, 0]
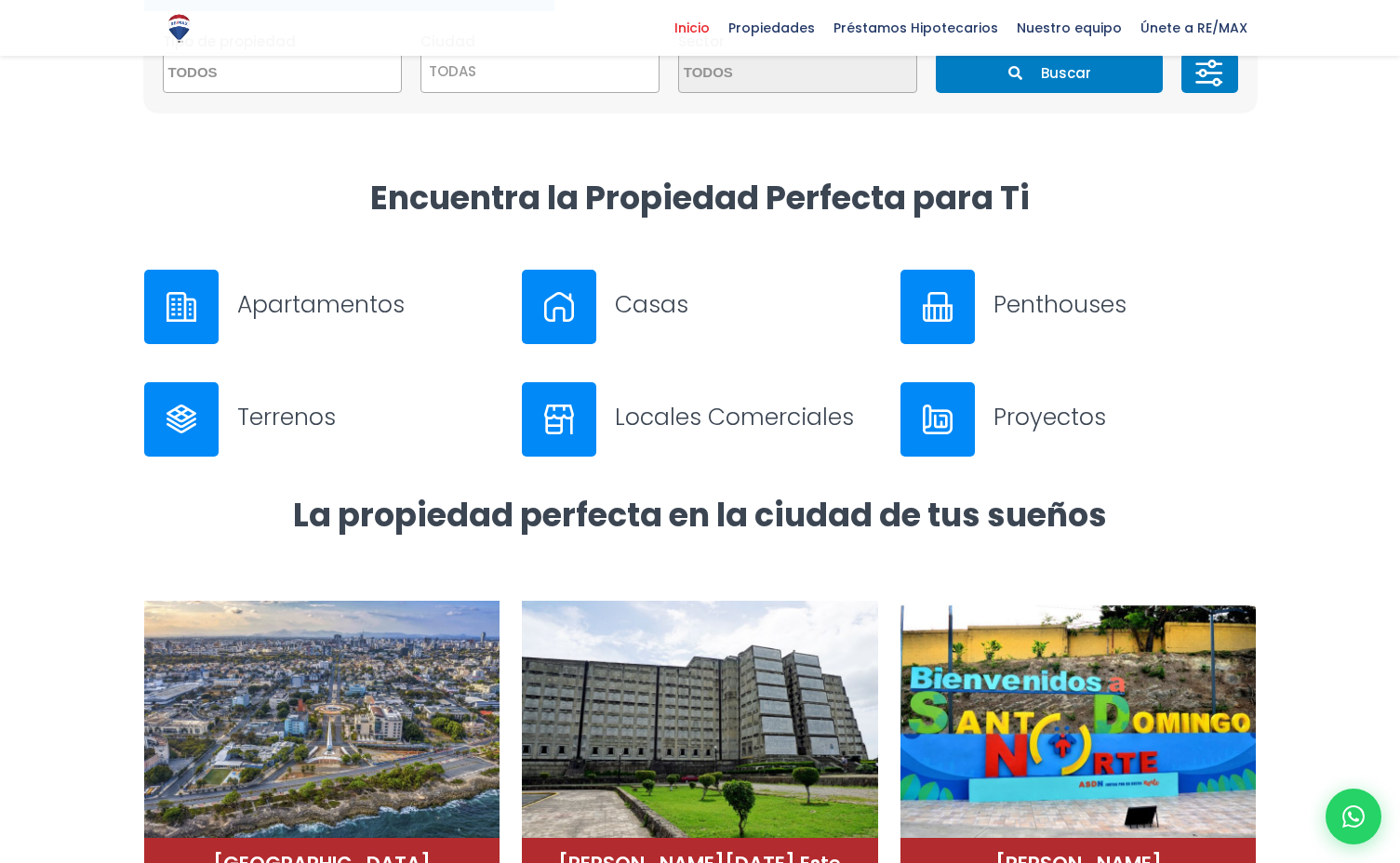
click at [666, 316] on h3 "Casas" at bounding box center [746, 305] width 263 height 33
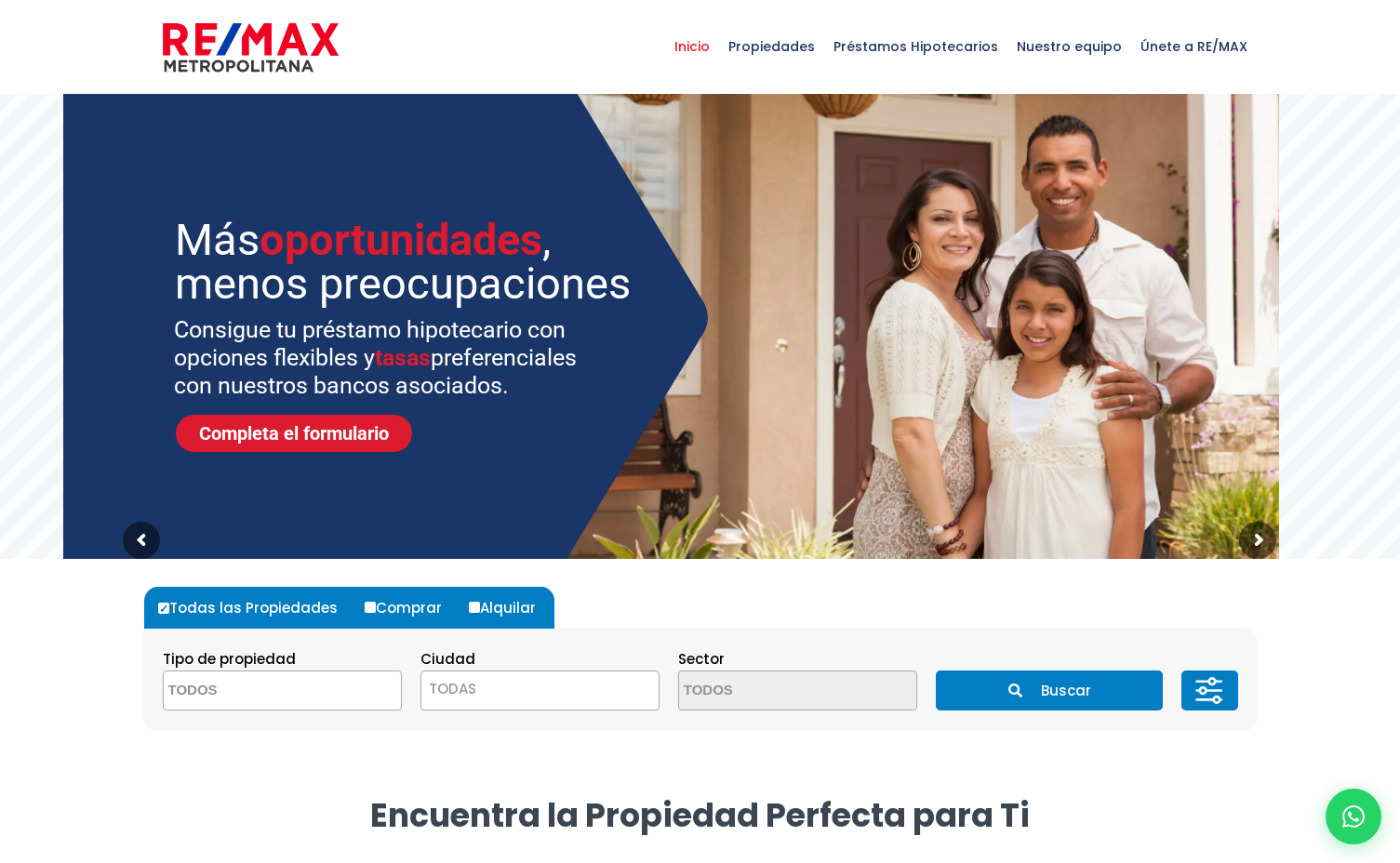
scroll to position [0, 0]
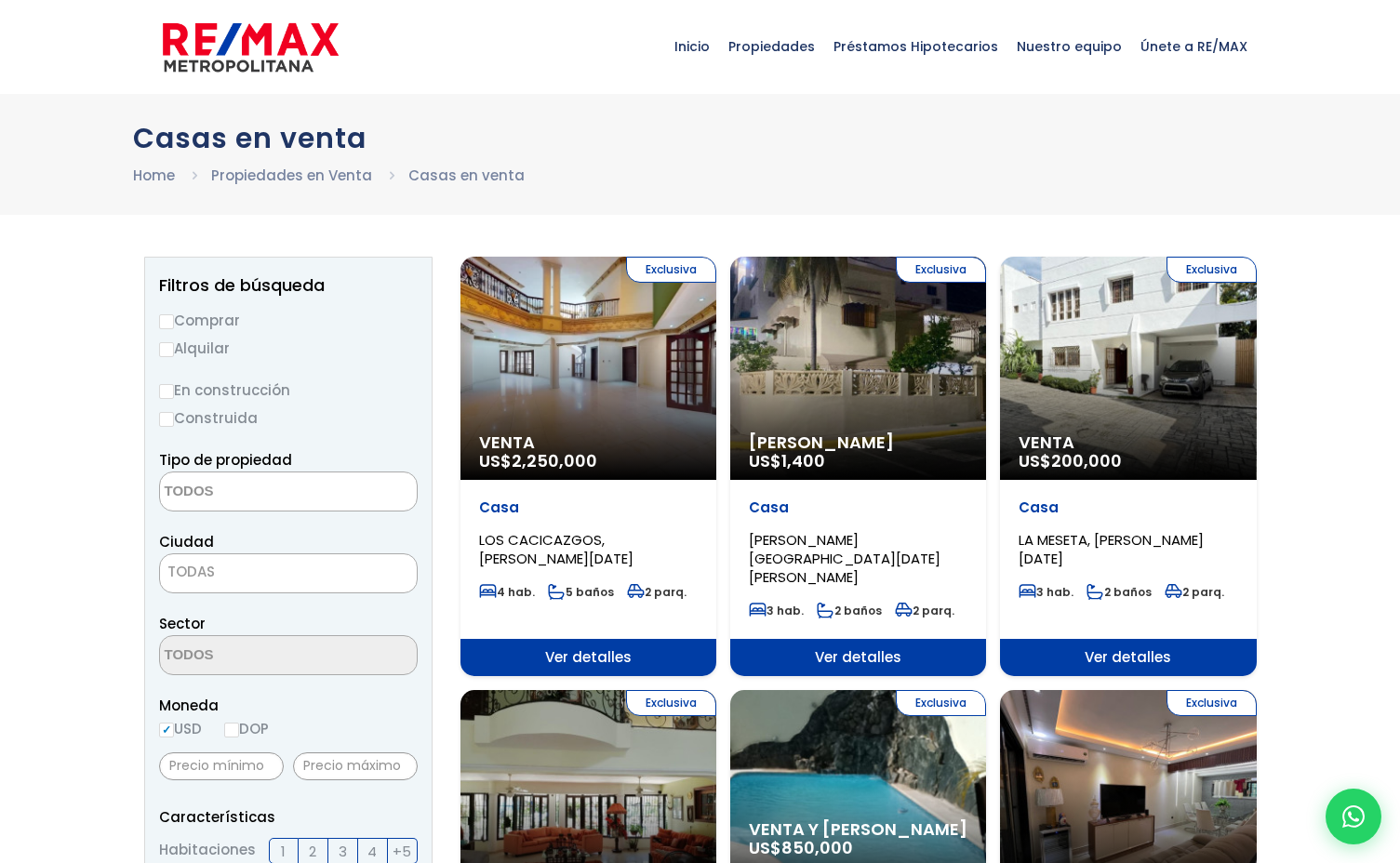
select select
click at [634, 335] on div "Exclusiva Venta US$ 2,250,000" at bounding box center [588, 368] width 256 height 223
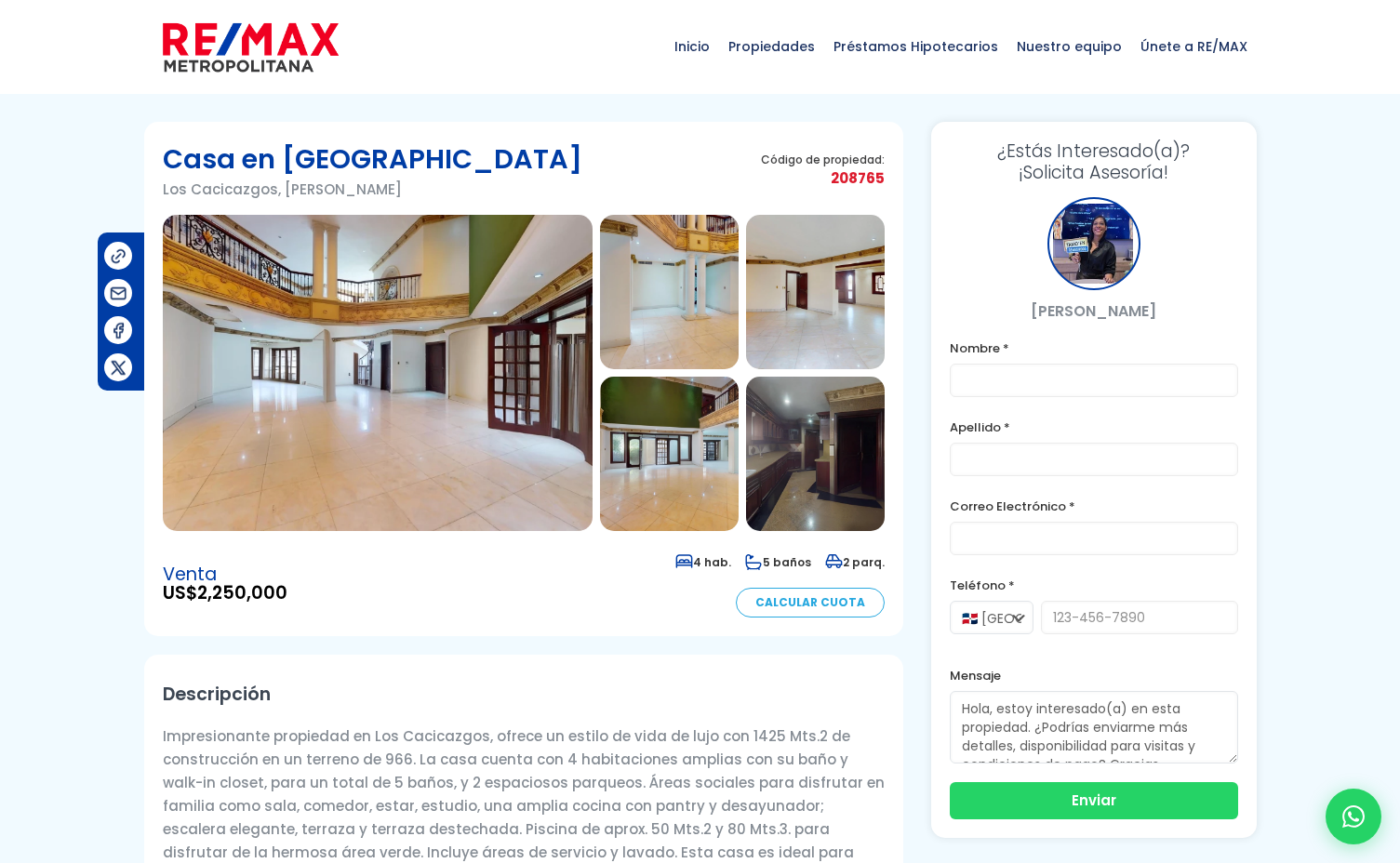
drag, startPoint x: 1031, startPoint y: 314, endPoint x: 1176, endPoint y: 306, distance: 145.2
click at [1176, 306] on p "[PERSON_NAME]" at bounding box center [1094, 311] width 289 height 23
click at [1174, 307] on p "PATRICIA LEYBA" at bounding box center [1094, 311] width 289 height 23
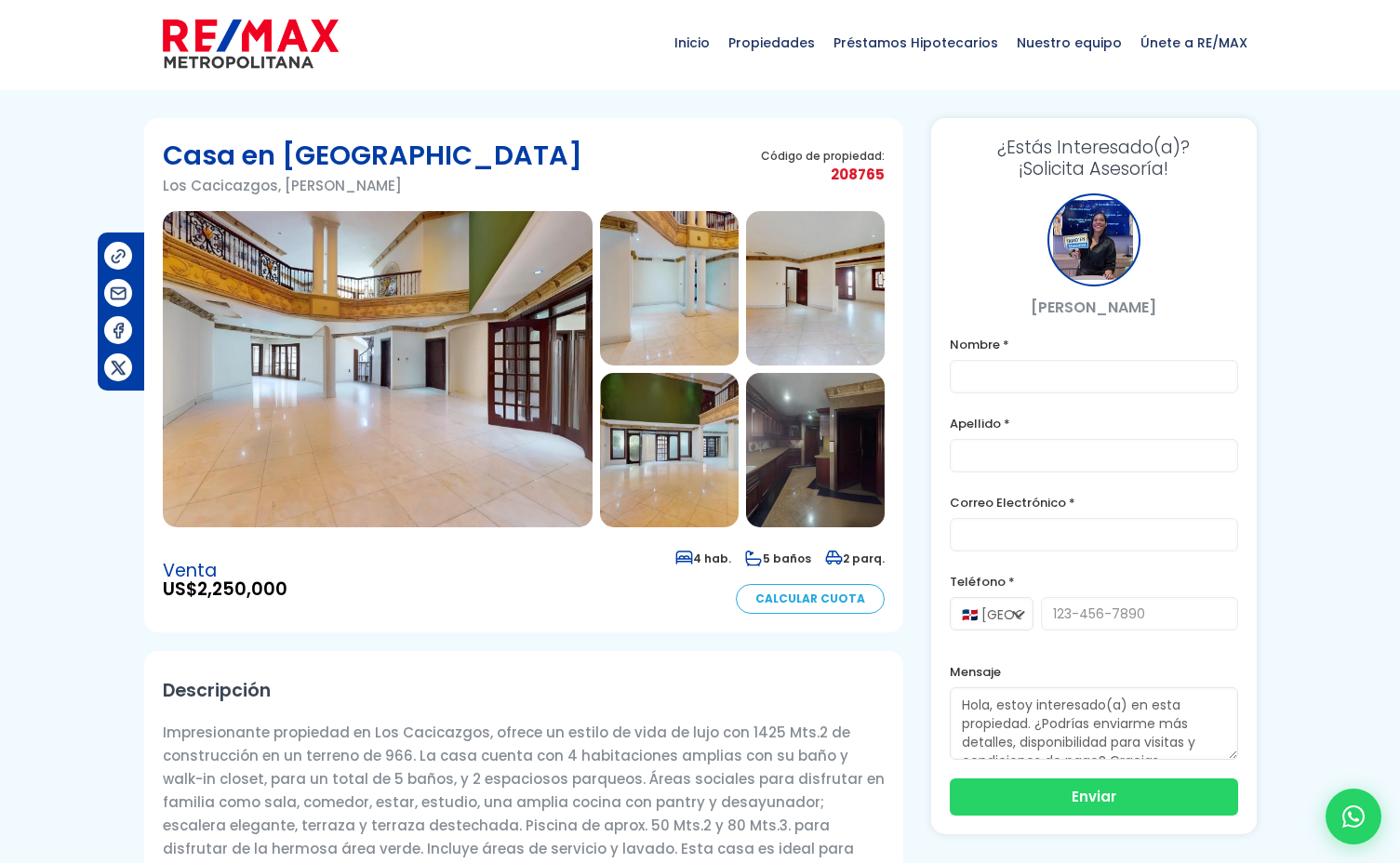
click at [284, 36] on img at bounding box center [251, 44] width 176 height 56
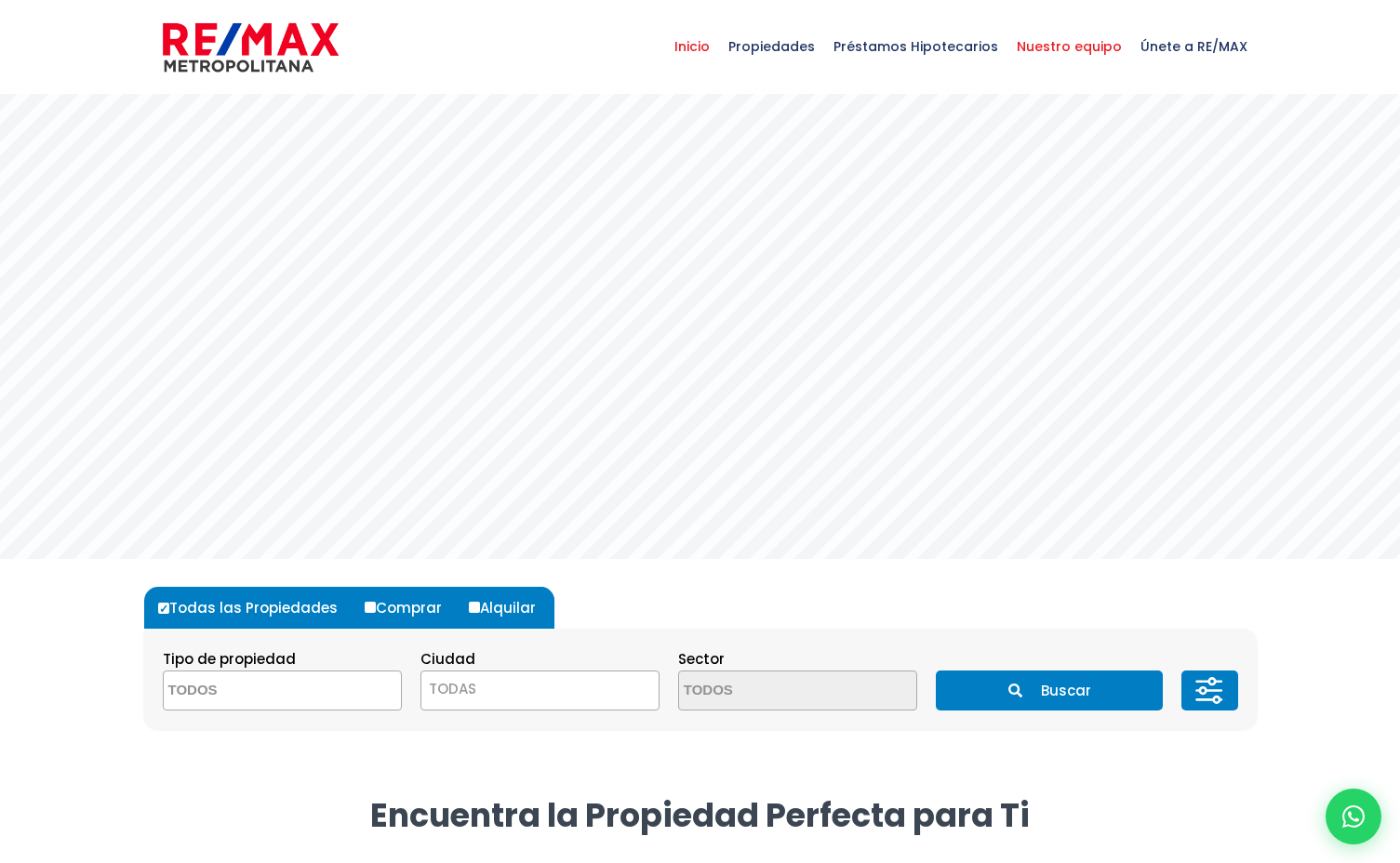
select select
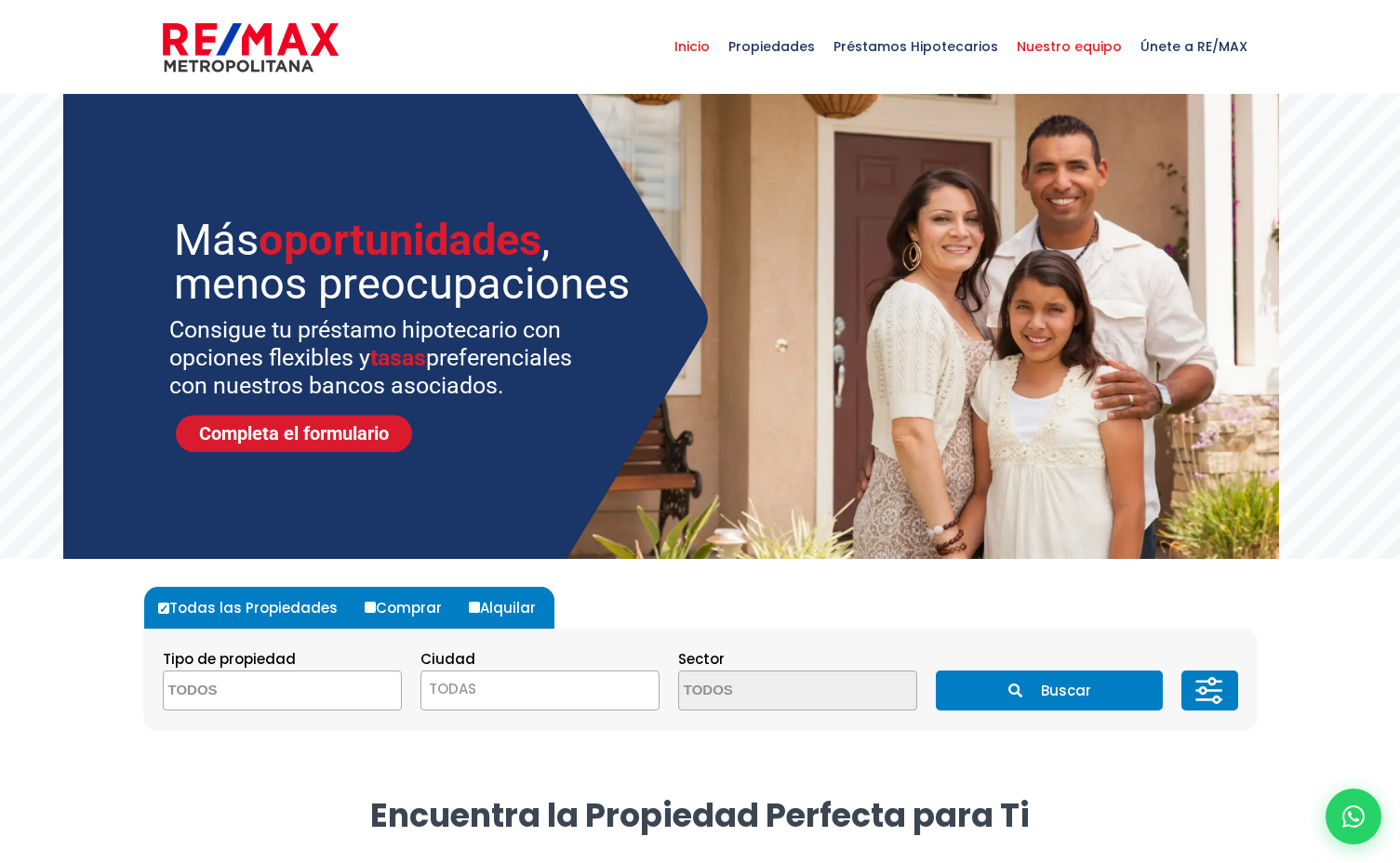
drag, startPoint x: 0, startPoint y: 0, endPoint x: 1054, endPoint y: 48, distance: 1055.1
click at [1054, 48] on span "Nuestro equipo" at bounding box center [1069, 47] width 124 height 56
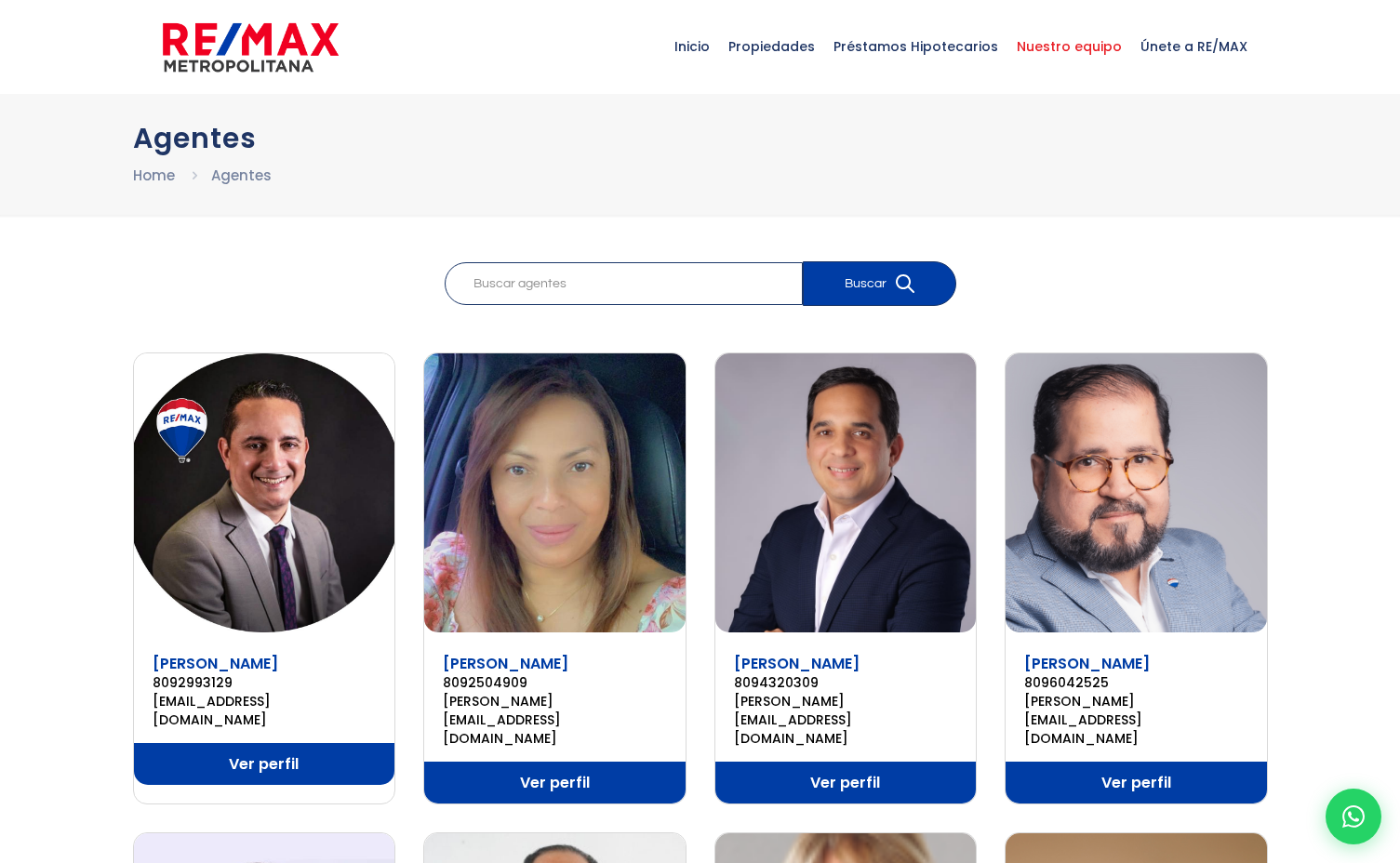
click at [898, 382] on img at bounding box center [845, 493] width 261 height 279
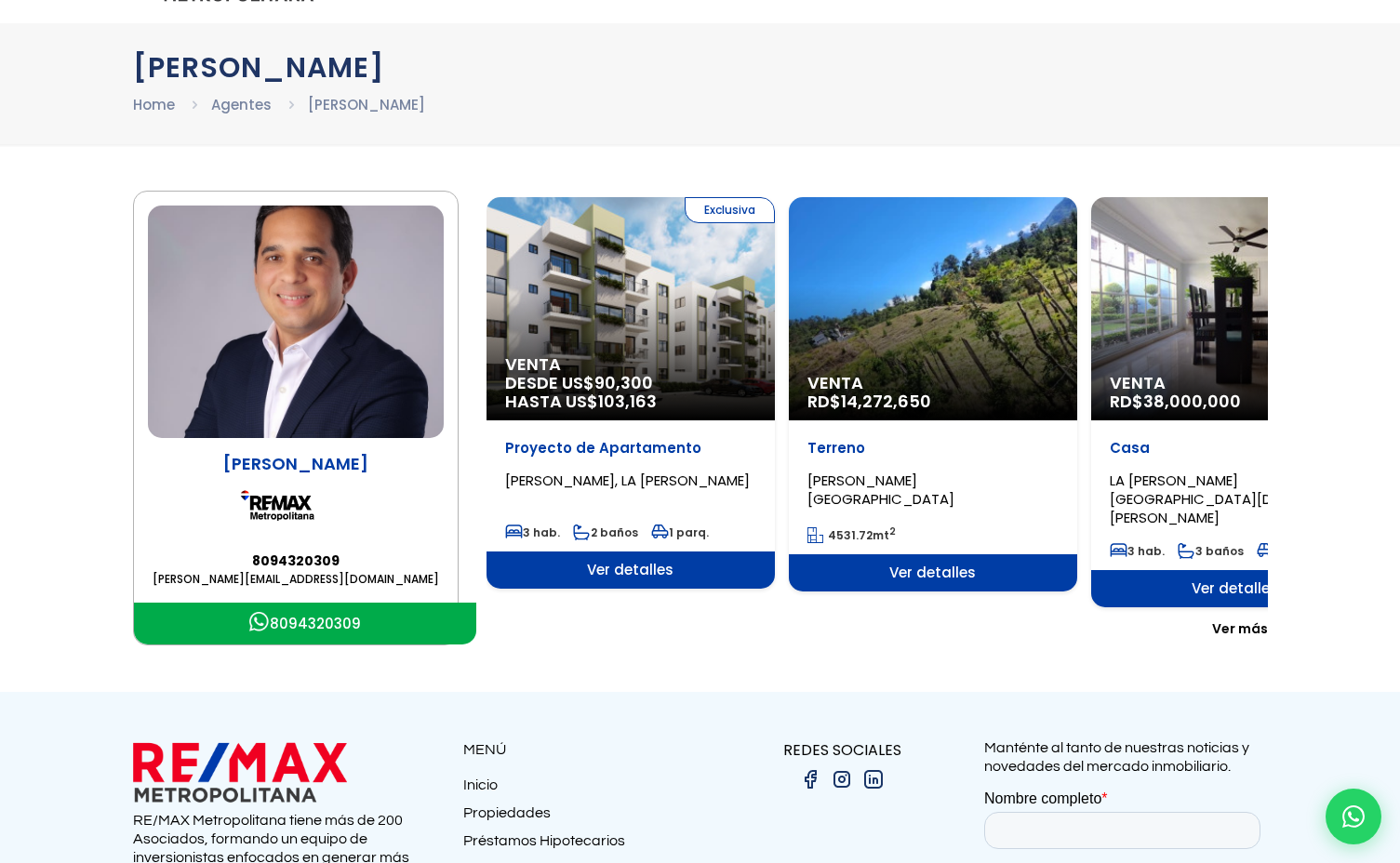
scroll to position [74, 0]
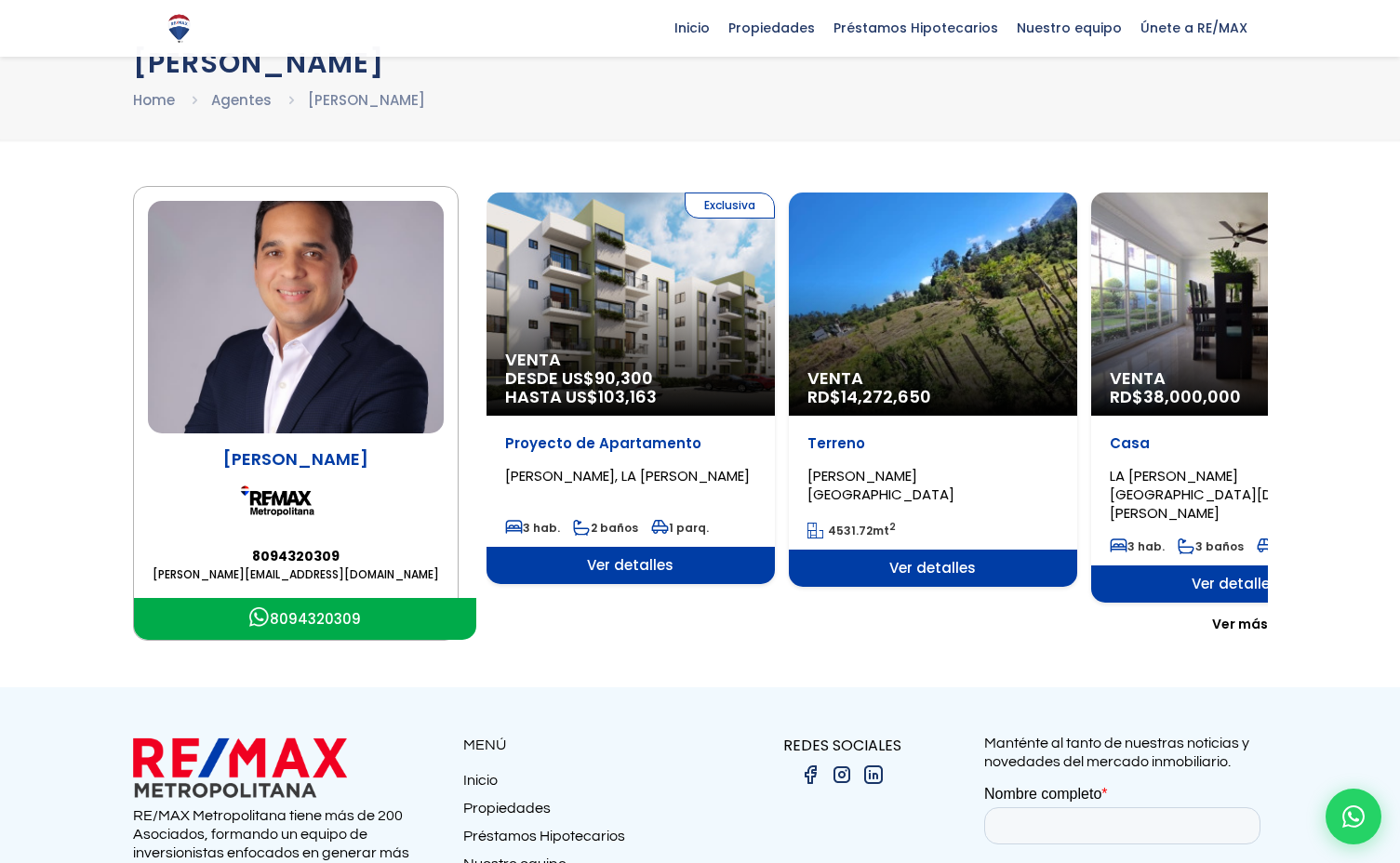
drag, startPoint x: 1231, startPoint y: 611, endPoint x: 1195, endPoint y: 600, distance: 37.6
click at [1231, 615] on span "Ver más" at bounding box center [1240, 624] width 56 height 19
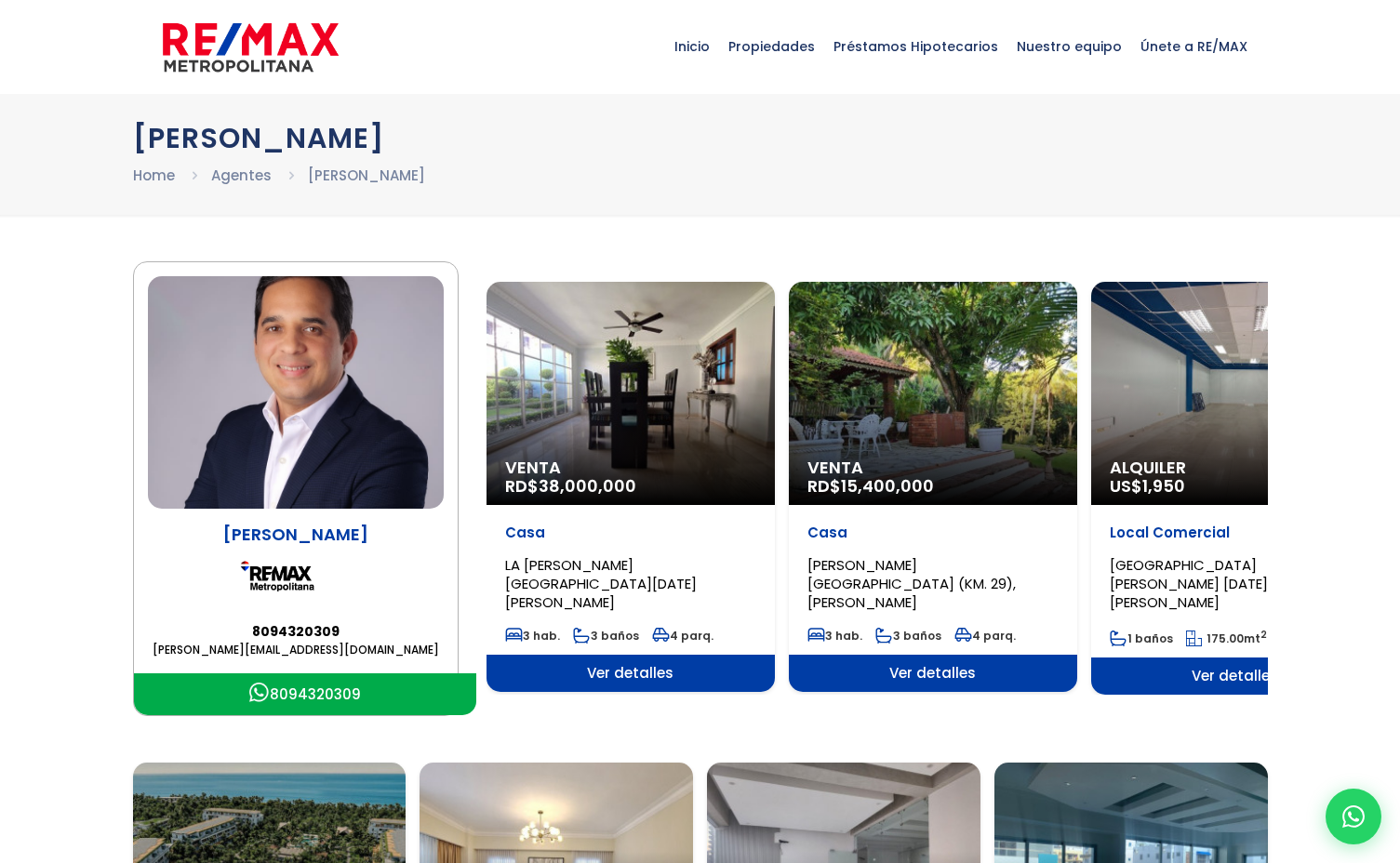
scroll to position [0, 0]
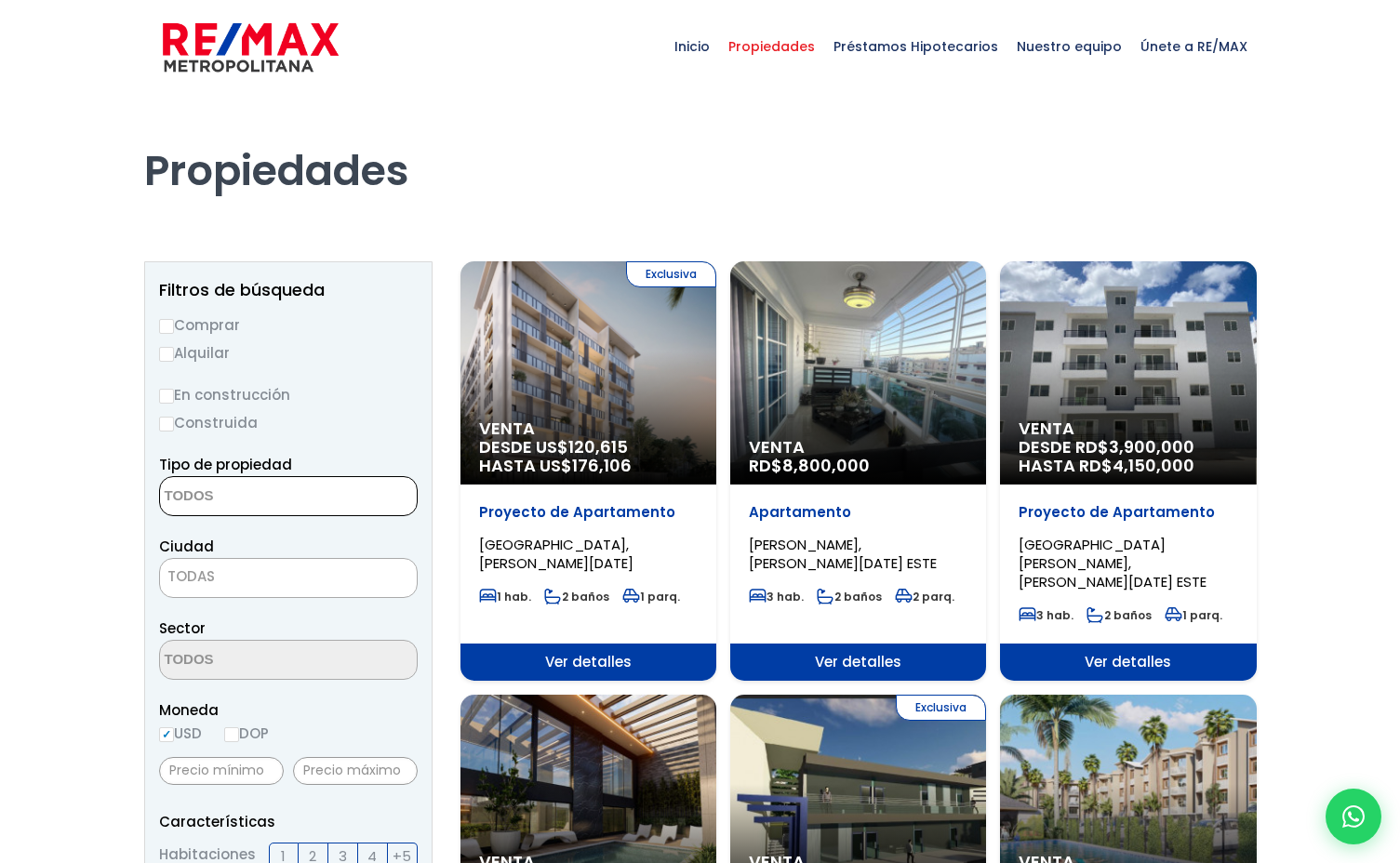
click at [345, 484] on span at bounding box center [289, 496] width 259 height 40
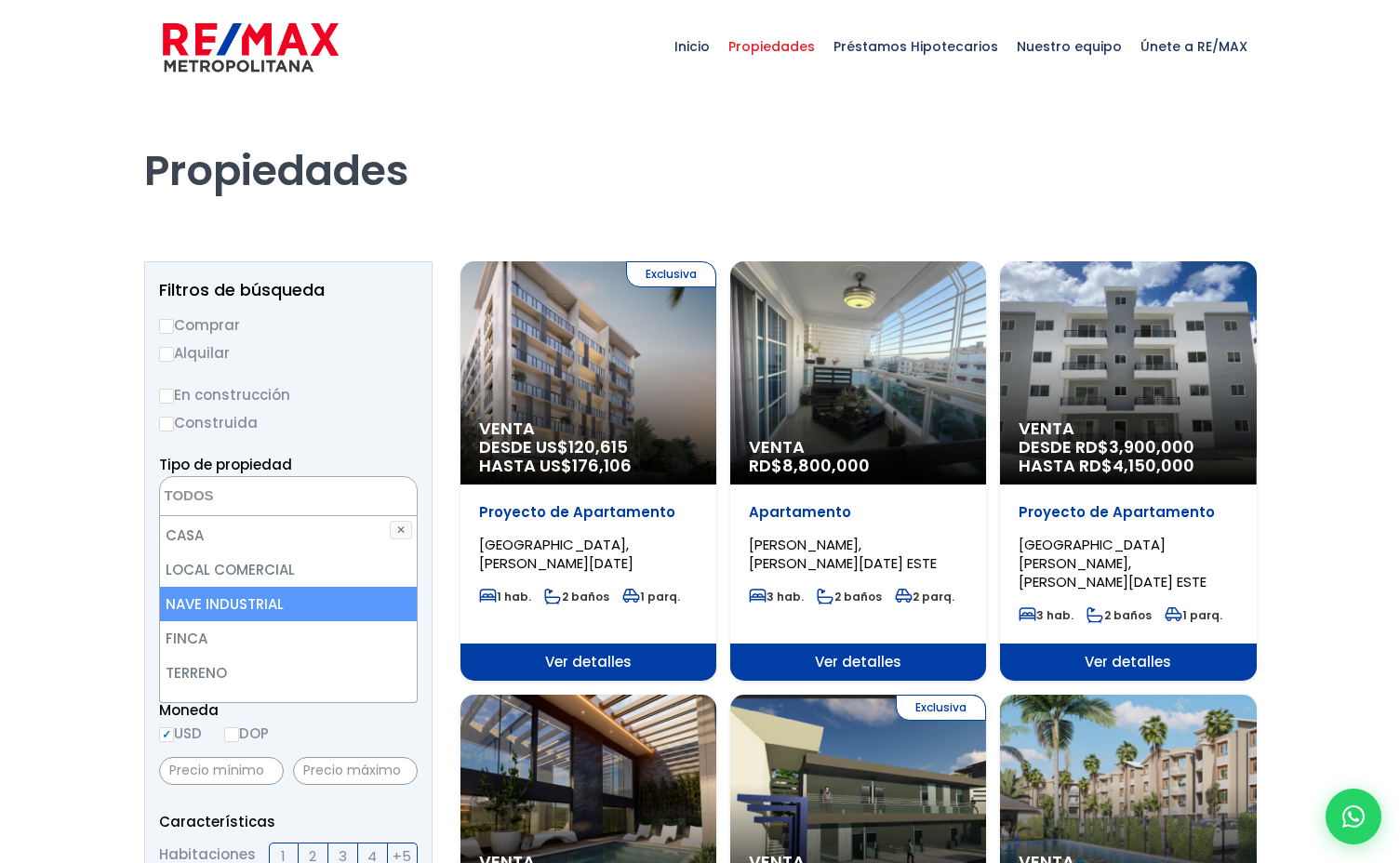
scroll to position [36, 0]
click at [307, 596] on li "NAVE INDUSTRIAL" at bounding box center [289, 601] width 257 height 35
select select "industrial+site"
click at [304, 593] on li "NAVE INDUSTRIAL" at bounding box center [289, 601] width 257 height 35
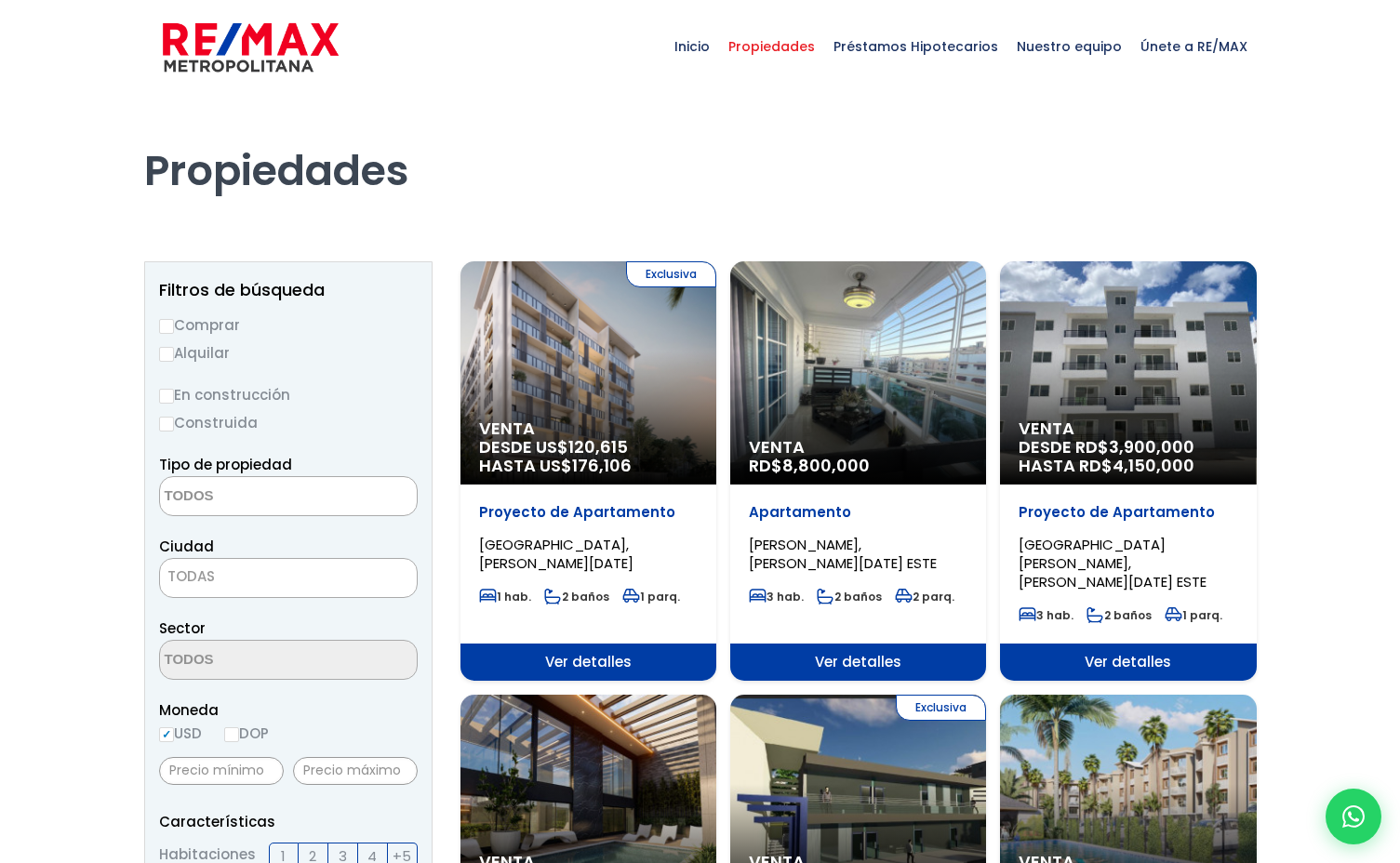
click at [290, 494] on textarea "Search" at bounding box center [250, 497] width 181 height 40
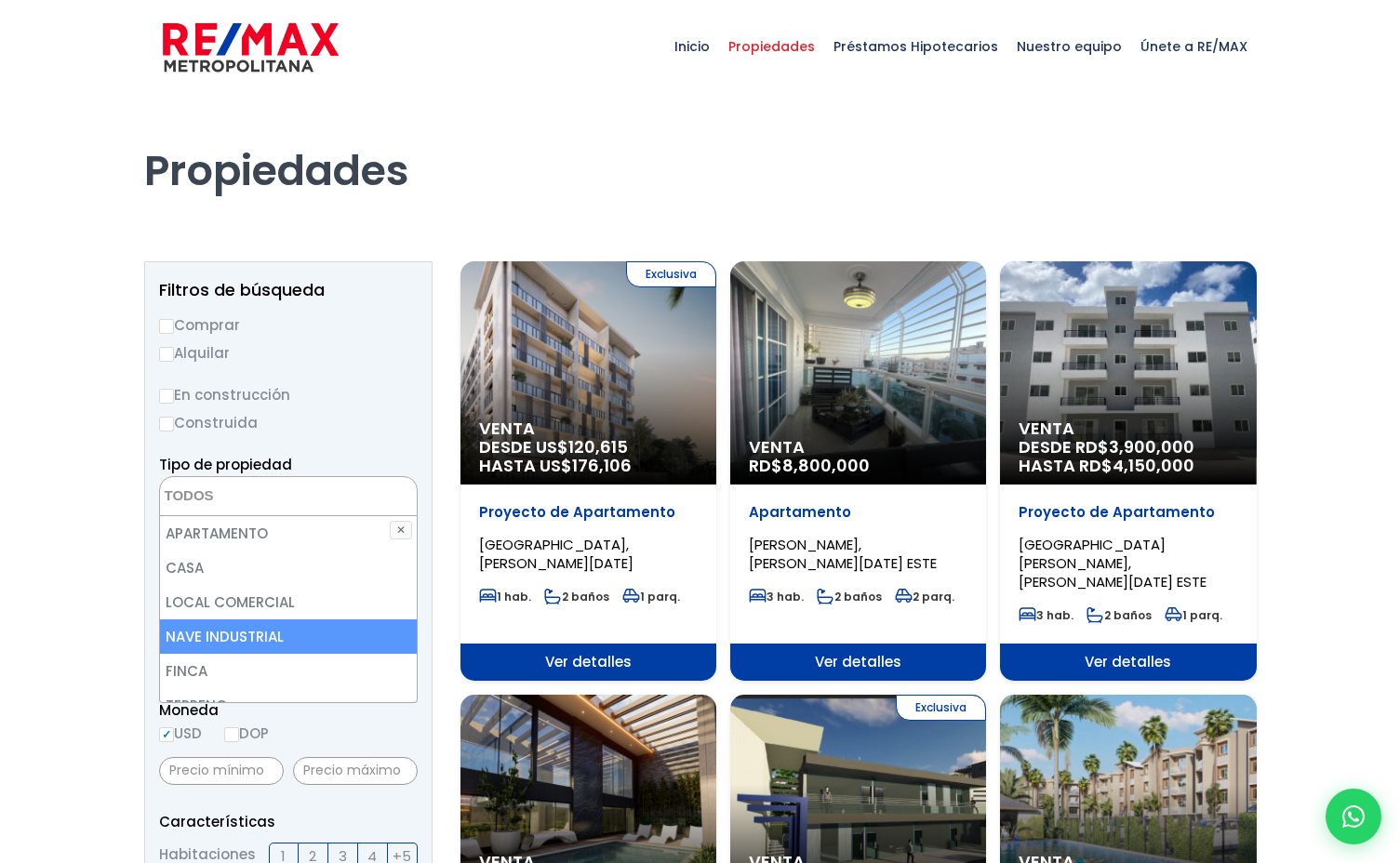
click at [240, 636] on li "NAVE INDUSTRIAL" at bounding box center [289, 636] width 257 height 35
select select "industrial+site"
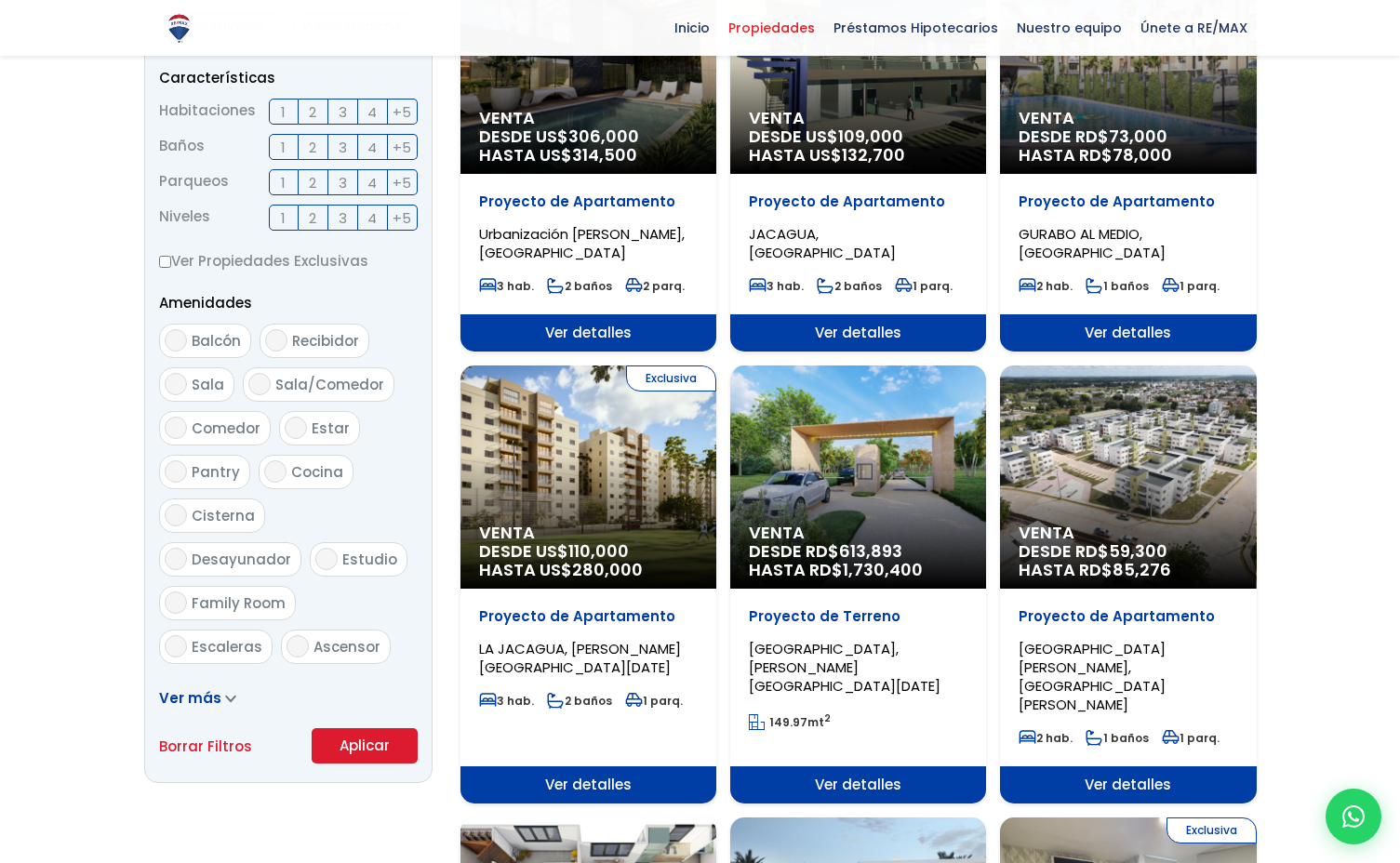
scroll to position [824, 0]
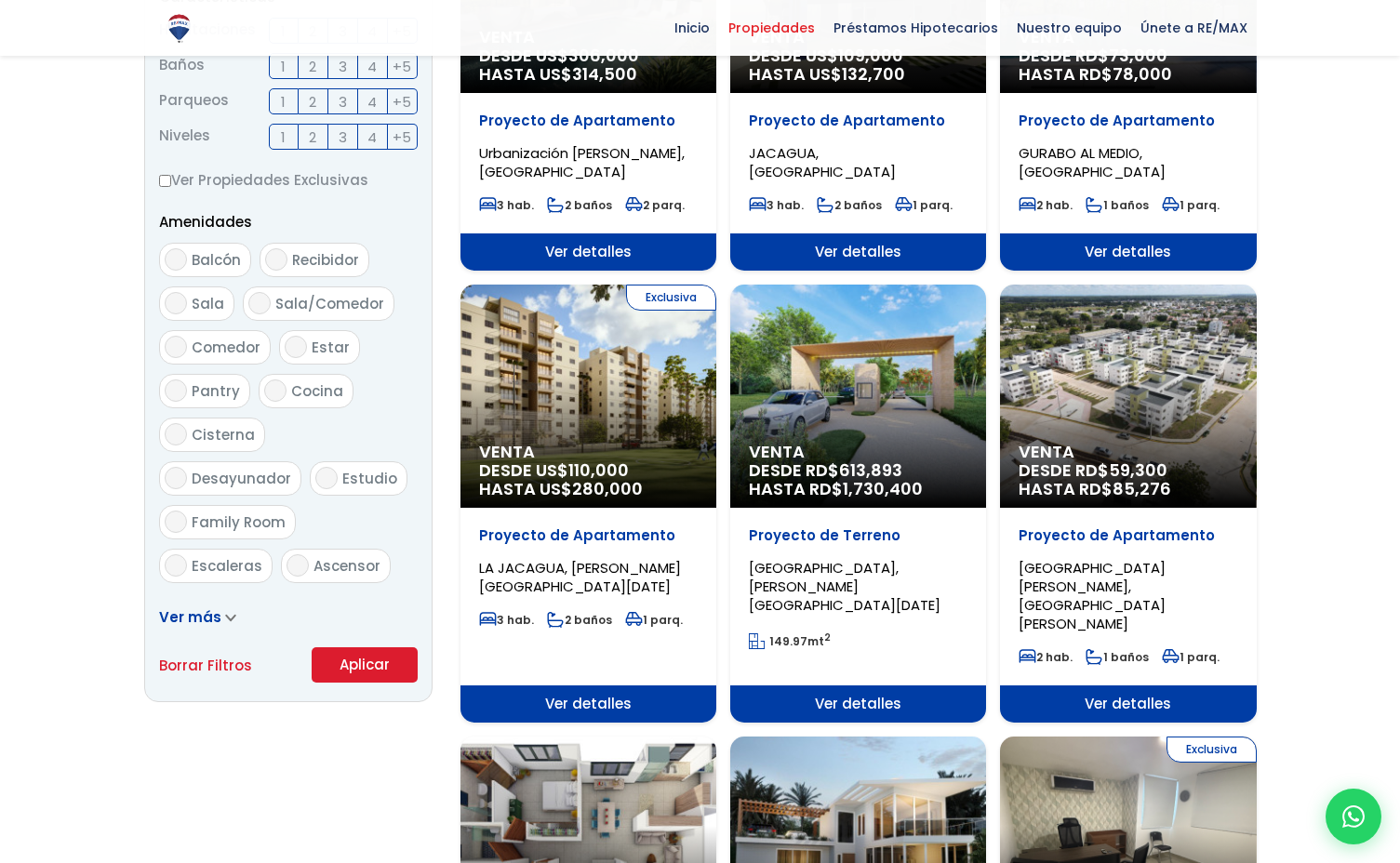
drag, startPoint x: 339, startPoint y: 662, endPoint x: 329, endPoint y: 668, distance: 11.7
click at [339, 662] on button "Aplicar" at bounding box center [364, 665] width 106 height 36
